Goal: Task Accomplishment & Management: Use online tool/utility

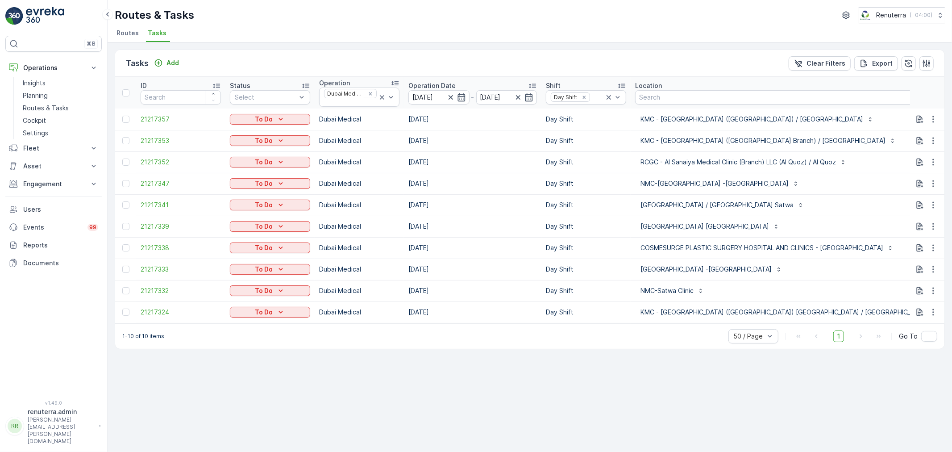
scroll to position [0, 29]
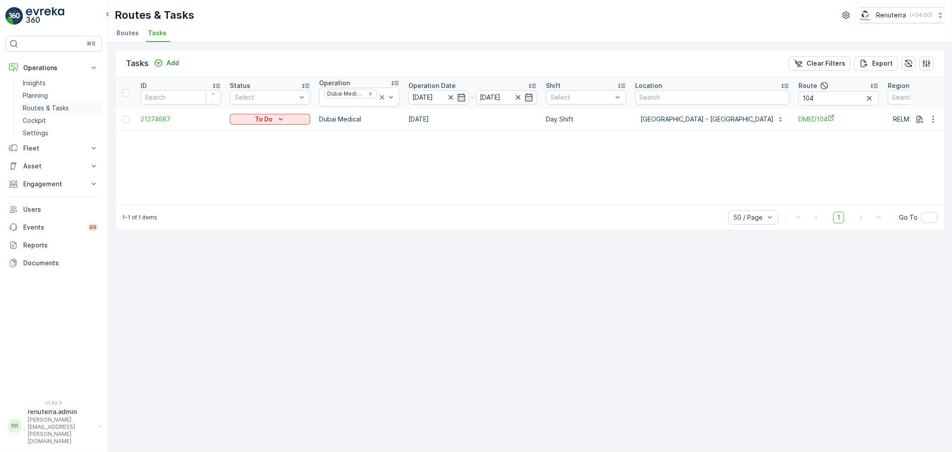
click at [35, 104] on p "Routes & Tasks" at bounding box center [46, 108] width 46 height 9
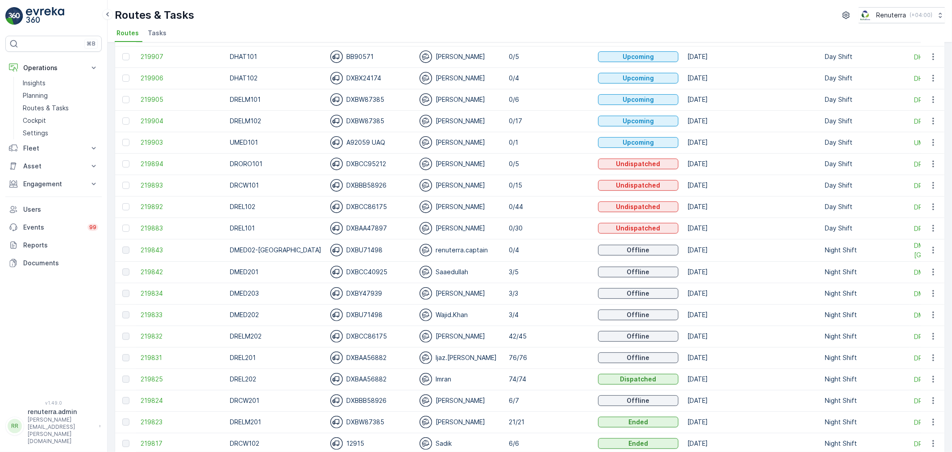
scroll to position [149, 0]
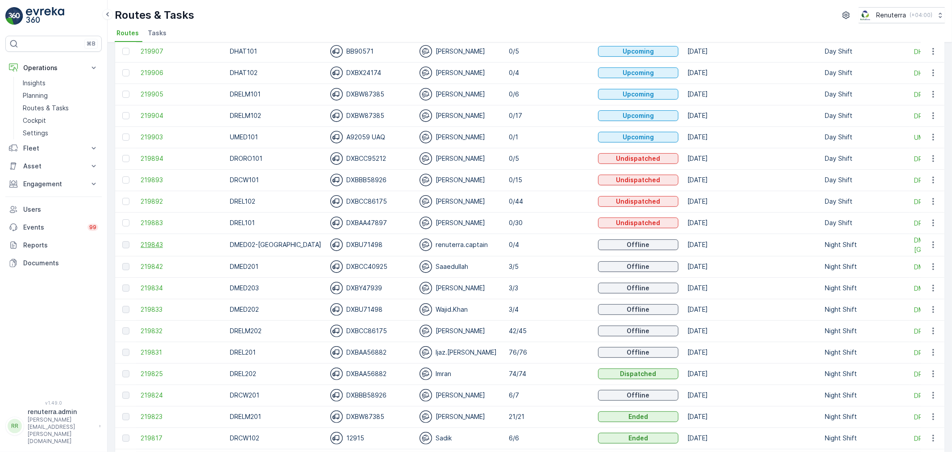
click at [162, 240] on span "219843" at bounding box center [181, 244] width 80 height 9
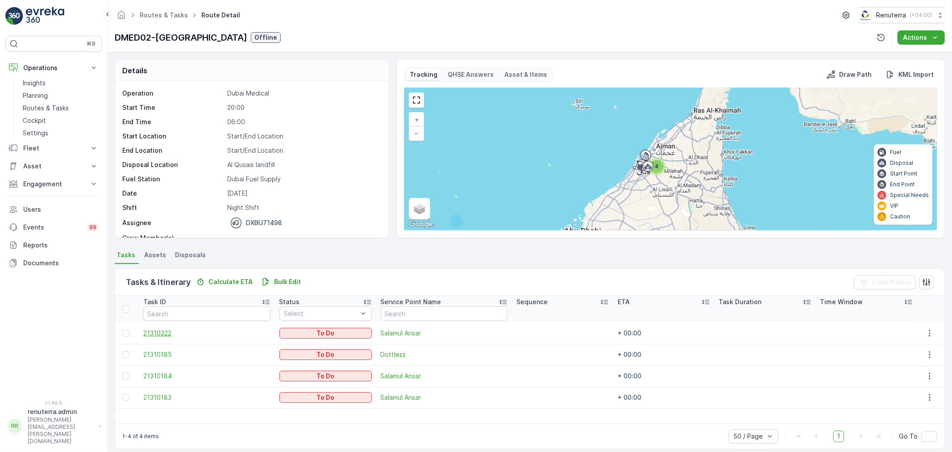
click at [160, 329] on span "21310322" at bounding box center [206, 333] width 127 height 9
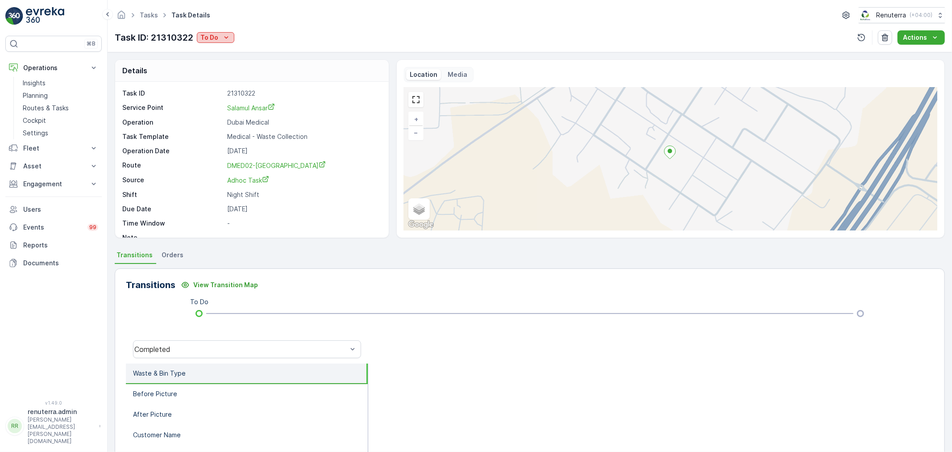
click at [220, 41] on div "To Do" at bounding box center [215, 37] width 30 height 9
click at [225, 51] on span "Completed" at bounding box center [219, 50] width 33 height 9
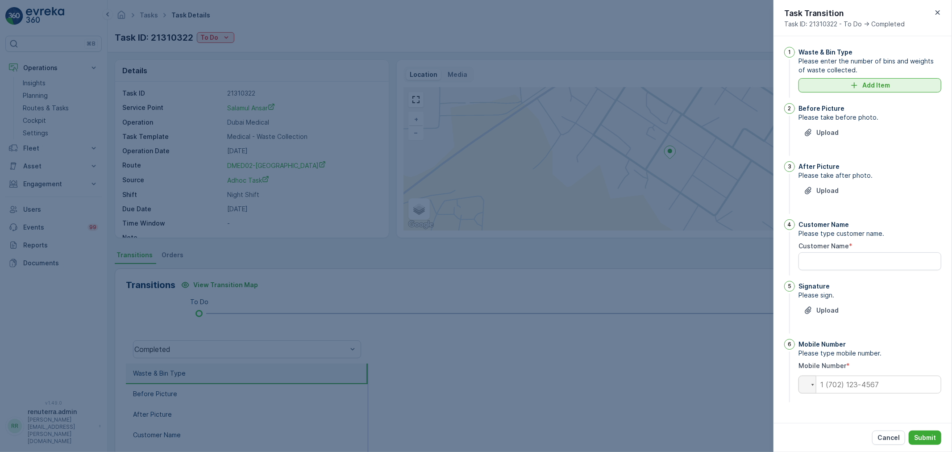
click at [855, 92] on button "Add Item" at bounding box center [870, 85] width 143 height 14
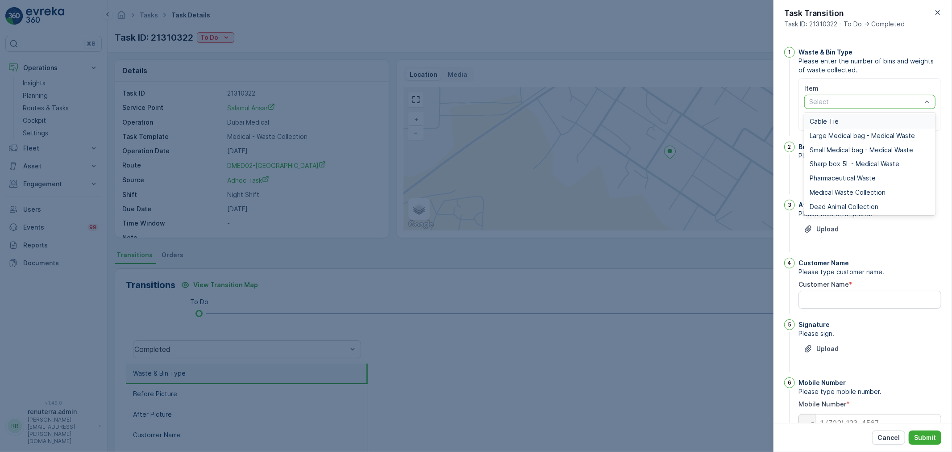
click at [846, 103] on div at bounding box center [866, 101] width 114 height 7
click at [846, 191] on span "Medical Waste Collection" at bounding box center [848, 192] width 76 height 7
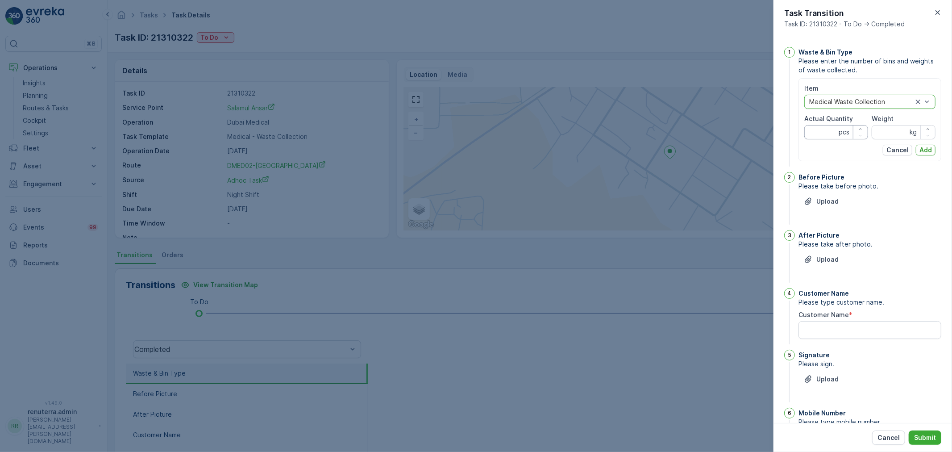
drag, startPoint x: 834, startPoint y: 130, endPoint x: 830, endPoint y: 138, distance: 7.8
click at [833, 130] on Quantity "Actual Quantity" at bounding box center [837, 132] width 64 height 14
type Quantity "29"
click at [889, 132] on input "Weight" at bounding box center [904, 132] width 64 height 14
type input "297"
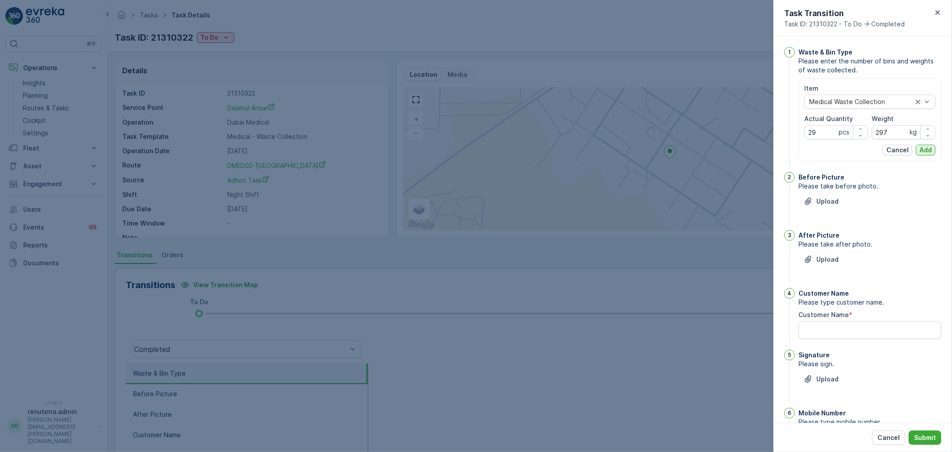
click at [923, 146] on p "Add" at bounding box center [926, 150] width 13 height 9
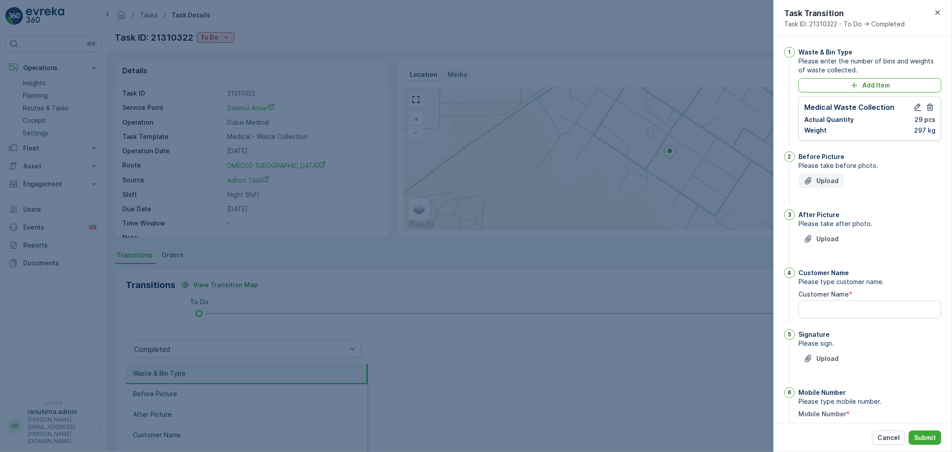
click at [828, 179] on p "Upload" at bounding box center [828, 180] width 22 height 9
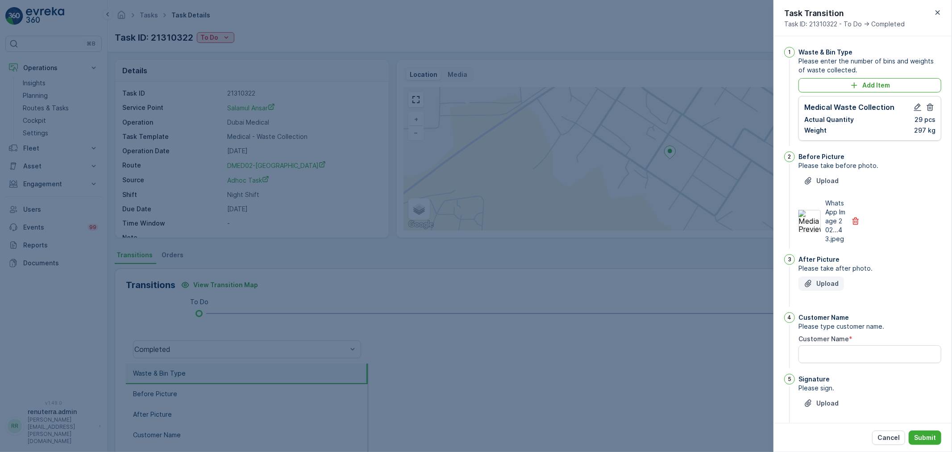
click at [832, 287] on button "Upload" at bounding box center [822, 283] width 46 height 14
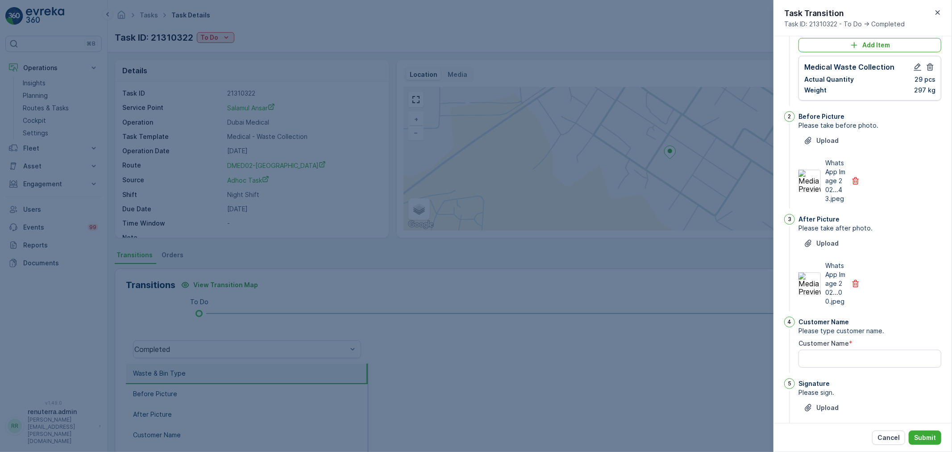
scroll to position [99, 0]
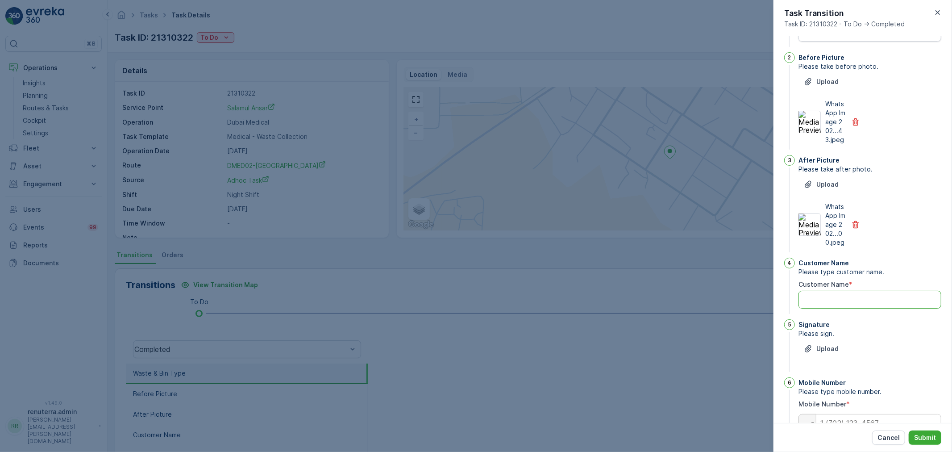
click at [855, 309] on Name "Customer Name" at bounding box center [870, 300] width 143 height 18
type Name "yasin"
click at [813, 356] on button "Upload" at bounding box center [822, 349] width 46 height 14
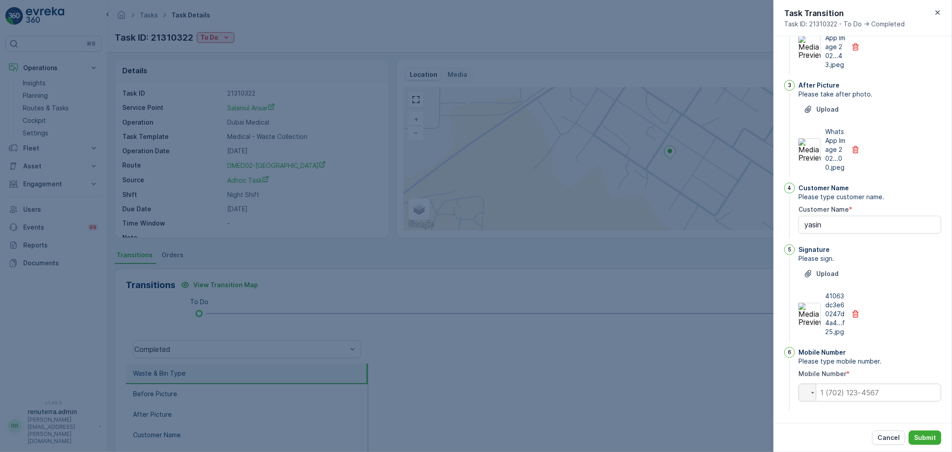
scroll to position [192, 0]
click at [838, 390] on input "tel" at bounding box center [870, 393] width 143 height 18
type input "0504740526"
click at [929, 438] on p "Submit" at bounding box center [925, 437] width 22 height 9
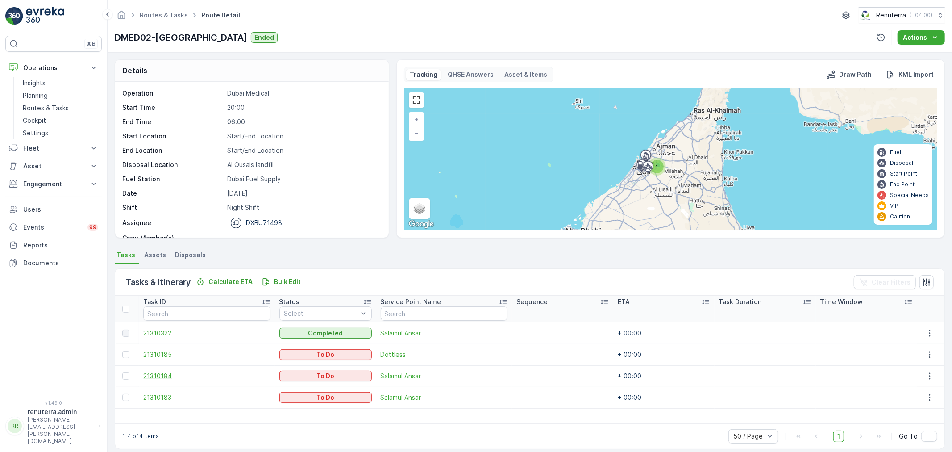
click at [164, 371] on span "21310184" at bounding box center [206, 375] width 127 height 9
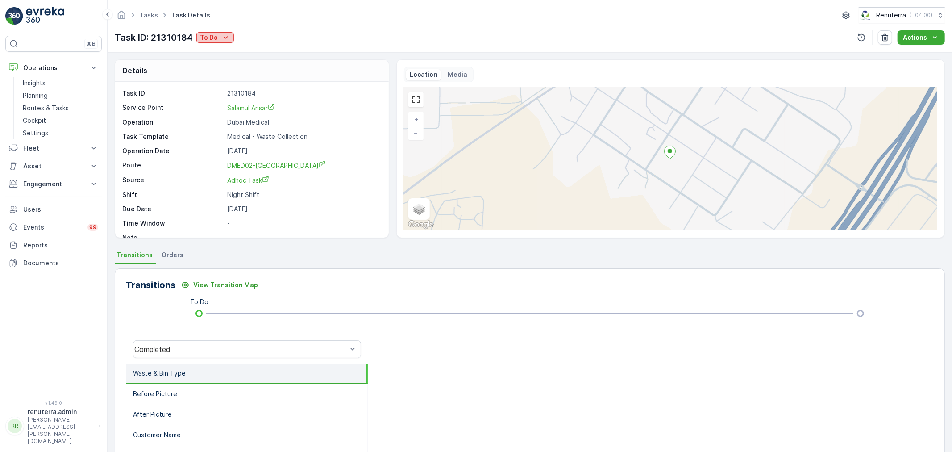
click at [200, 33] on p "To Do" at bounding box center [209, 37] width 18 height 9
click at [210, 50] on span "Completed" at bounding box center [218, 50] width 33 height 9
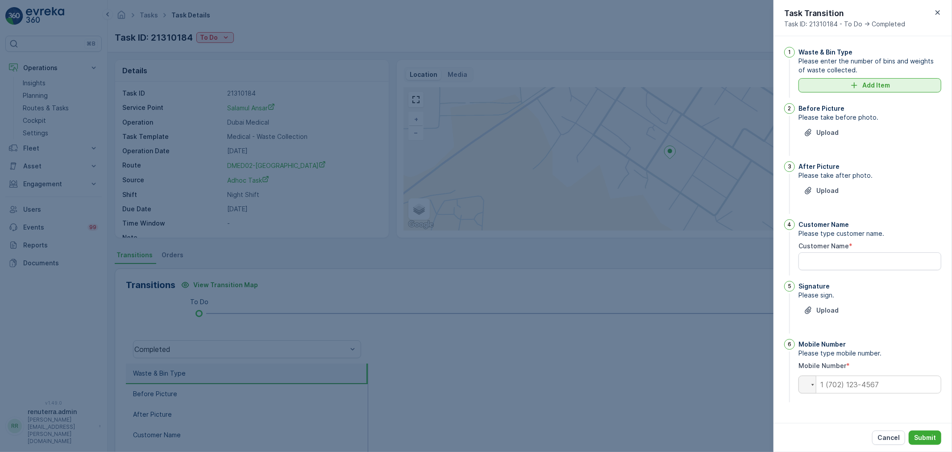
click at [850, 88] on icon "Add Item" at bounding box center [854, 85] width 9 height 9
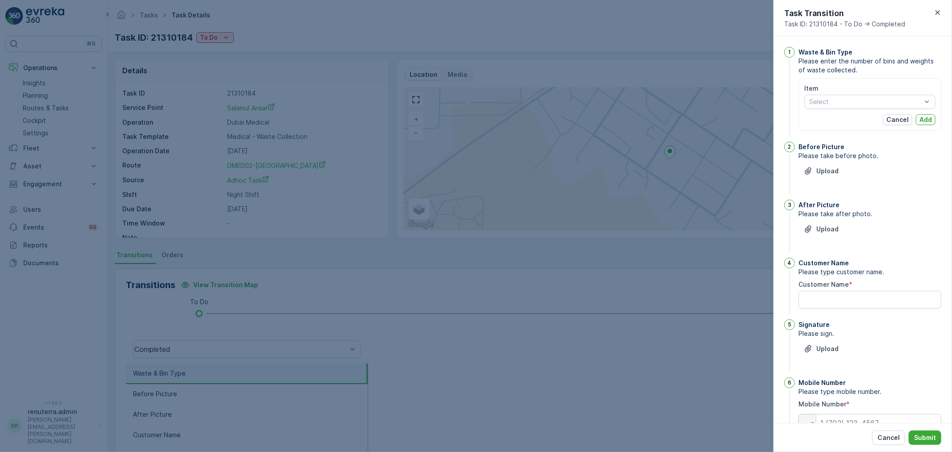
drag, startPoint x: 844, startPoint y: 104, endPoint x: 844, endPoint y: 110, distance: 6.3
click at [844, 108] on div "Select" at bounding box center [870, 102] width 131 height 14
drag, startPoint x: 860, startPoint y: 96, endPoint x: 858, endPoint y: 107, distance: 11.4
click at [859, 101] on div "Select" at bounding box center [870, 102] width 131 height 14
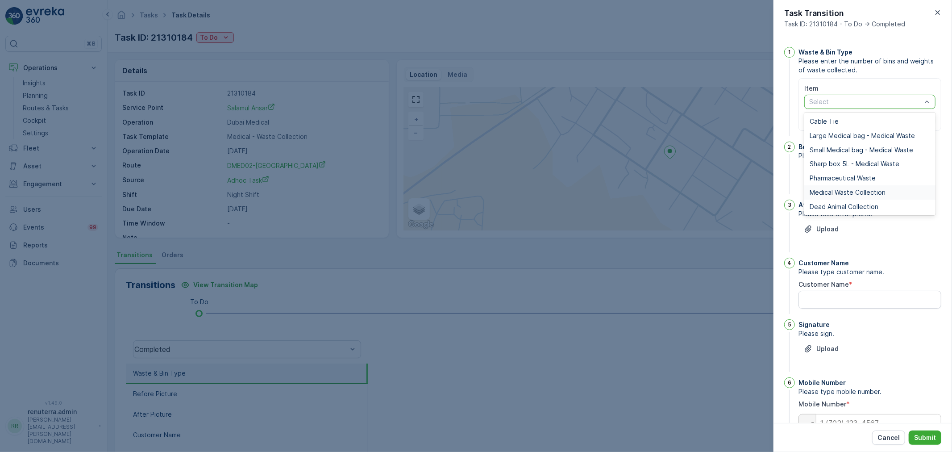
click at [846, 189] on span "Medical Waste Collection" at bounding box center [848, 192] width 76 height 7
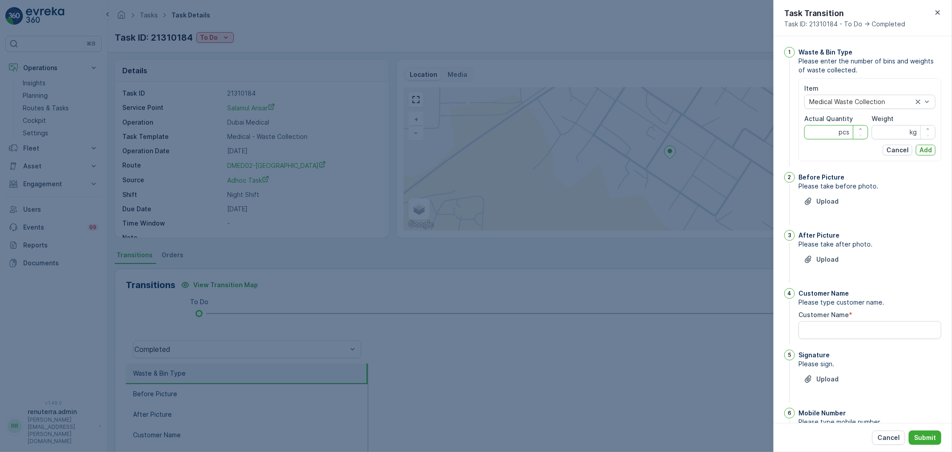
click at [828, 137] on Quantity "Actual Quantity" at bounding box center [837, 132] width 64 height 14
type Quantity "34"
click at [888, 135] on input "Weight" at bounding box center [904, 132] width 64 height 14
type input "347"
click at [830, 202] on p "Upload" at bounding box center [828, 201] width 22 height 9
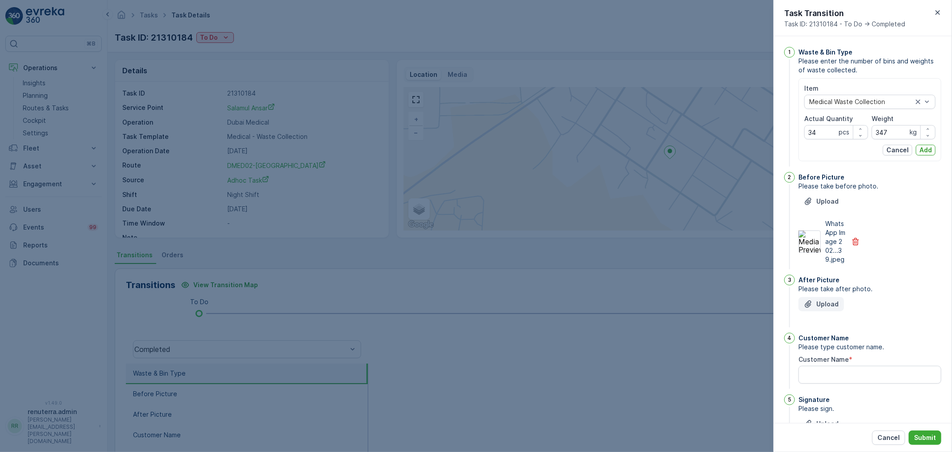
click at [810, 308] on icon "Upload File" at bounding box center [808, 303] width 6 height 7
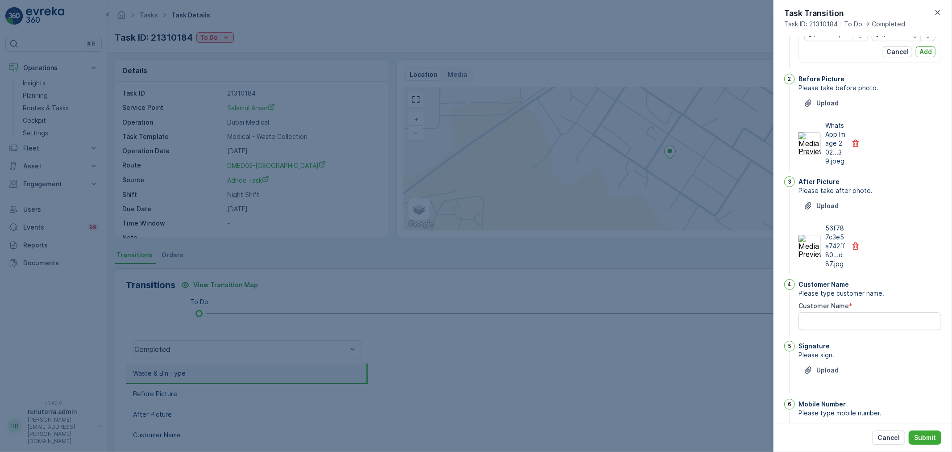
scroll to position [99, 0]
click at [856, 323] on Name "Customer Name" at bounding box center [870, 320] width 143 height 18
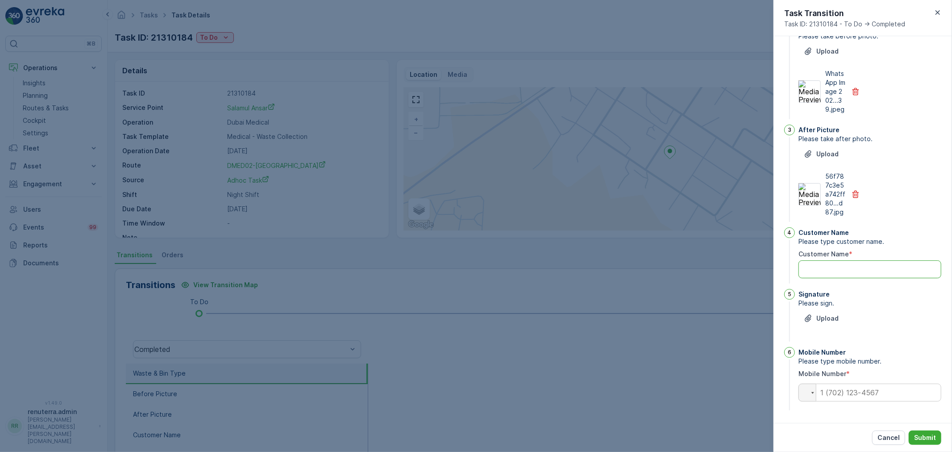
scroll to position [159, 0]
type Name "yasar"
click at [830, 314] on p "Upload" at bounding box center [828, 318] width 22 height 9
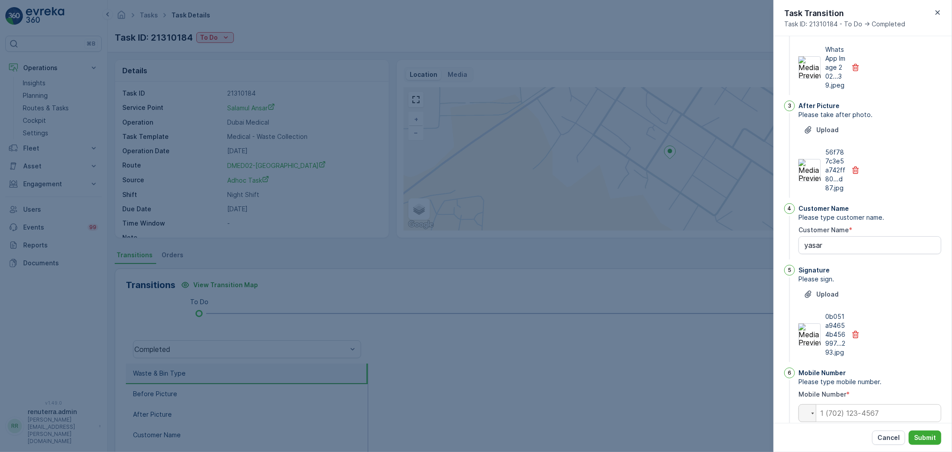
scroll to position [213, 0]
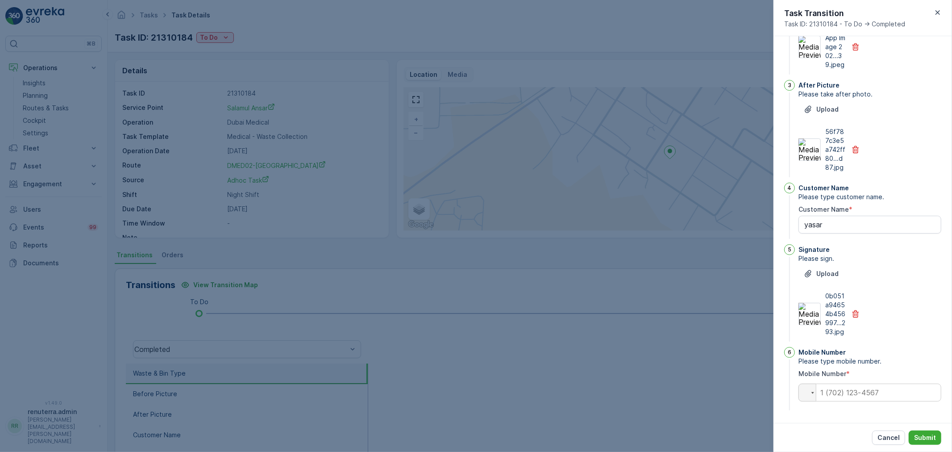
click at [850, 403] on div "Mobile Number Please type mobile number. Mobile Number * Phone" at bounding box center [870, 379] width 143 height 65
click at [850, 392] on input "tel" at bounding box center [870, 393] width 143 height 18
type input "0554749660"
click at [925, 439] on p "Submit" at bounding box center [925, 437] width 22 height 9
click at [926, 432] on button "Submit" at bounding box center [925, 437] width 33 height 14
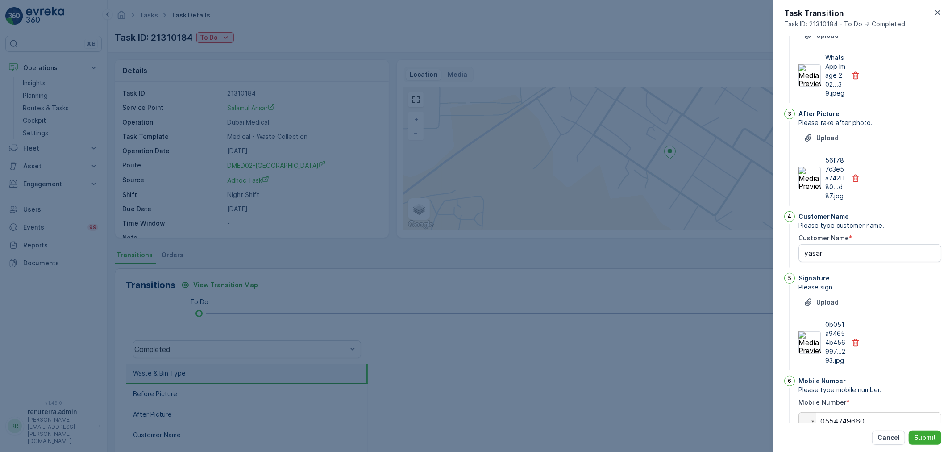
scroll to position [0, 0]
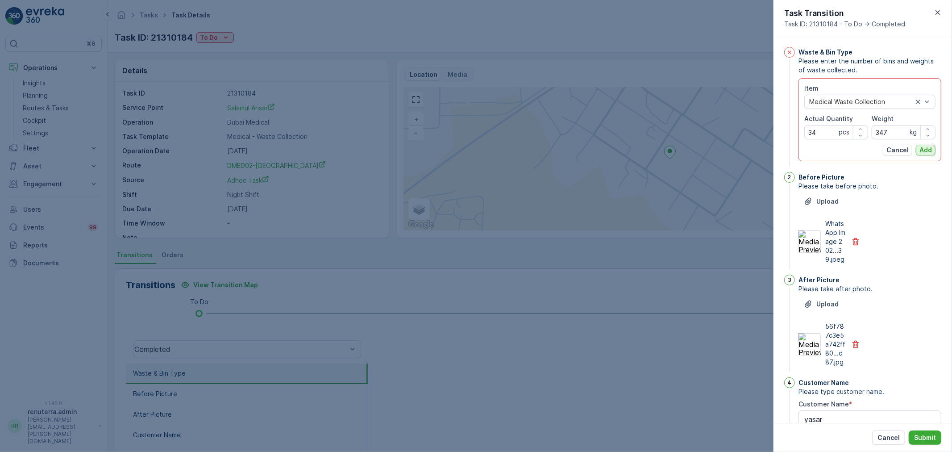
click at [932, 152] on button "Add" at bounding box center [926, 150] width 20 height 11
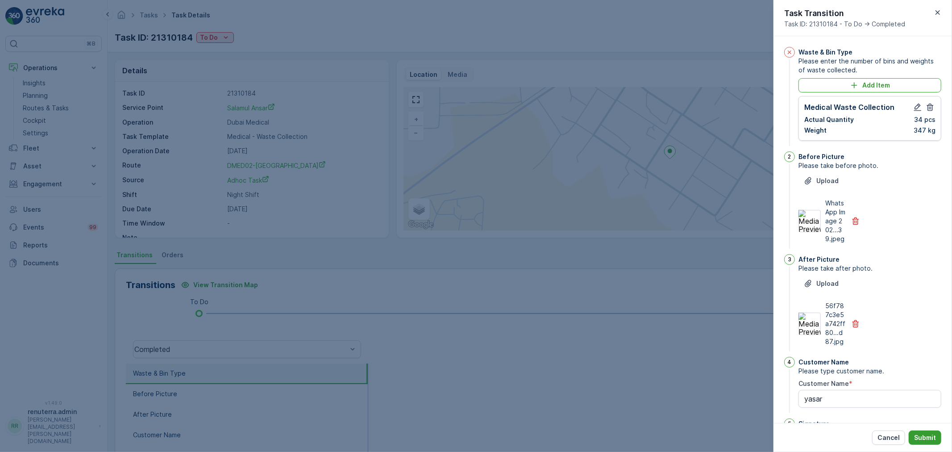
click at [920, 438] on p "Submit" at bounding box center [925, 437] width 22 height 9
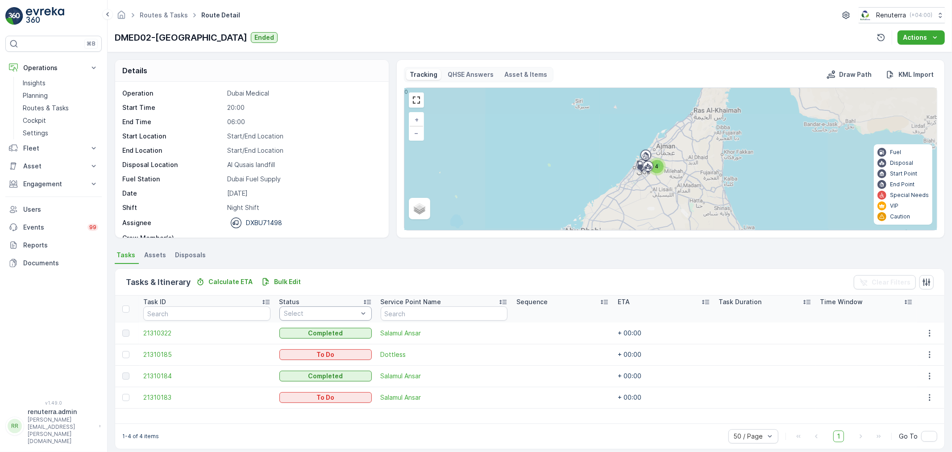
scroll to position [8, 0]
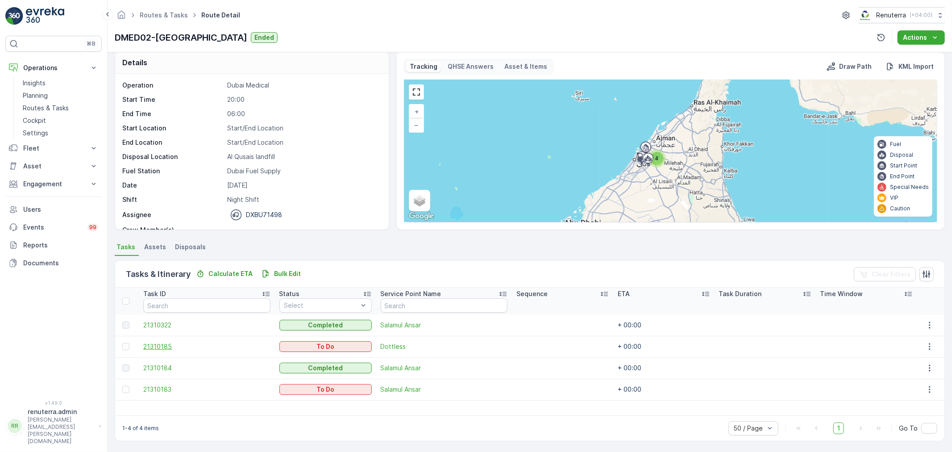
click at [159, 342] on span "21310185" at bounding box center [206, 346] width 127 height 9
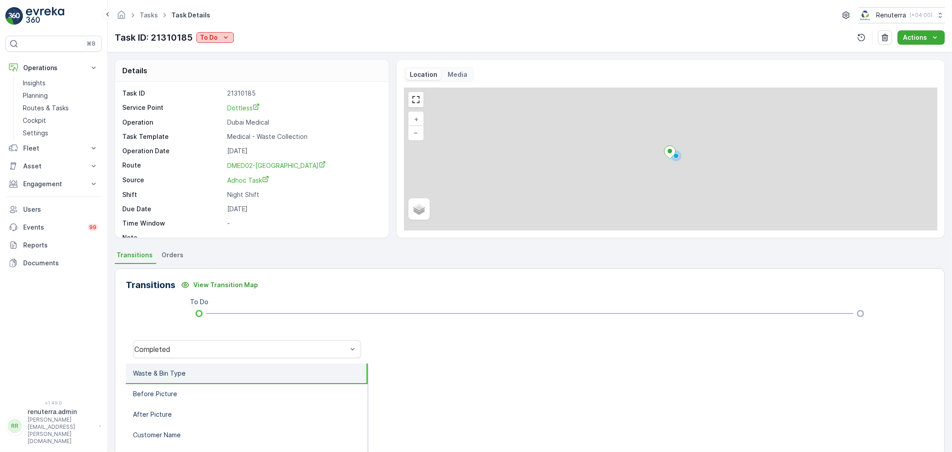
click at [214, 36] on p "To Do" at bounding box center [209, 37] width 18 height 9
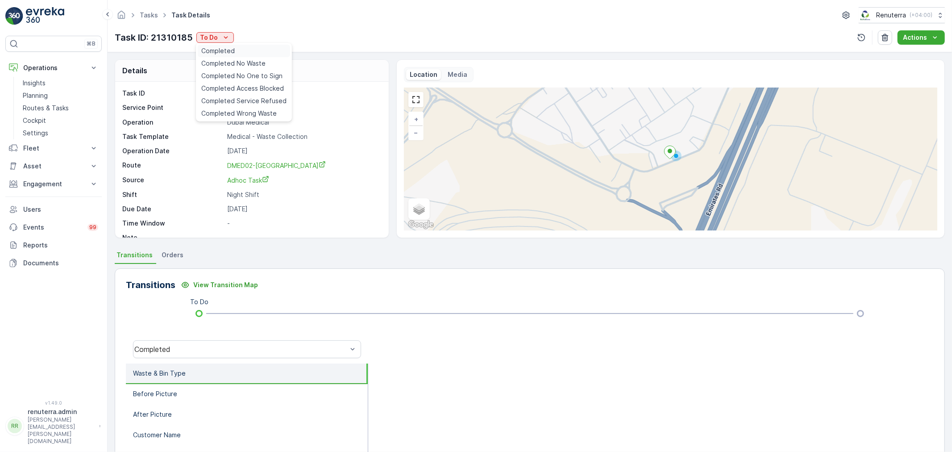
click at [213, 51] on span "Completed" at bounding box center [217, 50] width 33 height 9
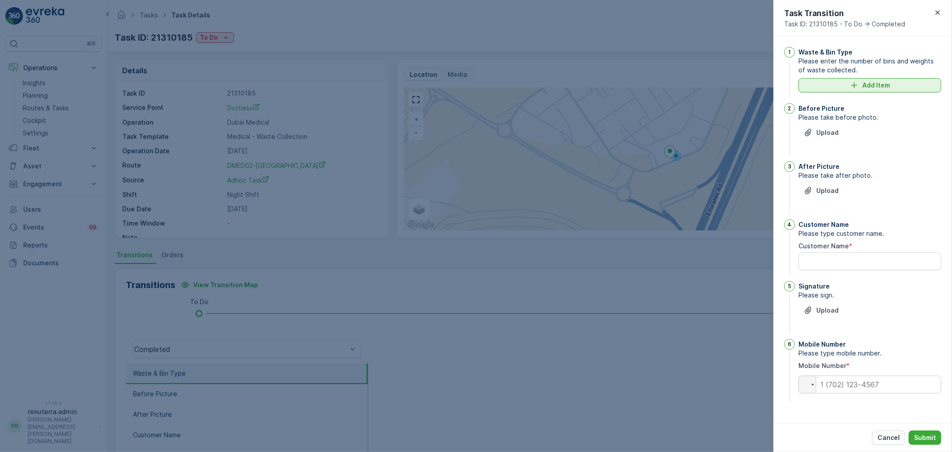
click at [849, 88] on div "Add Item" at bounding box center [870, 85] width 132 height 9
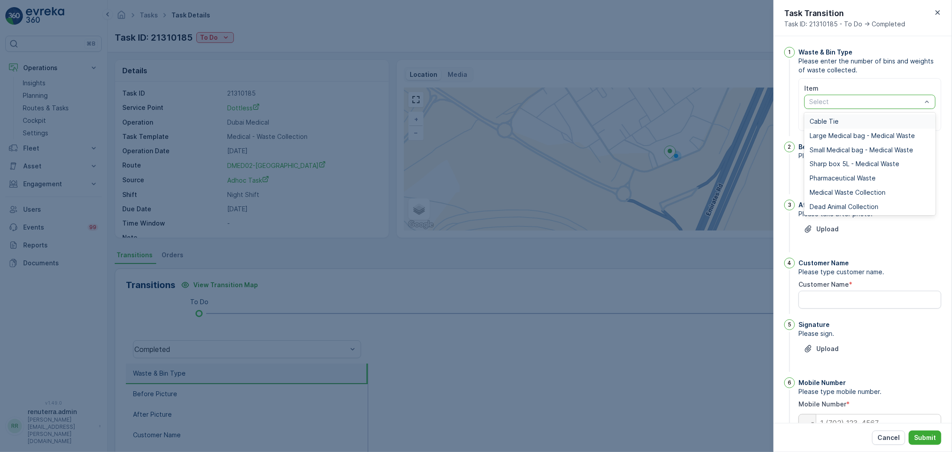
drag, startPoint x: 845, startPoint y: 100, endPoint x: 843, endPoint y: 121, distance: 20.6
click at [844, 101] on div at bounding box center [866, 101] width 114 height 7
click at [837, 189] on span "Medical Waste Collection" at bounding box center [848, 192] width 76 height 7
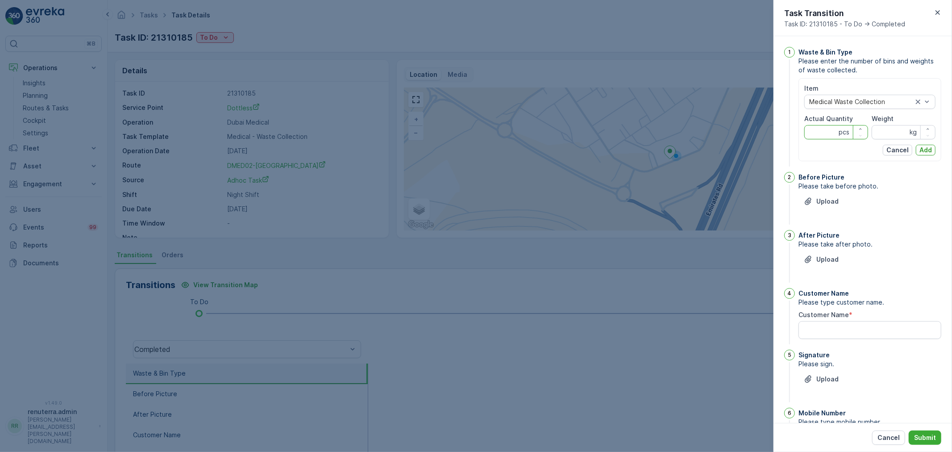
click at [824, 131] on Quantity "Actual Quantity" at bounding box center [837, 132] width 64 height 14
type Quantity "15"
click at [884, 137] on input "Weight" at bounding box center [904, 132] width 64 height 14
type input "60"
drag, startPoint x: 929, startPoint y: 150, endPoint x: 910, endPoint y: 175, distance: 31.3
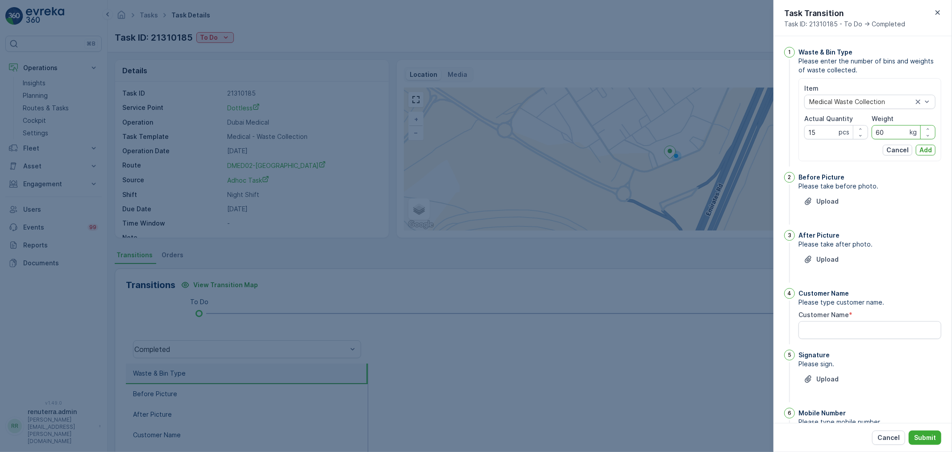
click at [922, 158] on div "Item Medical Waste Collection Actual Quantity 15 pcs Weight 60 kg Cancel Add" at bounding box center [870, 119] width 143 height 83
click at [817, 204] on p "Upload" at bounding box center [828, 201] width 22 height 9
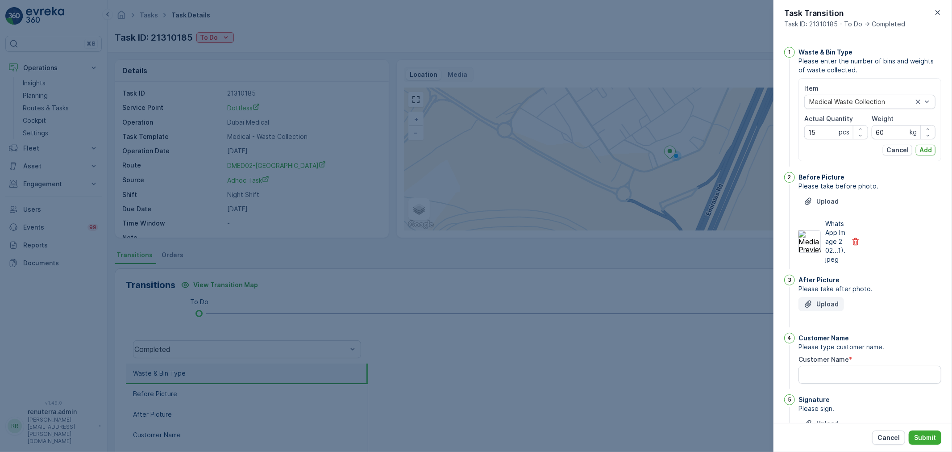
click at [826, 309] on p "Upload" at bounding box center [828, 304] width 22 height 9
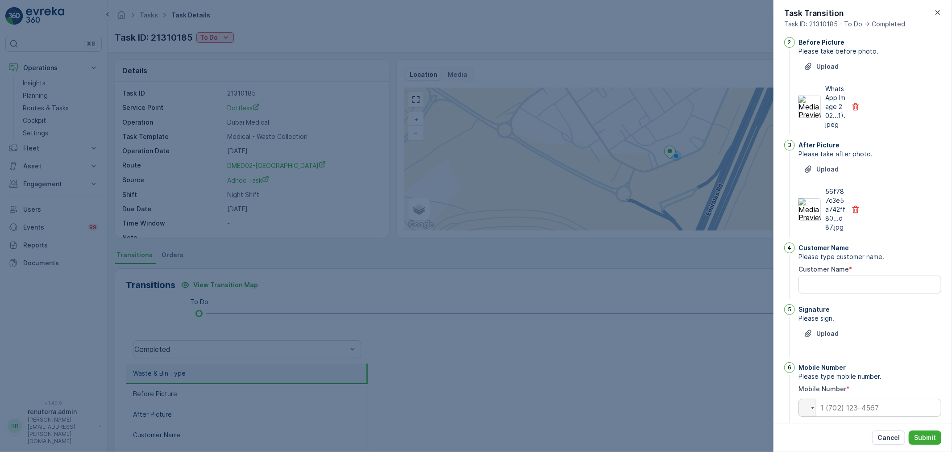
scroll to position [159, 0]
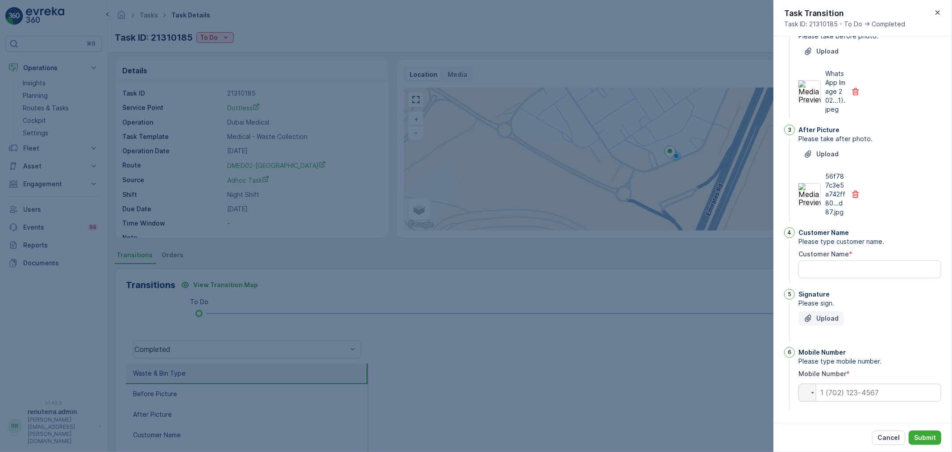
click at [823, 317] on p "Upload" at bounding box center [828, 318] width 22 height 9
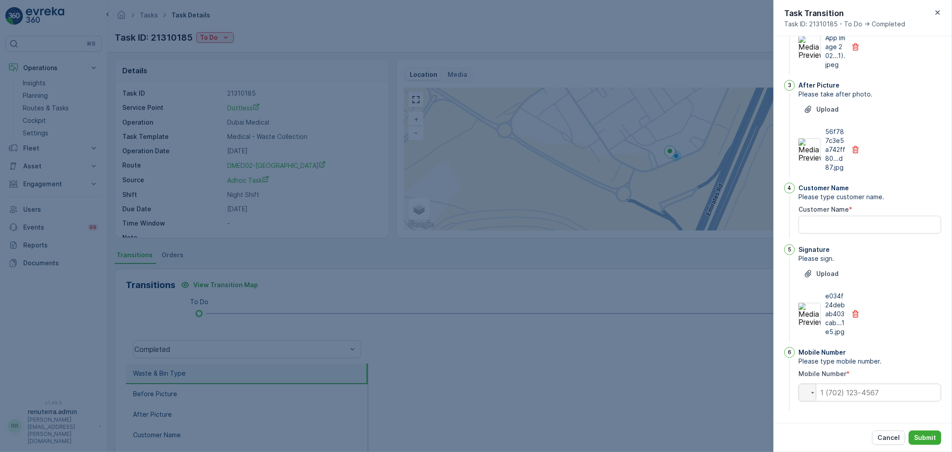
scroll to position [204, 0]
click at [847, 223] on Name "Customer Name" at bounding box center [870, 225] width 143 height 18
type Name "nisam"
click at [856, 395] on input "tel" at bounding box center [870, 393] width 143 height 18
type input "052958176"
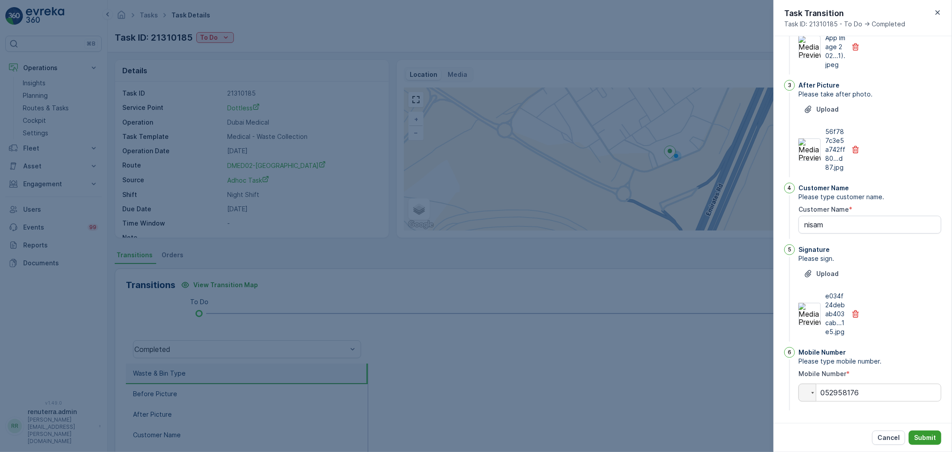
click at [924, 433] on p "Submit" at bounding box center [925, 437] width 22 height 9
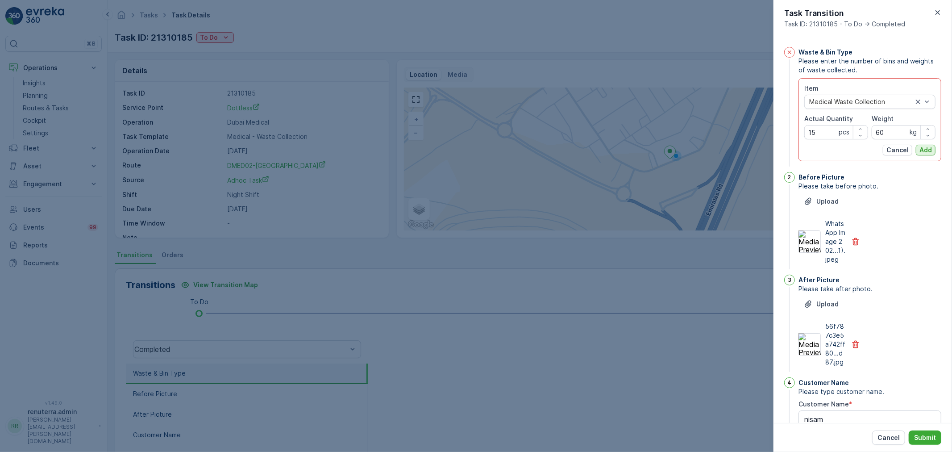
click at [931, 154] on button "Add" at bounding box center [926, 150] width 20 height 11
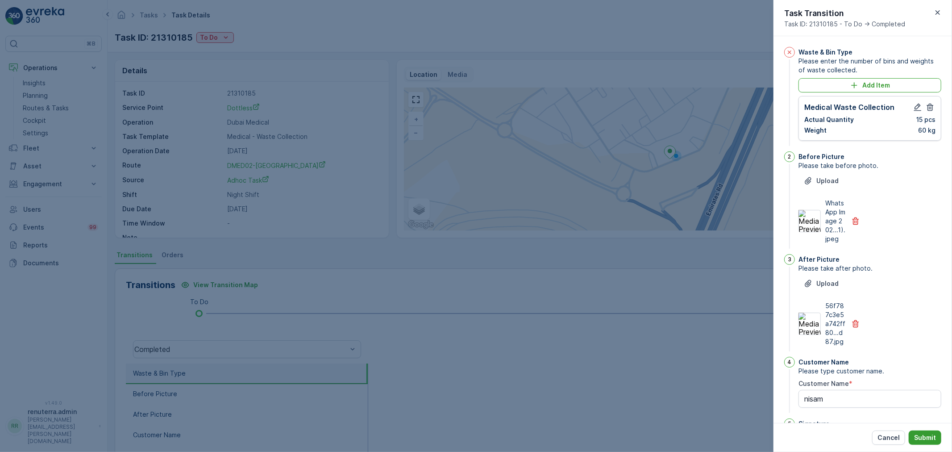
click at [922, 432] on button "Submit" at bounding box center [925, 437] width 33 height 14
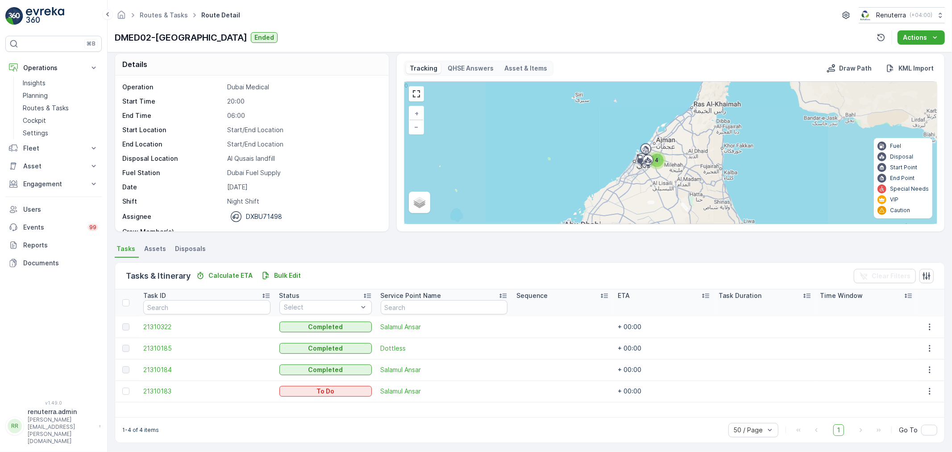
scroll to position [8, 0]
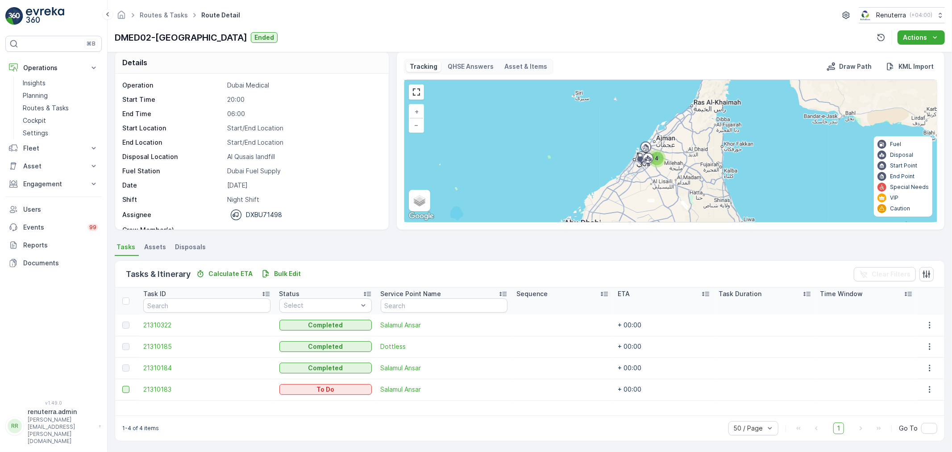
click at [124, 388] on div at bounding box center [125, 389] width 7 height 7
click at [122, 386] on input "checkbox" at bounding box center [122, 386] width 0 height 0
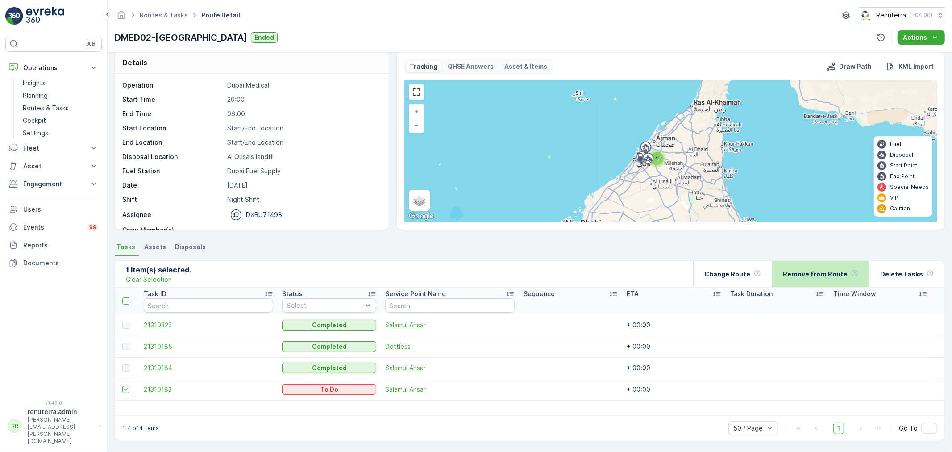
click at [825, 274] on p "Remove from Route" at bounding box center [815, 274] width 65 height 9
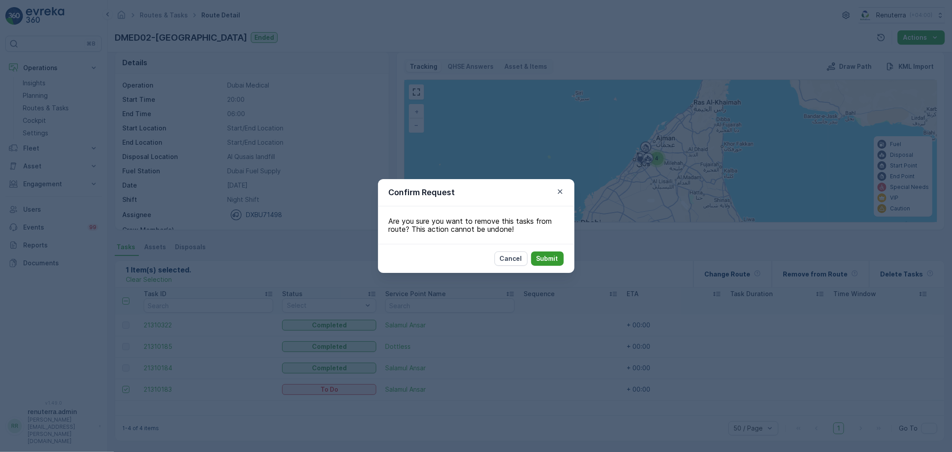
click at [534, 258] on button "Submit" at bounding box center [547, 258] width 33 height 14
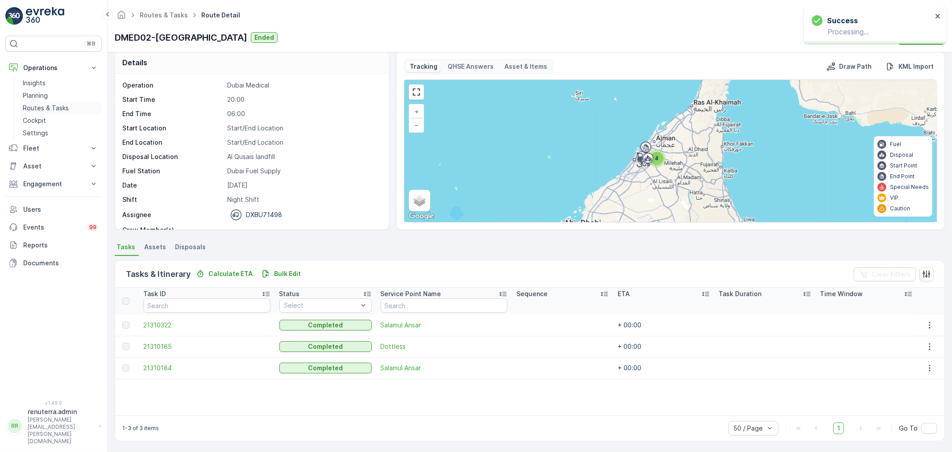
click at [55, 107] on p "Routes & Tasks" at bounding box center [46, 108] width 46 height 9
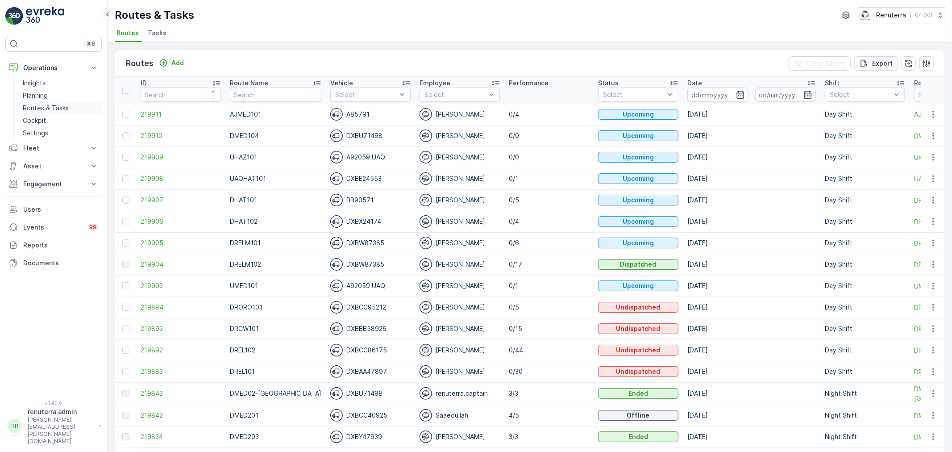
click at [42, 109] on p "Routes & Tasks" at bounding box center [46, 108] width 46 height 9
drag, startPoint x: 42, startPoint y: 106, endPoint x: 230, endPoint y: 47, distance: 197.3
click at [244, 44] on div "Routes Add Clear Filters Export ID Route Name Vehicle Select Employee Select Pe…" at bounding box center [530, 246] width 845 height 409
click at [46, 104] on link "Routes & Tasks" at bounding box center [60, 108] width 83 height 13
click at [737, 92] on icon "button" at bounding box center [741, 95] width 8 height 8
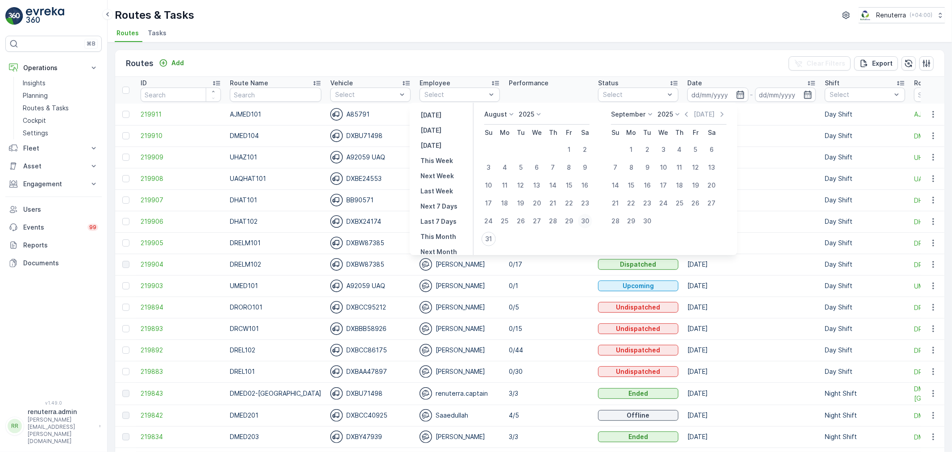
click at [591, 222] on div "30" at bounding box center [585, 221] width 14 height 14
type input "30.08.2025"
click at [591, 222] on div "30" at bounding box center [585, 221] width 14 height 14
type input "30.08.2025"
click at [591, 222] on div "30" at bounding box center [585, 221] width 14 height 14
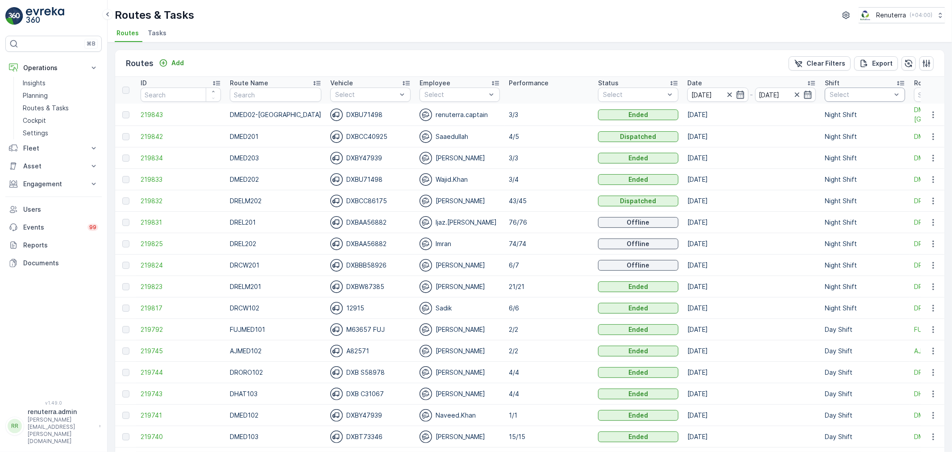
click at [837, 96] on div at bounding box center [860, 94] width 63 height 7
click at [830, 156] on div "Night Shift" at bounding box center [851, 159] width 42 height 9
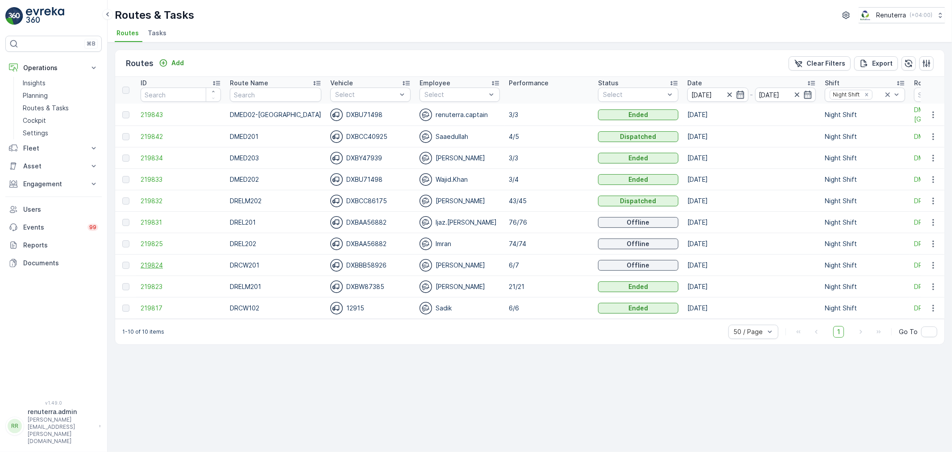
click at [154, 268] on span "219824" at bounding box center [181, 265] width 80 height 9
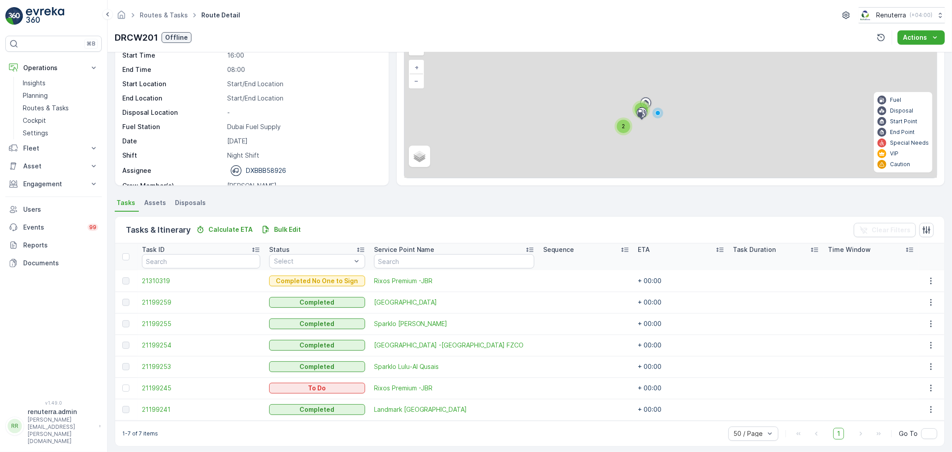
scroll to position [58, 0]
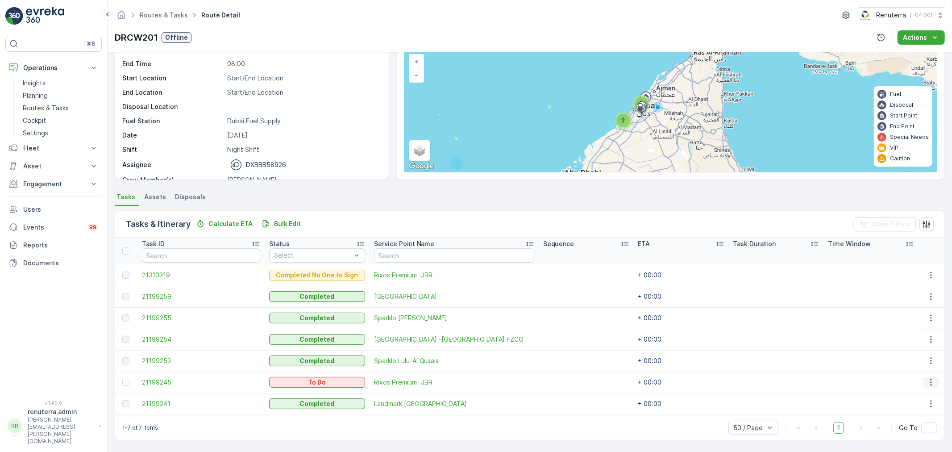
click at [930, 382] on icon "button" at bounding box center [931, 382] width 9 height 9
click at [124, 382] on div at bounding box center [125, 382] width 7 height 7
click at [122, 379] on input "checkbox" at bounding box center [122, 379] width 0 height 0
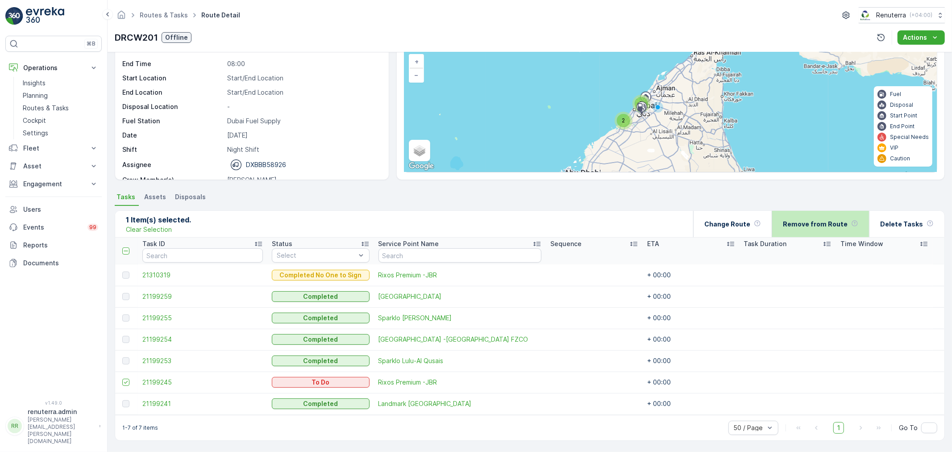
click at [798, 224] on p "Remove from Route" at bounding box center [815, 224] width 65 height 9
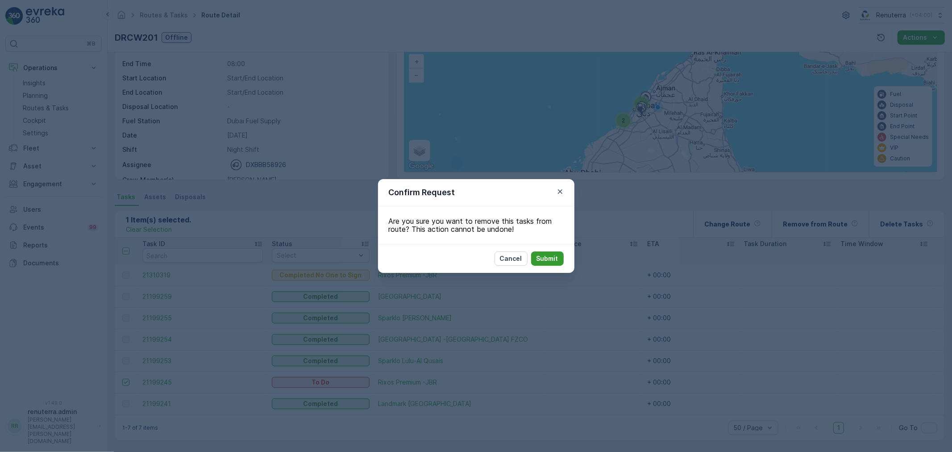
click at [545, 256] on p "Submit" at bounding box center [548, 258] width 22 height 9
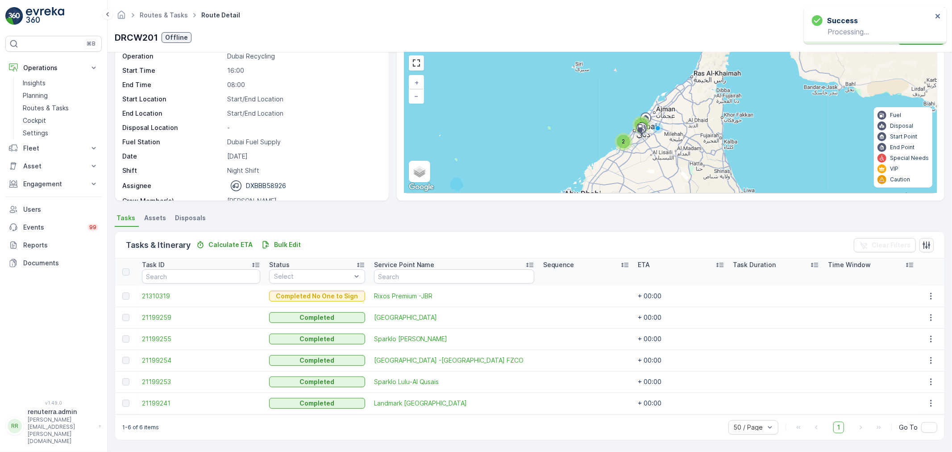
scroll to position [37, 0]
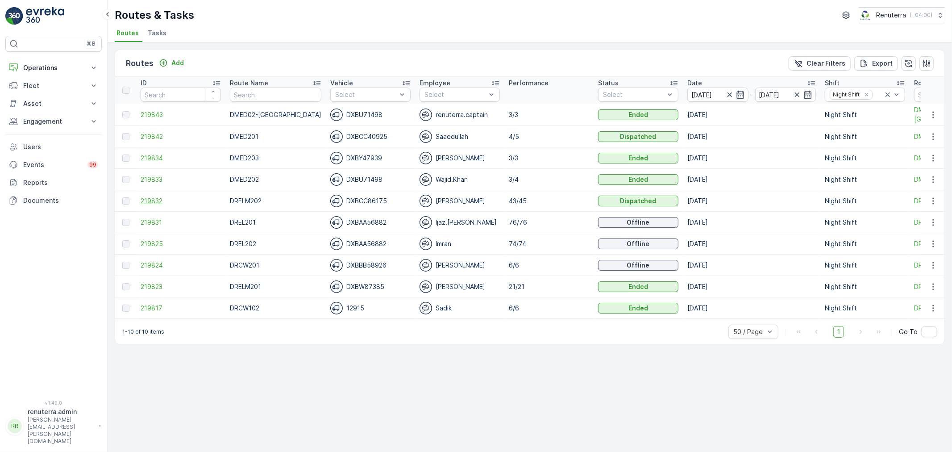
click at [157, 204] on span "219832" at bounding box center [181, 200] width 80 height 9
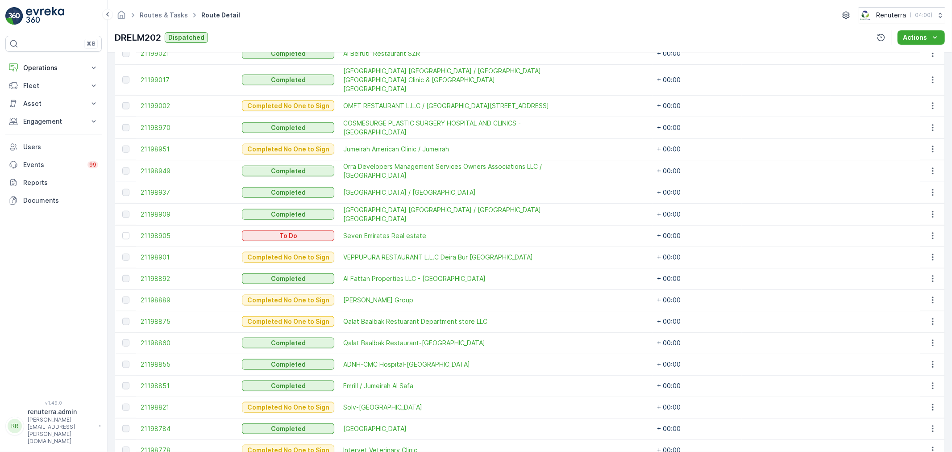
scroll to position [825, 0]
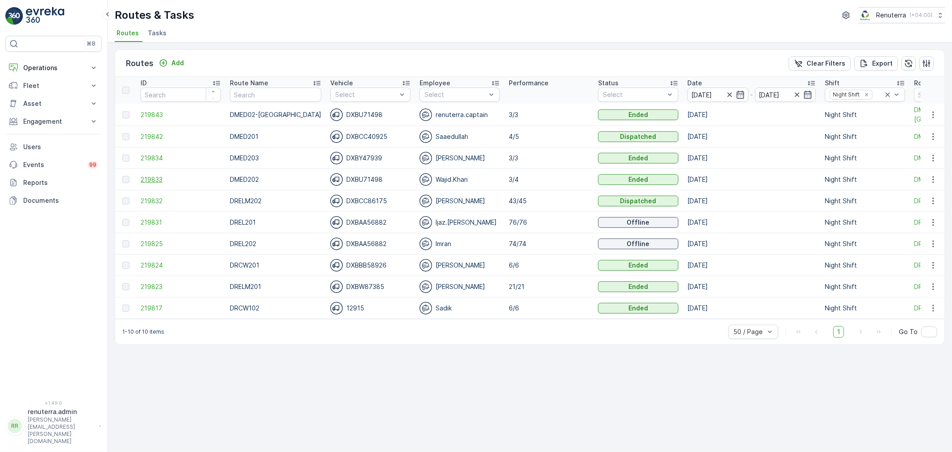
click at [148, 181] on span "219833" at bounding box center [181, 179] width 80 height 9
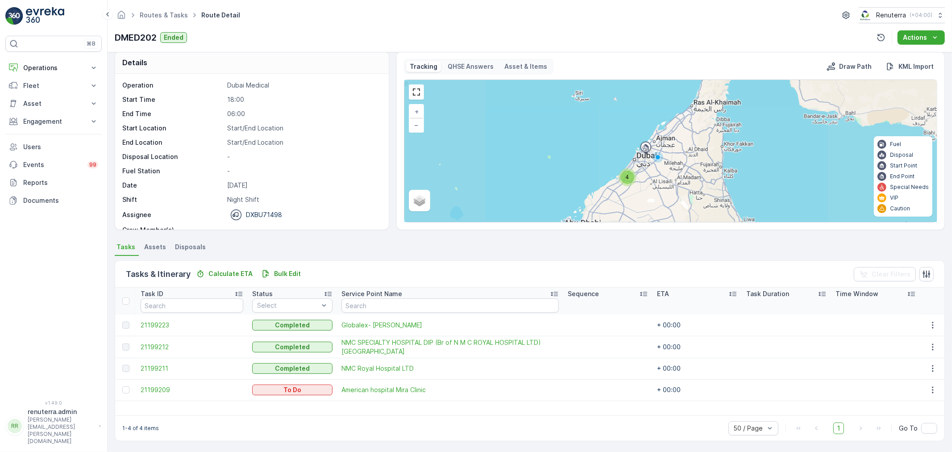
scroll to position [28, 0]
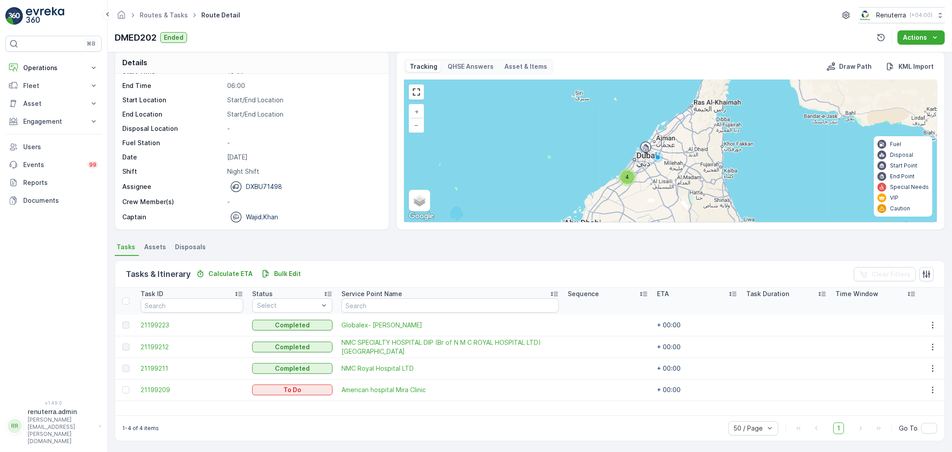
click at [130, 388] on div at bounding box center [126, 389] width 9 height 7
click at [122, 386] on input "checkbox" at bounding box center [122, 386] width 0 height 0
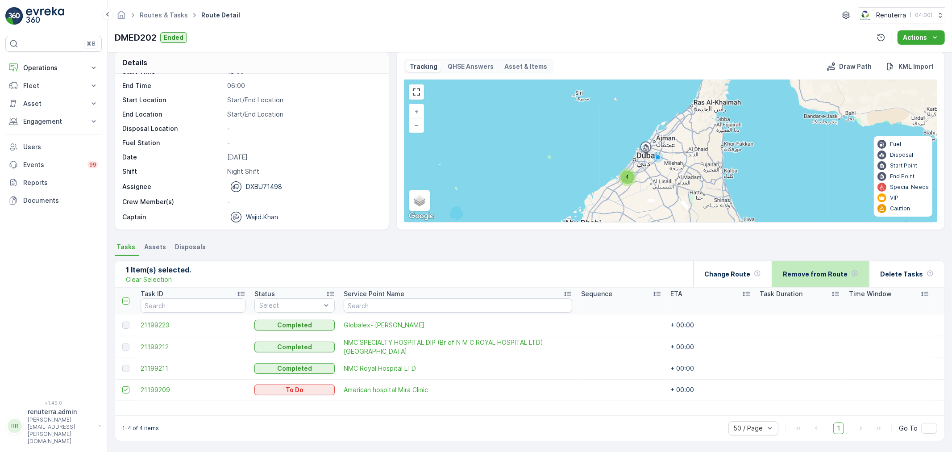
click at [816, 275] on p "Remove from Route" at bounding box center [815, 274] width 65 height 9
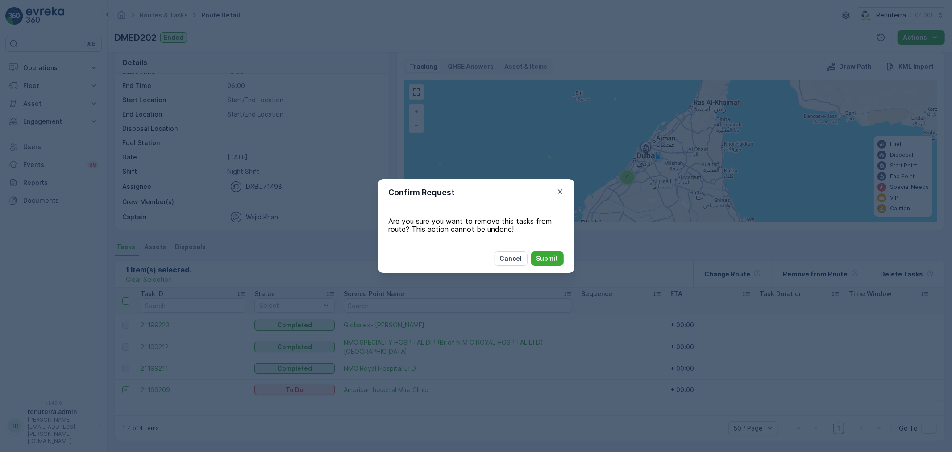
click at [557, 190] on icon "button" at bounding box center [560, 191] width 9 height 9
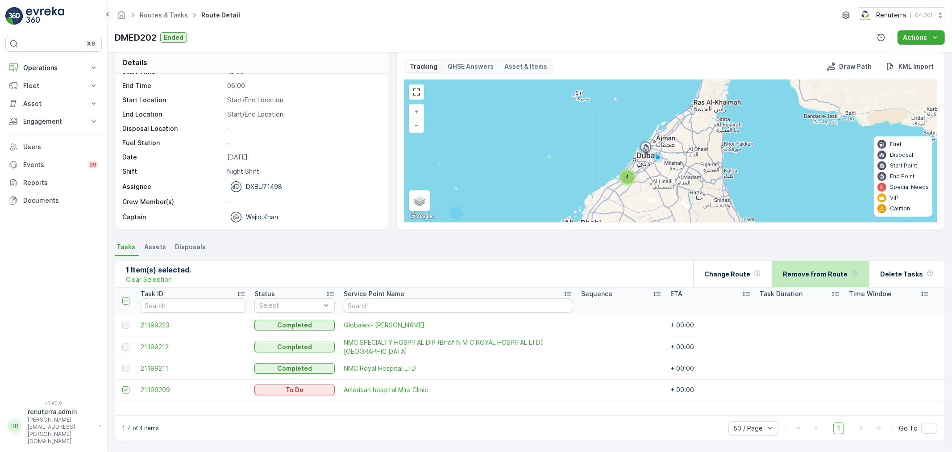
click at [839, 277] on p "Remove from Route" at bounding box center [815, 274] width 65 height 9
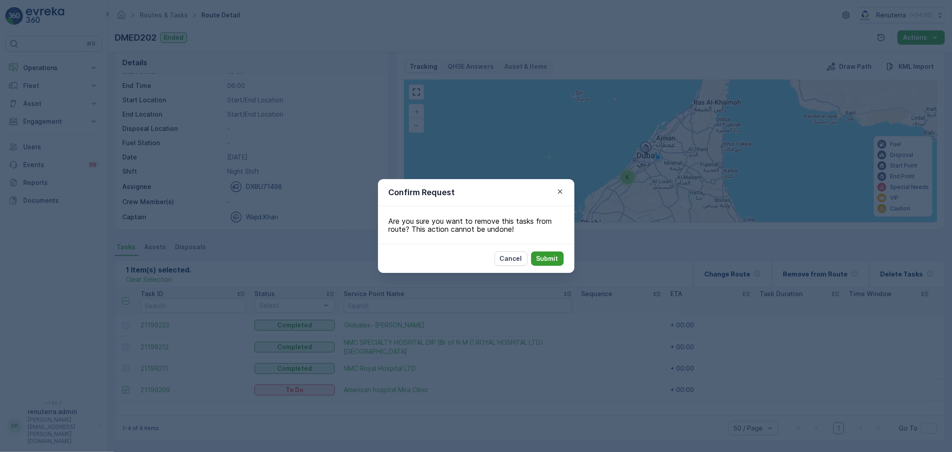
click at [554, 260] on p "Submit" at bounding box center [548, 258] width 22 height 9
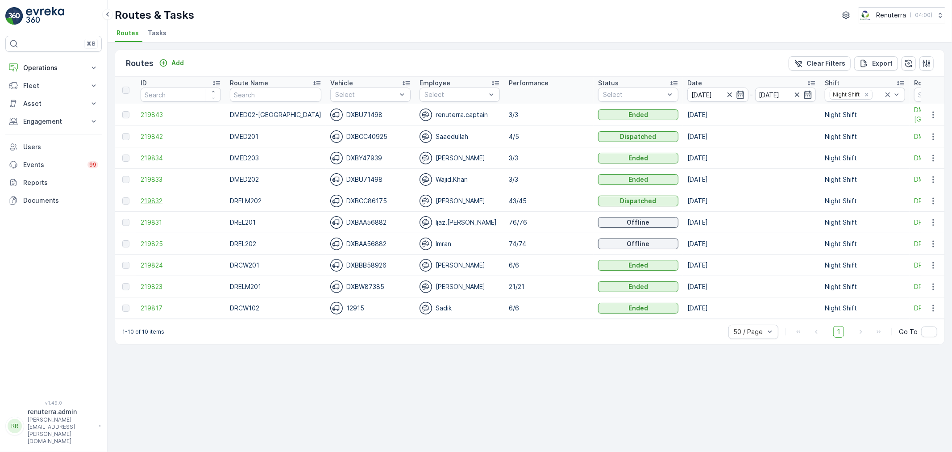
click at [149, 197] on span "219832" at bounding box center [181, 200] width 80 height 9
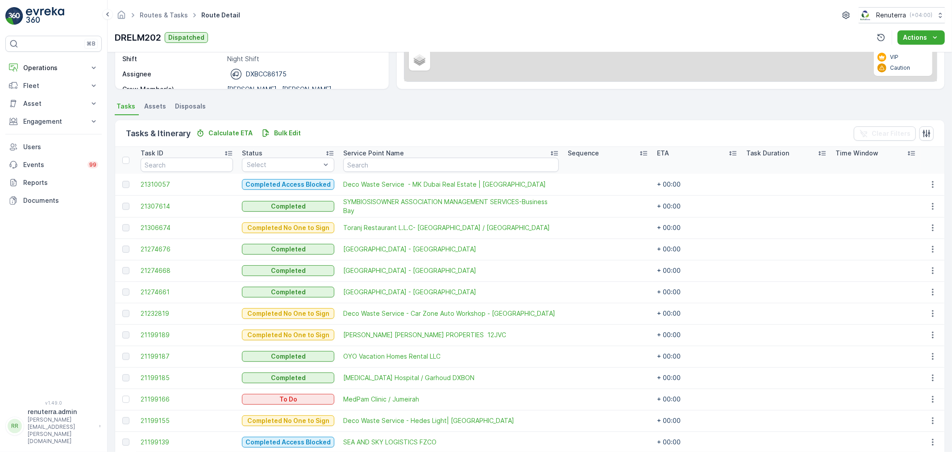
scroll to position [347, 0]
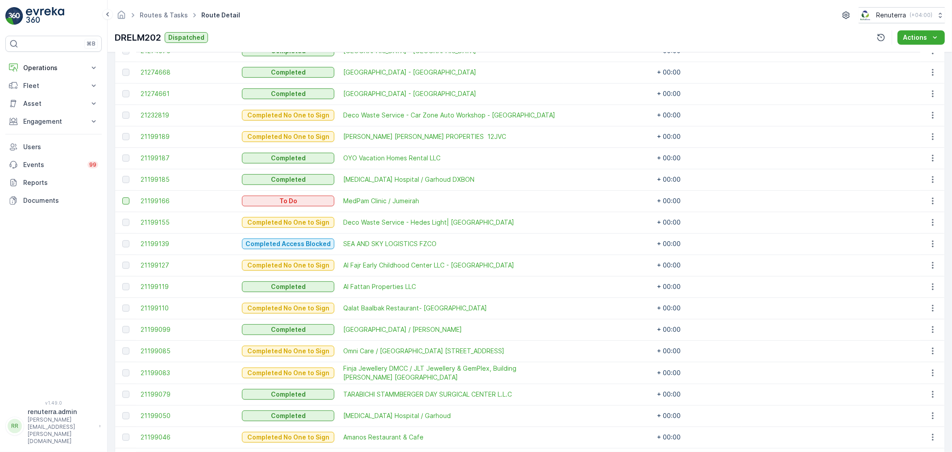
click at [123, 198] on div at bounding box center [125, 200] width 7 height 7
click at [122, 197] on input "checkbox" at bounding box center [122, 197] width 0 height 0
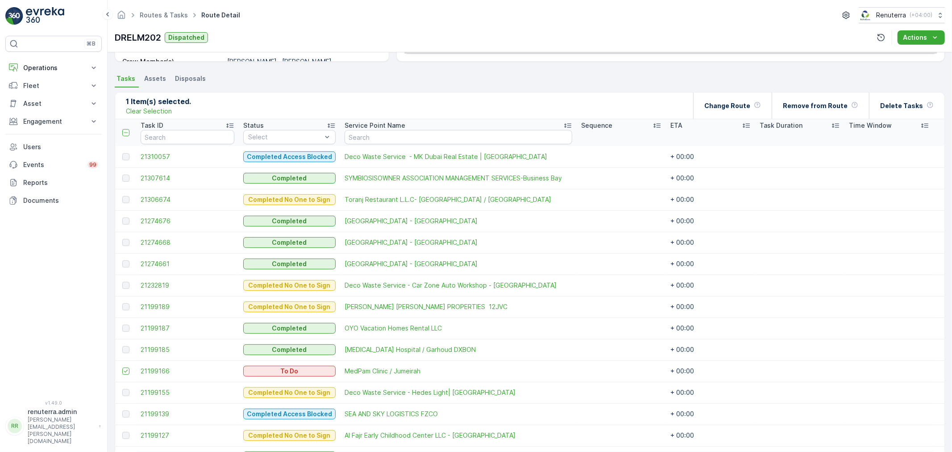
scroll to position [49, 0]
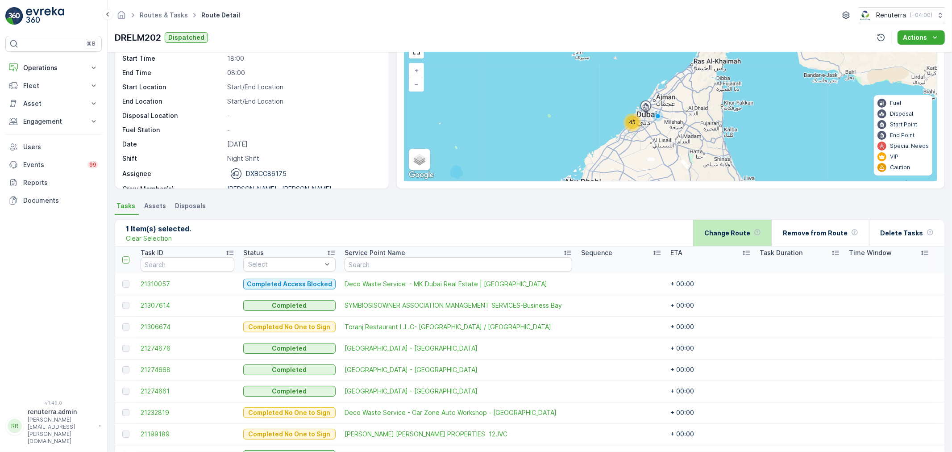
click at [747, 229] on p "Change Route" at bounding box center [728, 233] width 46 height 9
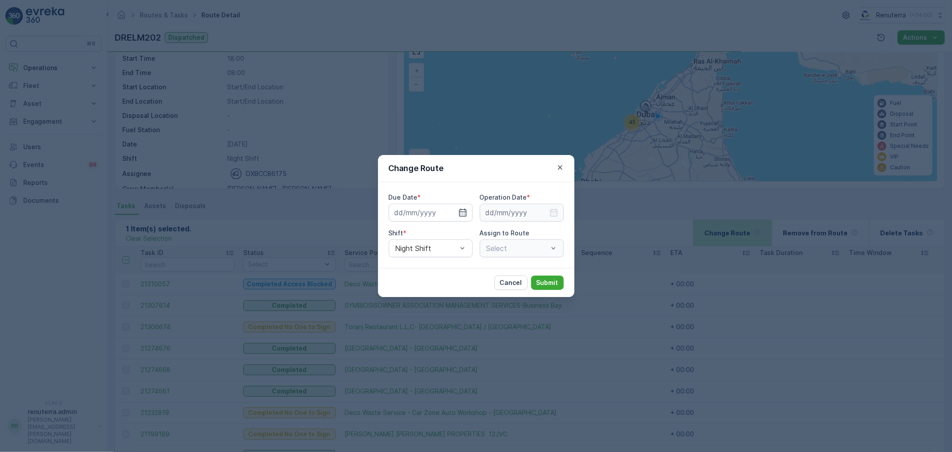
type input "[DATE]"
click at [452, 215] on icon "button" at bounding box center [452, 212] width 9 height 9
type input "[DATE]"
click at [548, 212] on input at bounding box center [522, 213] width 84 height 18
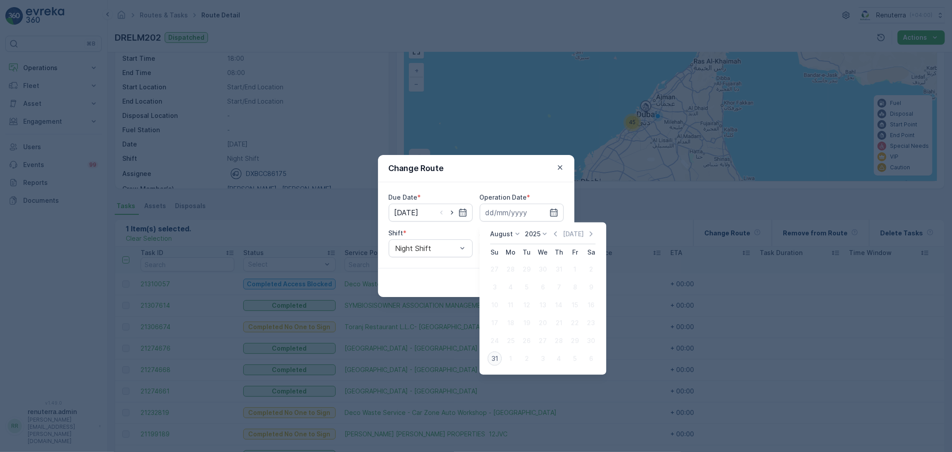
click at [493, 358] on div "31" at bounding box center [495, 358] width 14 height 14
type input "[DATE]"
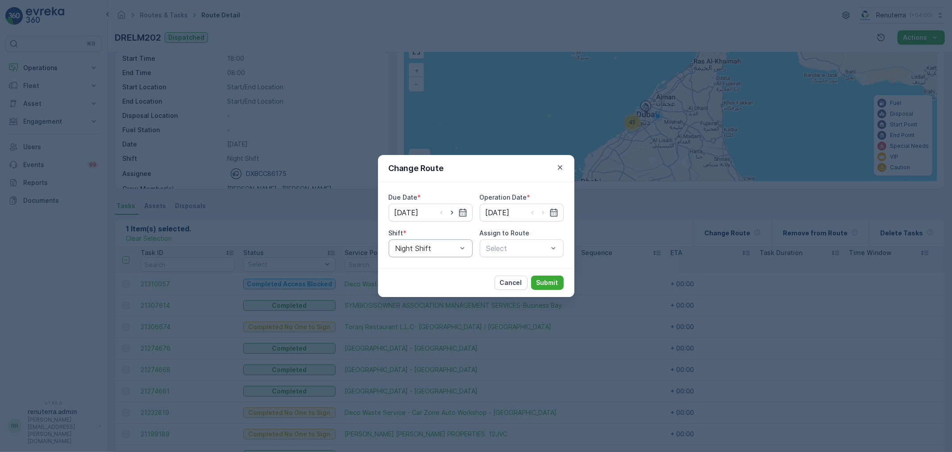
click at [441, 247] on div at bounding box center [426, 248] width 63 height 8
click at [435, 269] on div "Day Shift" at bounding box center [430, 270] width 73 height 8
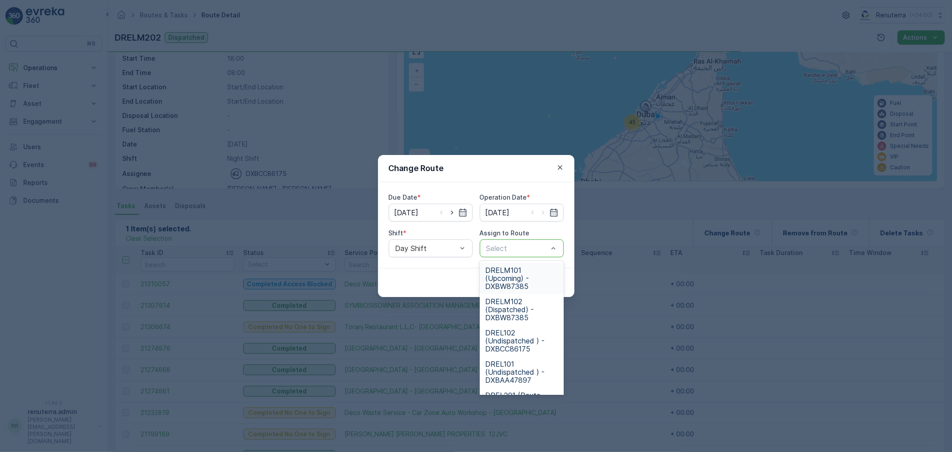
click at [507, 250] on div at bounding box center [517, 248] width 63 height 8
type input "102"
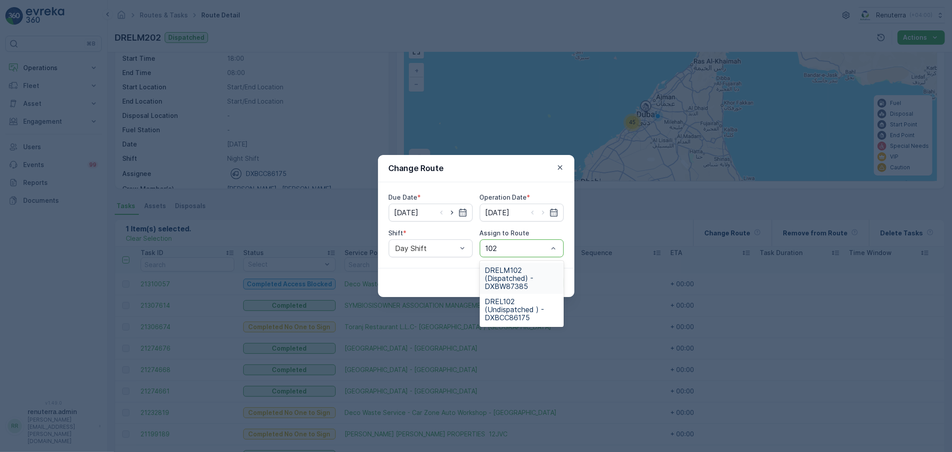
click at [519, 266] on span "DRELM102 (Dispatched) - DXBW87385" at bounding box center [521, 278] width 73 height 24
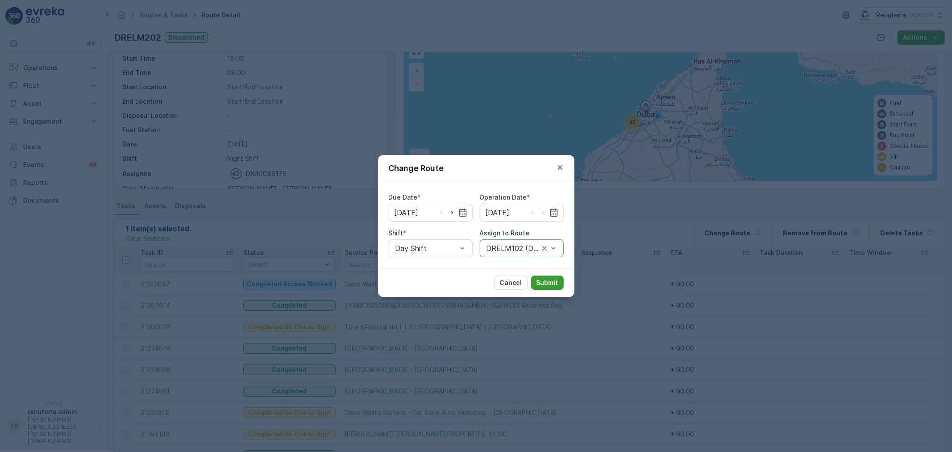
click at [545, 285] on p "Submit" at bounding box center [548, 282] width 22 height 9
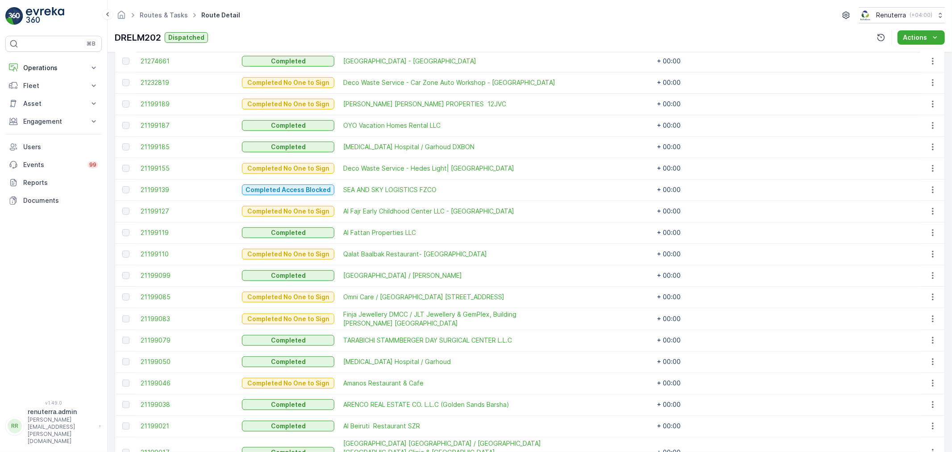
scroll to position [198, 0]
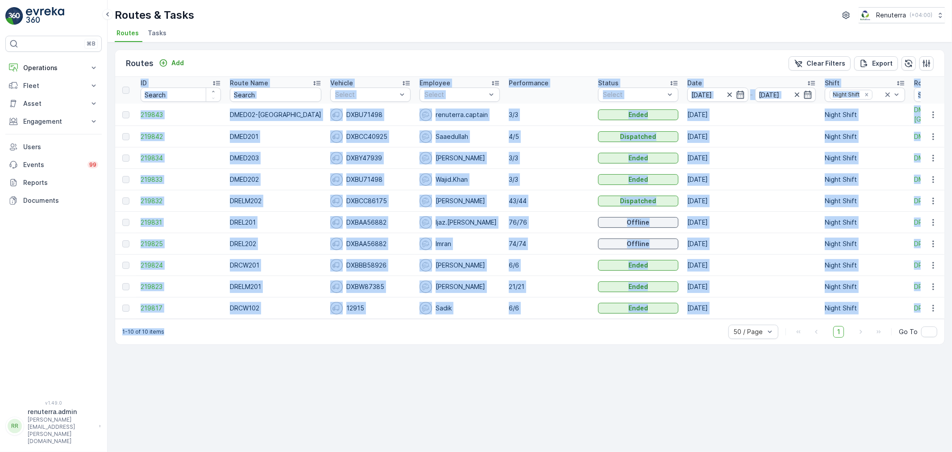
drag, startPoint x: 479, startPoint y: 323, endPoint x: 438, endPoint y: 323, distance: 41.1
click at [442, 320] on div "Routes Add Clear Filters Export ID Route Name Vehicle Select Employee Select Pe…" at bounding box center [530, 197] width 830 height 295
click at [442, 344] on div "1-10 of 10 items 50 / Page 1 Go To" at bounding box center [530, 331] width 830 height 25
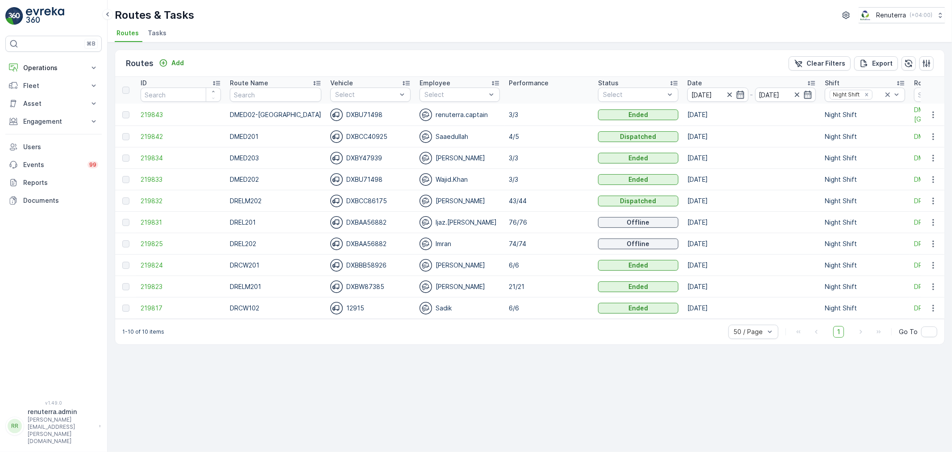
click at [467, 323] on div "1-10 of 10 items 50 / Page 1 Go To" at bounding box center [530, 331] width 830 height 25
drag, startPoint x: 206, startPoint y: 323, endPoint x: 153, endPoint y: 323, distance: 52.7
click at [153, 323] on div "1-10 of 10 items 50 / Page 1 Go To" at bounding box center [530, 331] width 830 height 25
click at [179, 344] on div "1-10 of 10 items 50 / Page 1 Go To" at bounding box center [530, 331] width 830 height 25
click at [57, 74] on button "Operations" at bounding box center [53, 68] width 96 height 18
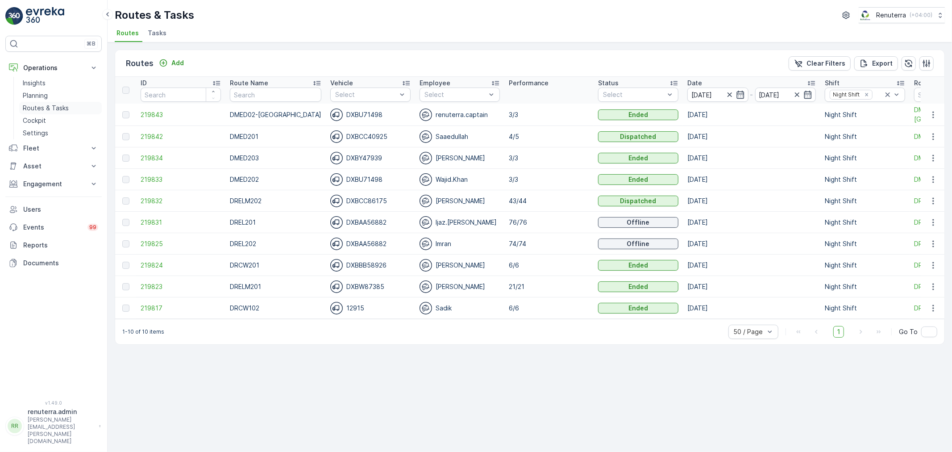
click at [55, 104] on p "Routes & Tasks" at bounding box center [46, 108] width 46 height 9
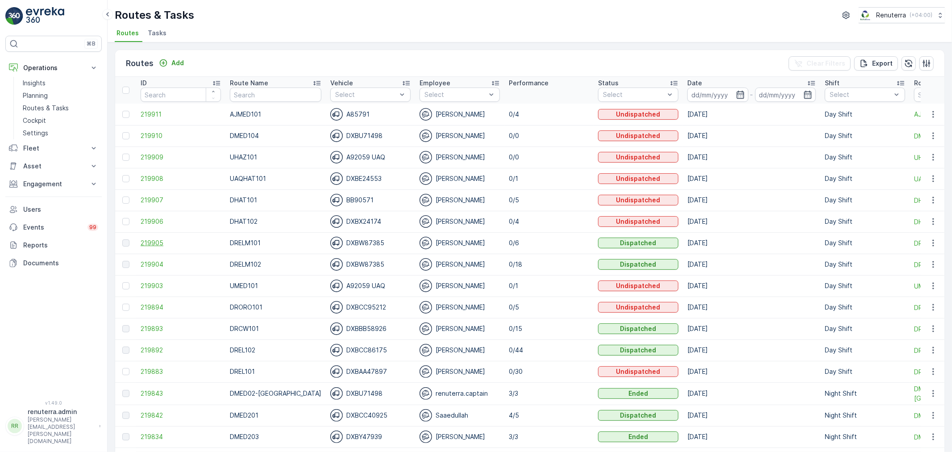
click at [161, 238] on span "219905" at bounding box center [181, 242] width 80 height 9
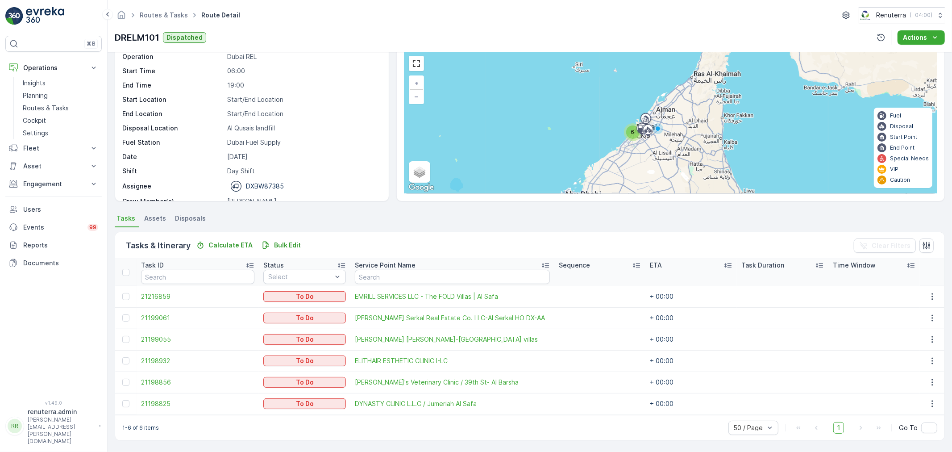
scroll to position [28, 0]
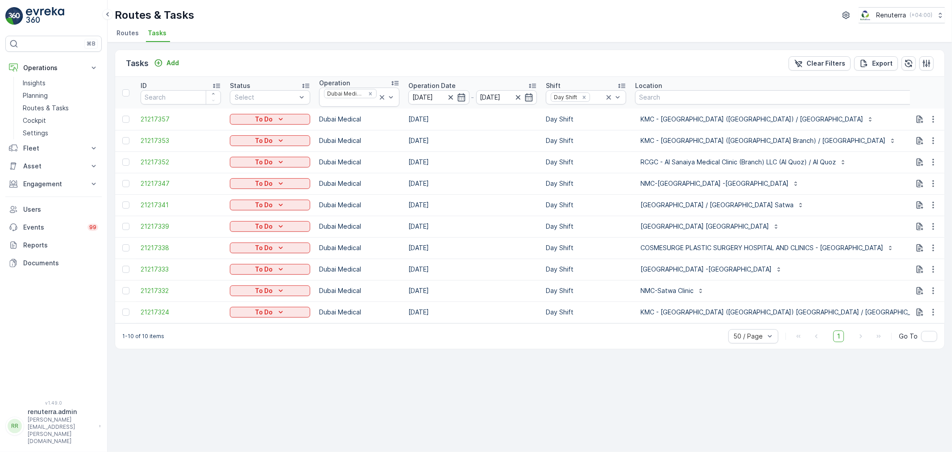
scroll to position [0, 29]
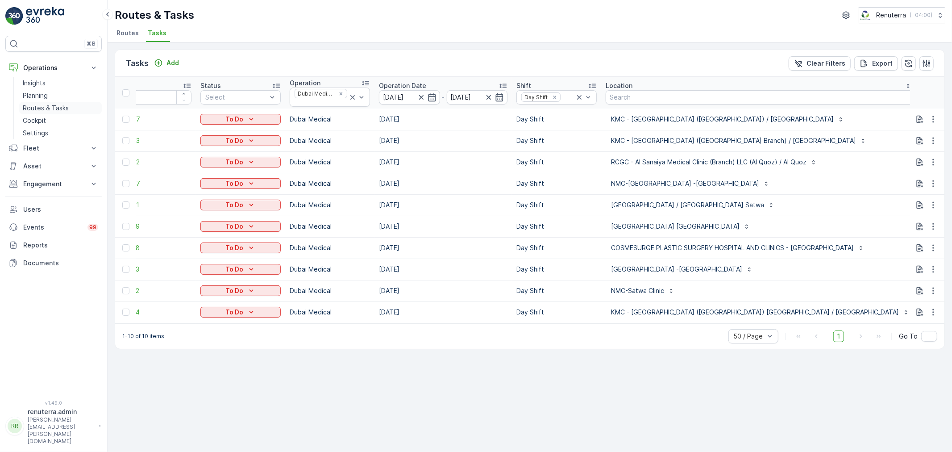
click at [41, 109] on p "Routes & Tasks" at bounding box center [46, 108] width 46 height 9
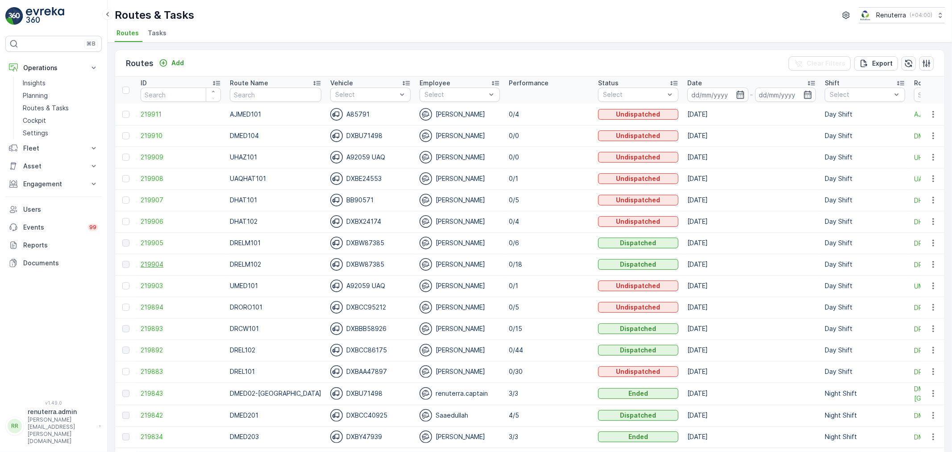
click at [150, 260] on span "219904" at bounding box center [181, 264] width 80 height 9
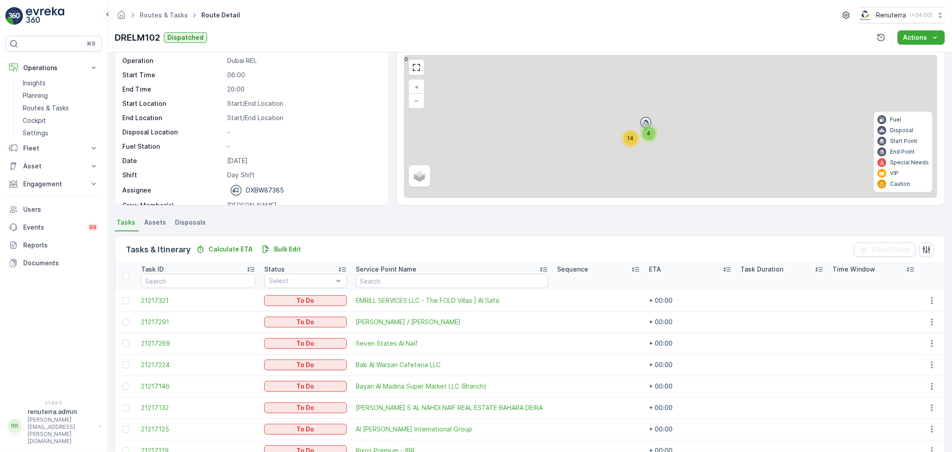
scroll to position [99, 0]
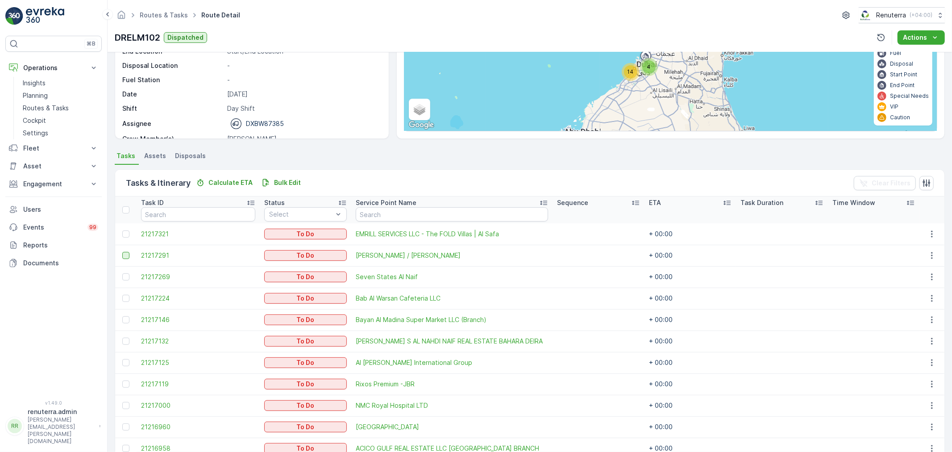
click at [126, 255] on div at bounding box center [125, 255] width 7 height 7
click at [122, 252] on input "checkbox" at bounding box center [122, 252] width 0 height 0
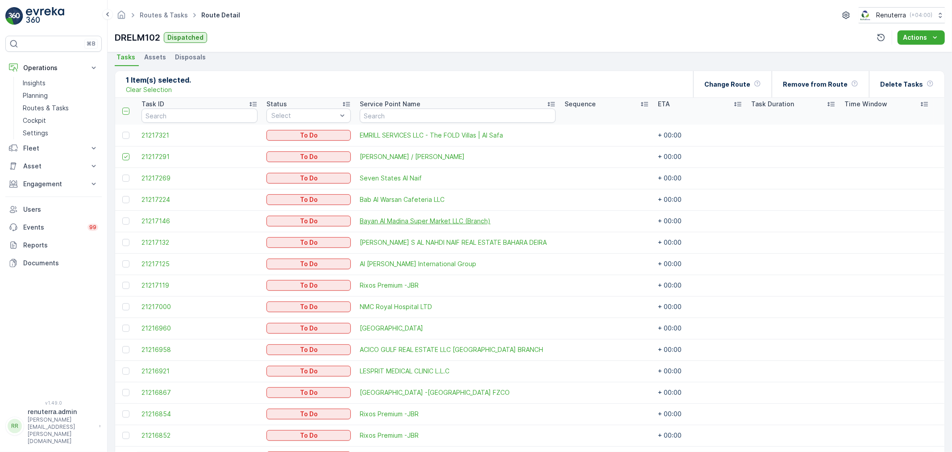
scroll to position [198, 0]
click at [128, 325] on div at bounding box center [125, 327] width 7 height 7
click at [122, 324] on input "checkbox" at bounding box center [122, 324] width 0 height 0
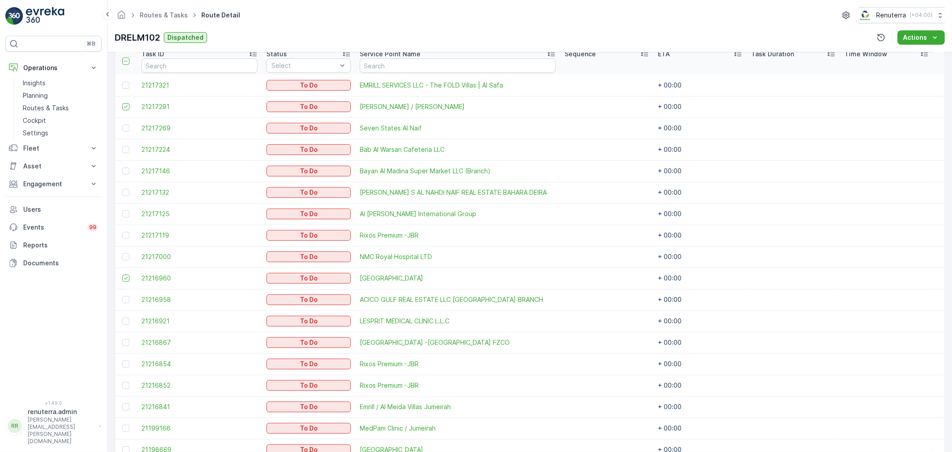
scroll to position [293, 0]
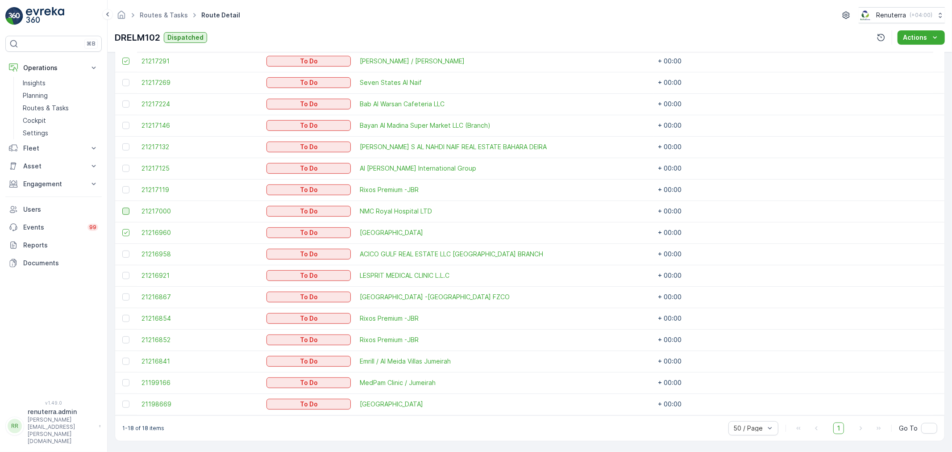
click at [126, 210] on div at bounding box center [125, 211] width 7 height 7
click at [122, 208] on input "checkbox" at bounding box center [122, 208] width 0 height 0
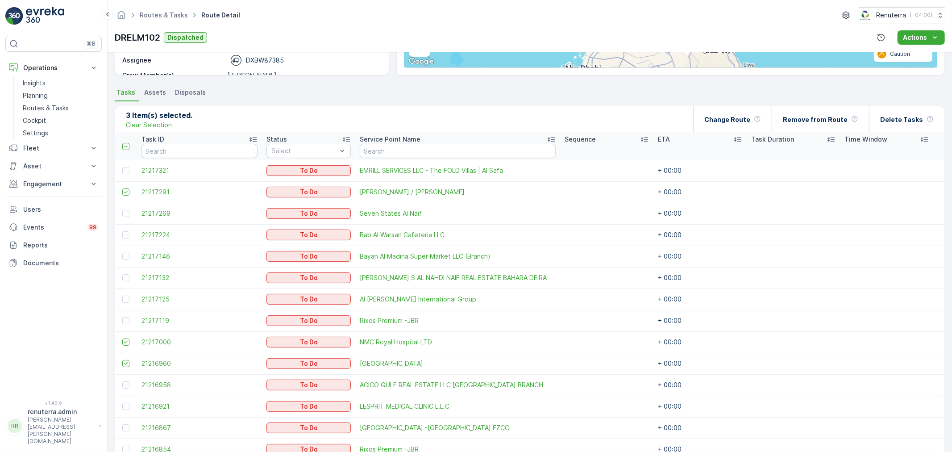
scroll to position [145, 0]
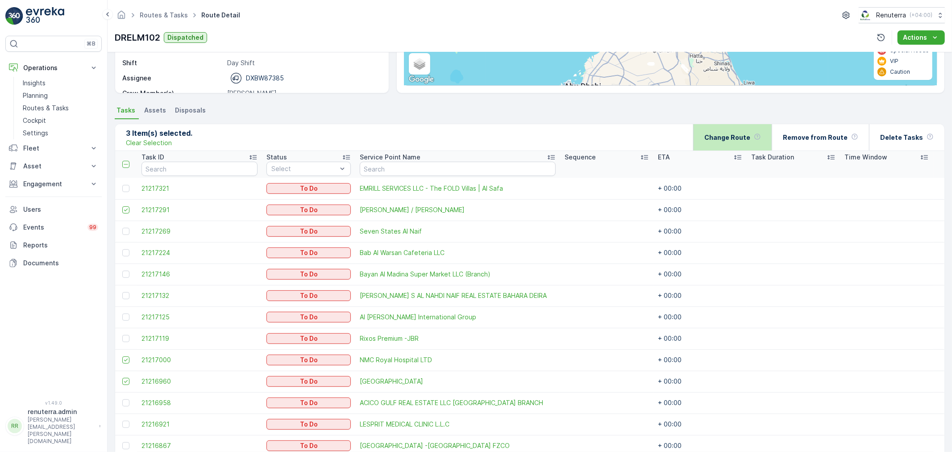
click at [740, 138] on p "Change Route" at bounding box center [728, 137] width 46 height 9
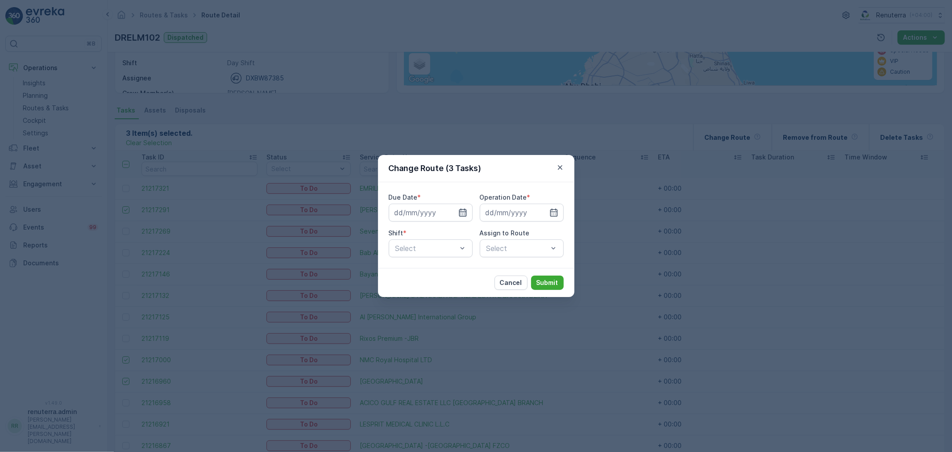
click at [464, 212] on icon "button" at bounding box center [463, 213] width 8 height 8
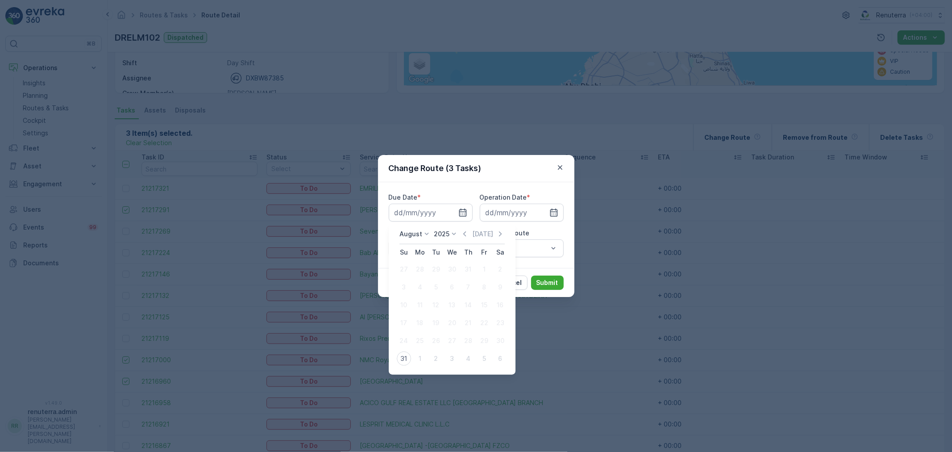
click at [403, 358] on div "31" at bounding box center [404, 358] width 14 height 14
type input "[DATE]"
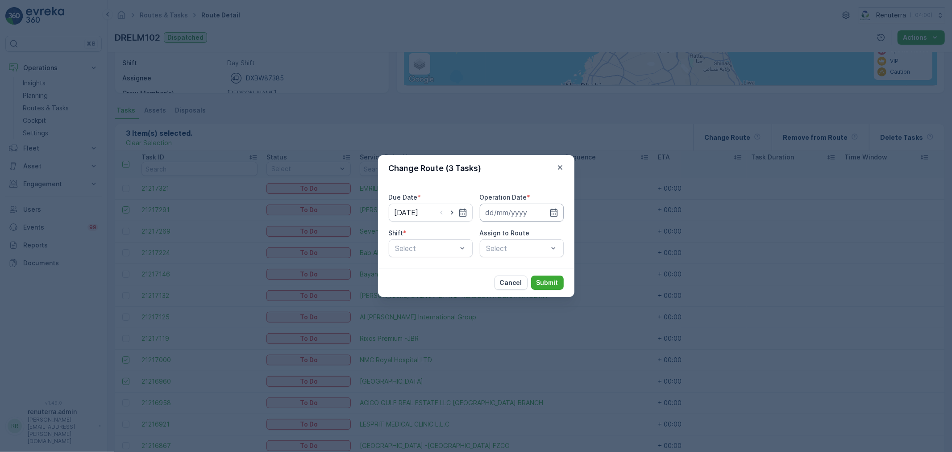
click at [548, 213] on input at bounding box center [522, 213] width 84 height 18
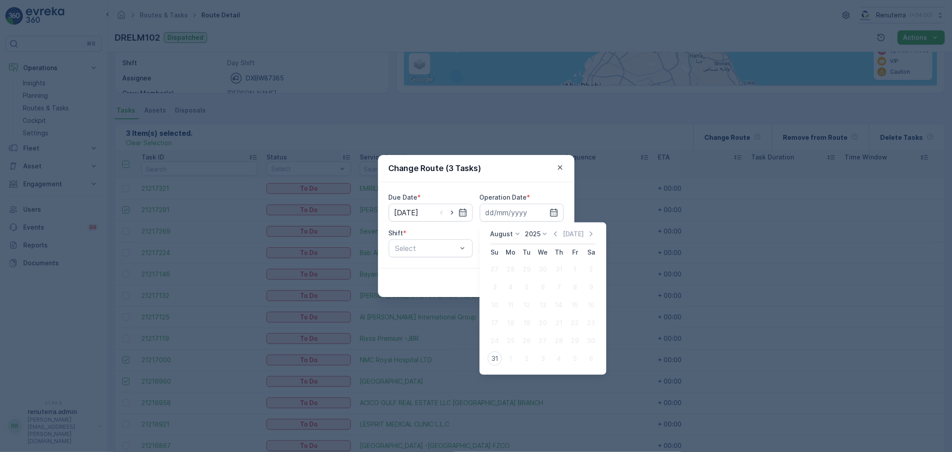
drag, startPoint x: 489, startPoint y: 357, endPoint x: 492, endPoint y: 350, distance: 8.0
click at [492, 356] on div "31" at bounding box center [495, 358] width 14 height 14
type input "[DATE]"
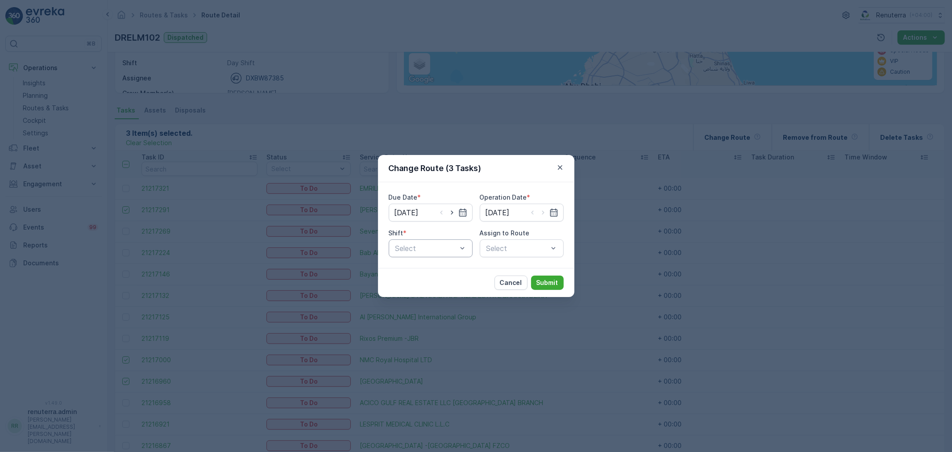
click at [430, 239] on div "Select" at bounding box center [431, 248] width 84 height 18
click at [423, 273] on span "Day Shift" at bounding box center [410, 270] width 32 height 8
click at [505, 250] on div "Select" at bounding box center [522, 248] width 84 height 18
click at [506, 248] on div at bounding box center [517, 248] width 63 height 8
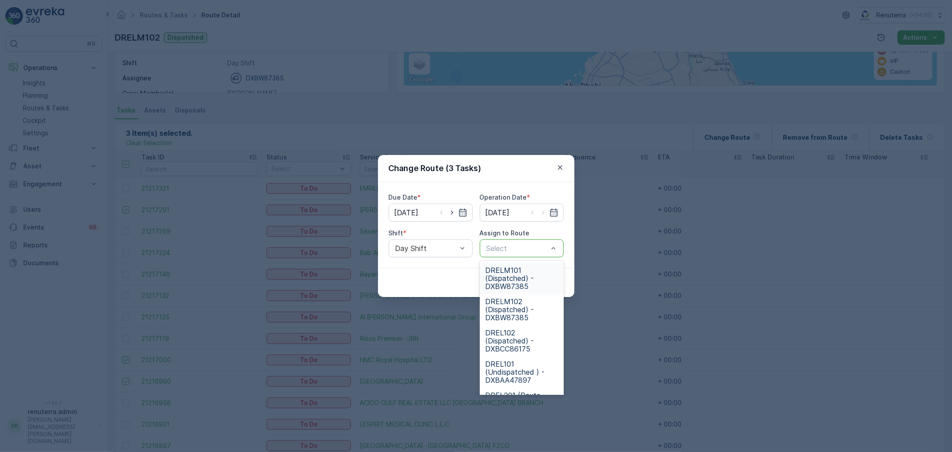
click at [507, 269] on span "DRELM101 (Dispatched) - DXBW87385" at bounding box center [521, 278] width 73 height 24
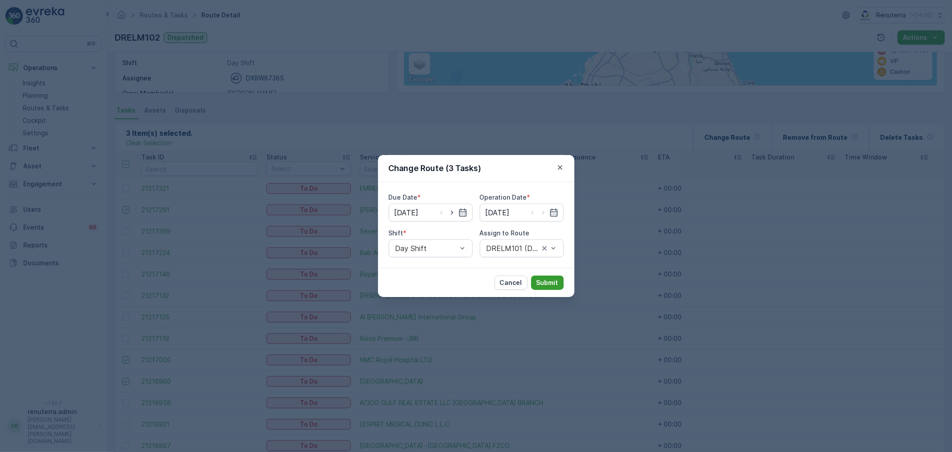
click at [541, 282] on p "Submit" at bounding box center [548, 282] width 22 height 9
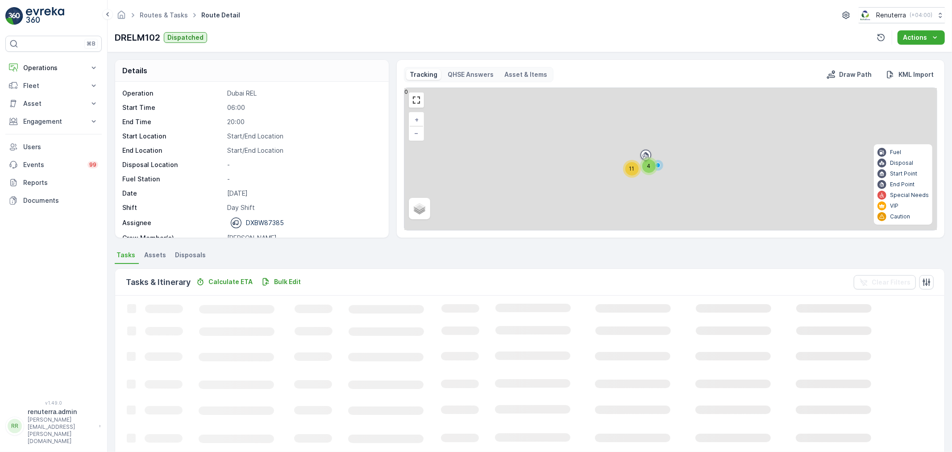
click at [371, 288] on div "Tasks & Itinerary Calculate ETA Bulk Edit Clear Filters" at bounding box center [530, 282] width 830 height 27
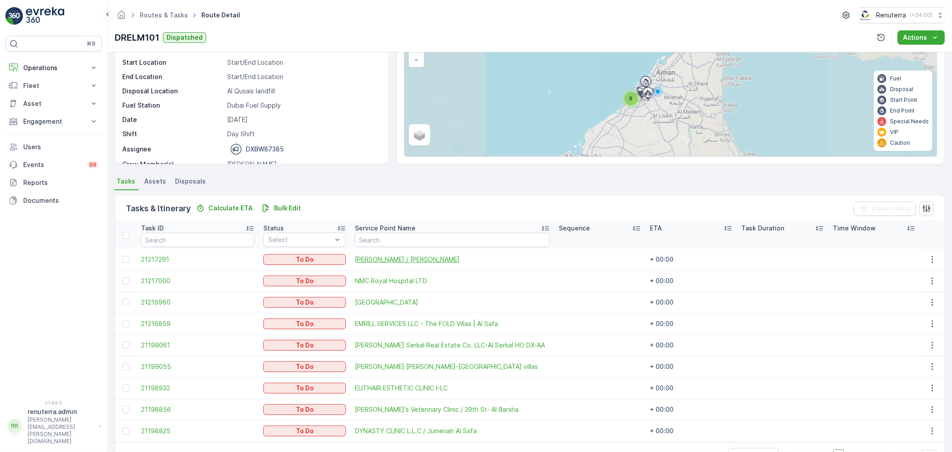
scroll to position [100, 0]
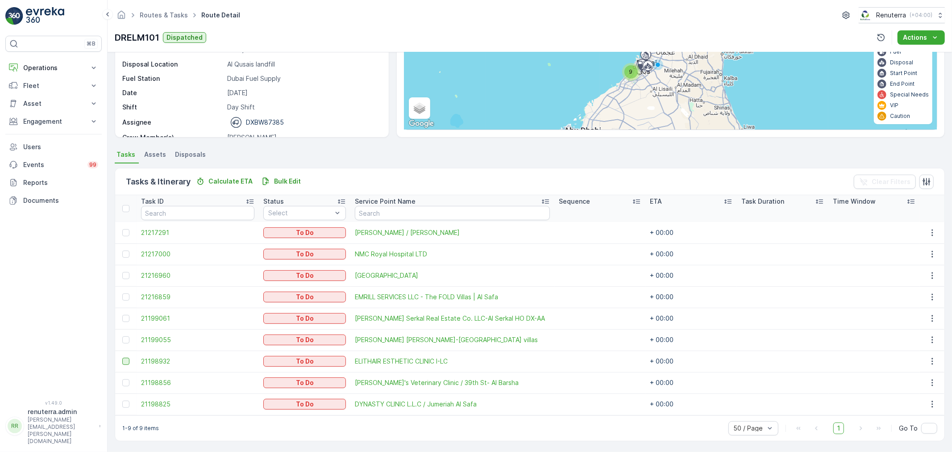
click at [128, 360] on div at bounding box center [125, 361] width 7 height 7
click at [122, 358] on input "checkbox" at bounding box center [122, 358] width 0 height 0
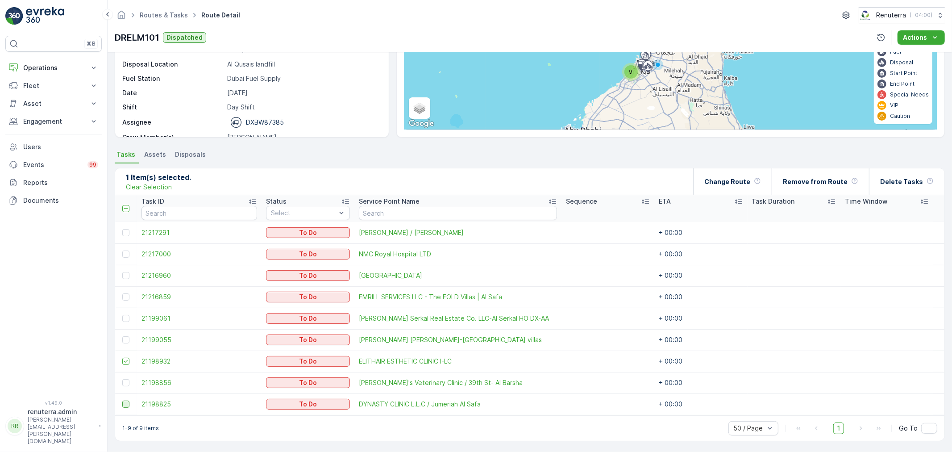
click at [126, 405] on div at bounding box center [125, 403] width 7 height 7
click at [122, 400] on input "checkbox" at bounding box center [122, 400] width 0 height 0
click at [126, 320] on div at bounding box center [125, 318] width 7 height 7
click at [122, 315] on input "checkbox" at bounding box center [122, 315] width 0 height 0
click at [724, 184] on p "Change Route" at bounding box center [728, 181] width 46 height 9
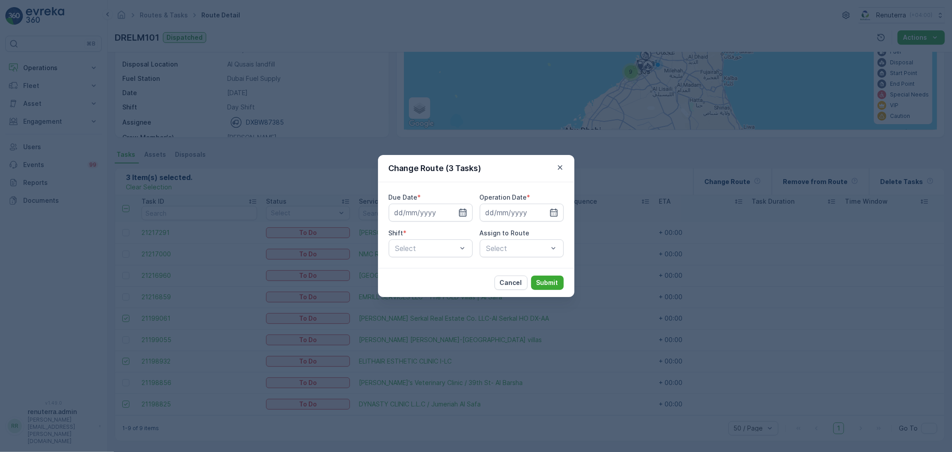
click at [463, 210] on icon "button" at bounding box center [463, 213] width 8 height 8
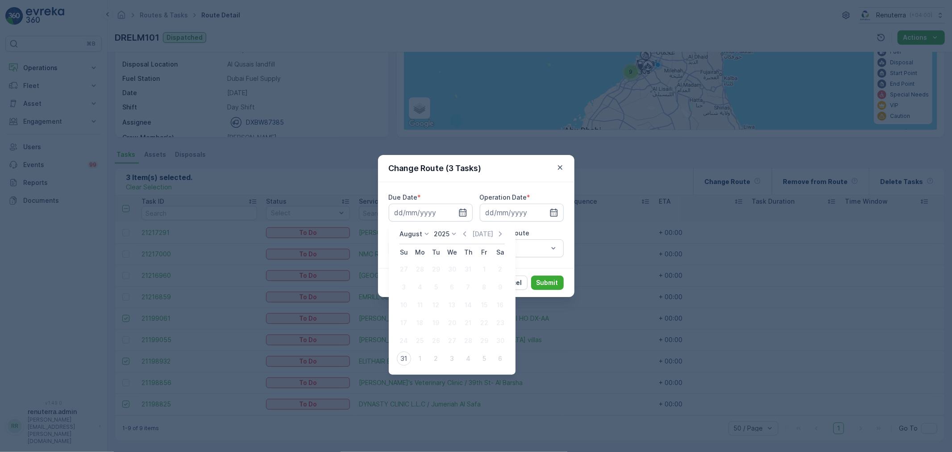
drag, startPoint x: 404, startPoint y: 355, endPoint x: 432, endPoint y: 334, distance: 35.0
click at [407, 355] on div "31" at bounding box center [404, 358] width 14 height 14
type input "[DATE]"
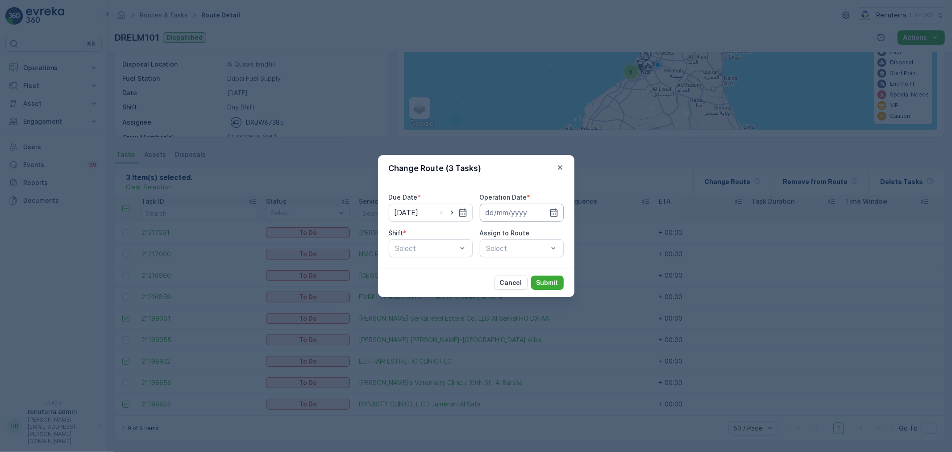
drag, startPoint x: 557, startPoint y: 214, endPoint x: 554, endPoint y: 219, distance: 6.1
click at [557, 214] on icon "button" at bounding box center [554, 213] width 8 height 8
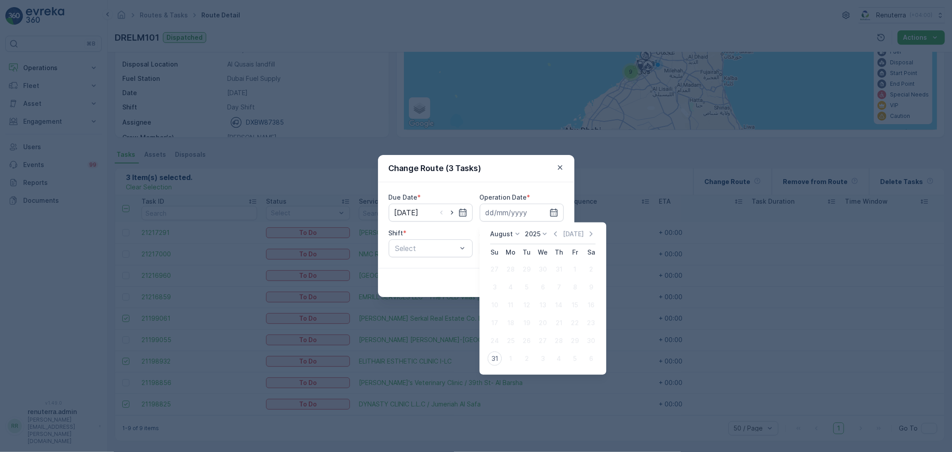
click at [492, 356] on div "31" at bounding box center [495, 358] width 14 height 14
type input "[DATE]"
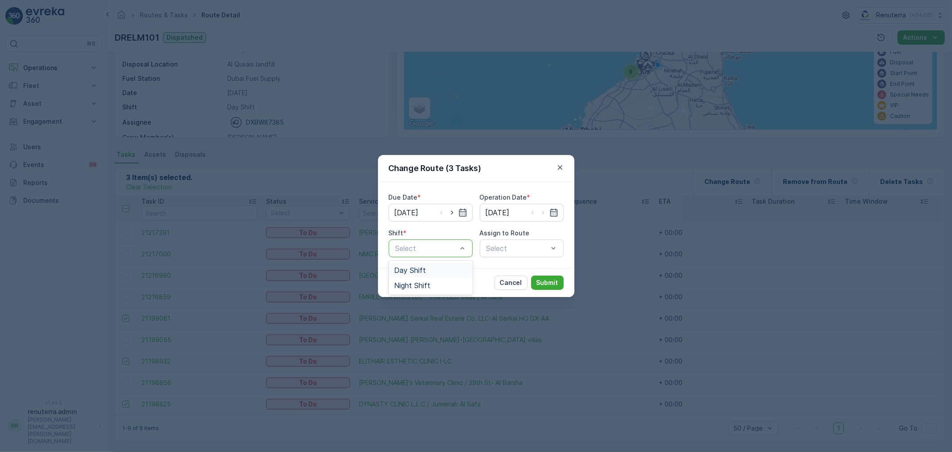
click at [427, 268] on div "Day Shift" at bounding box center [430, 270] width 73 height 8
click at [512, 254] on div "Select" at bounding box center [522, 248] width 84 height 18
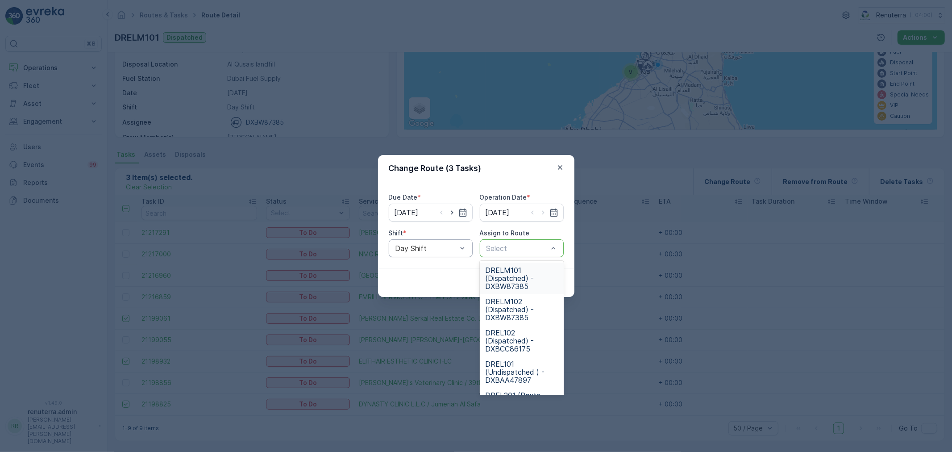
click at [512, 246] on div at bounding box center [517, 248] width 63 height 8
click at [510, 309] on span "DRELM102 (Dispatched) - DXBW87385" at bounding box center [521, 309] width 73 height 24
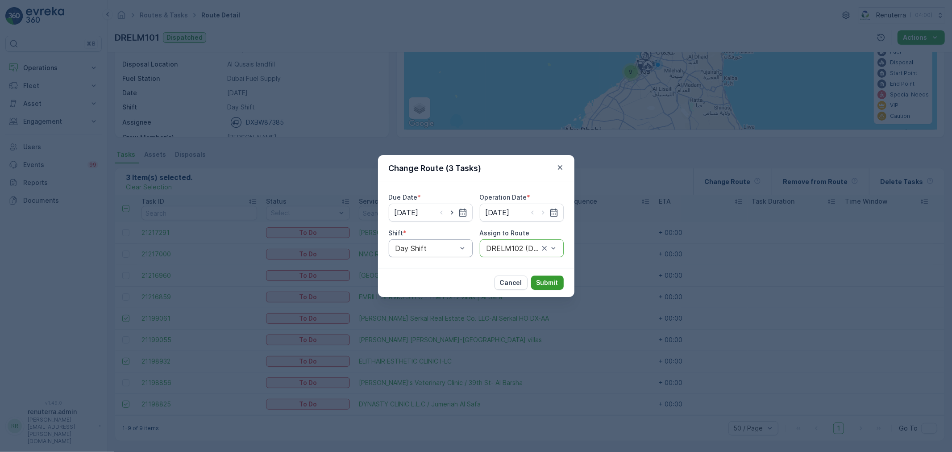
click at [545, 279] on p "Submit" at bounding box center [548, 282] width 22 height 9
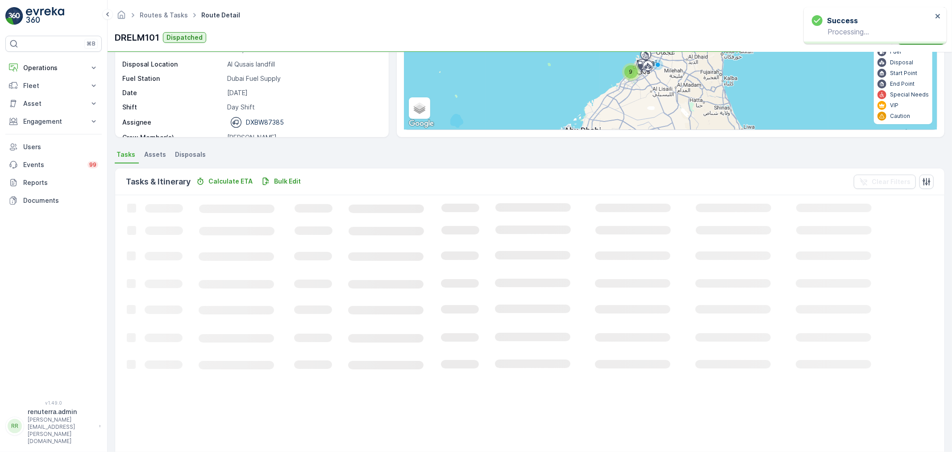
scroll to position [37, 0]
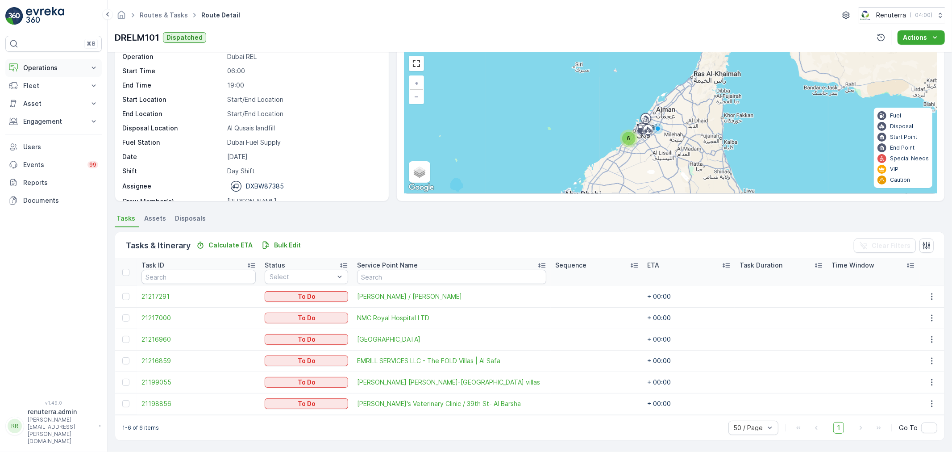
click at [59, 69] on p "Operations" at bounding box center [53, 67] width 61 height 9
click at [60, 96] on link "Planning" at bounding box center [60, 95] width 83 height 13
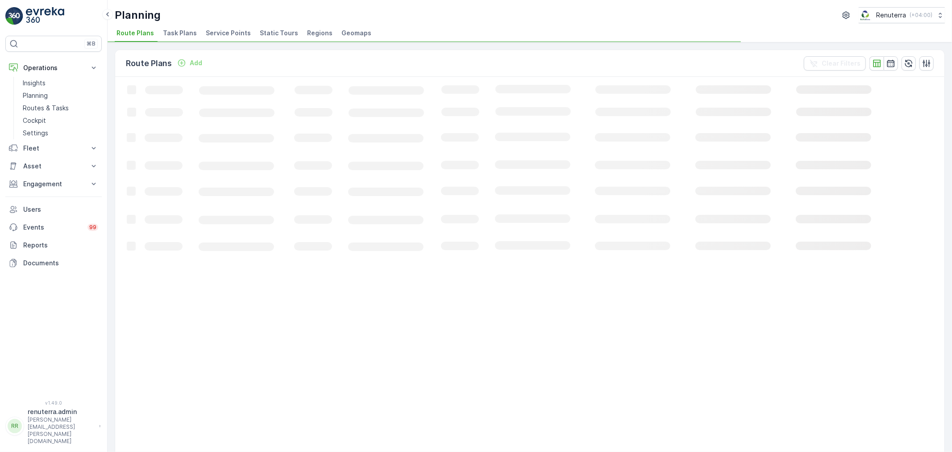
click at [234, 37] on span "Service Points" at bounding box center [228, 33] width 45 height 9
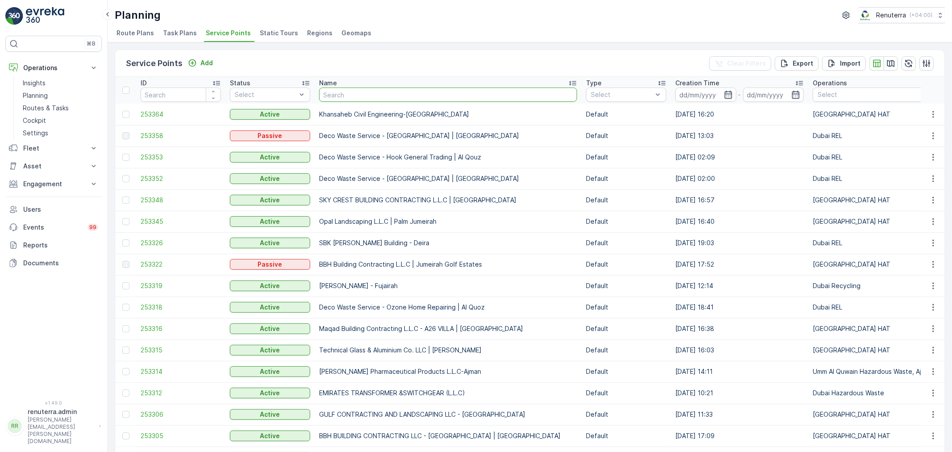
click at [346, 95] on input "text" at bounding box center [448, 95] width 258 height 14
type input "saudi ge"
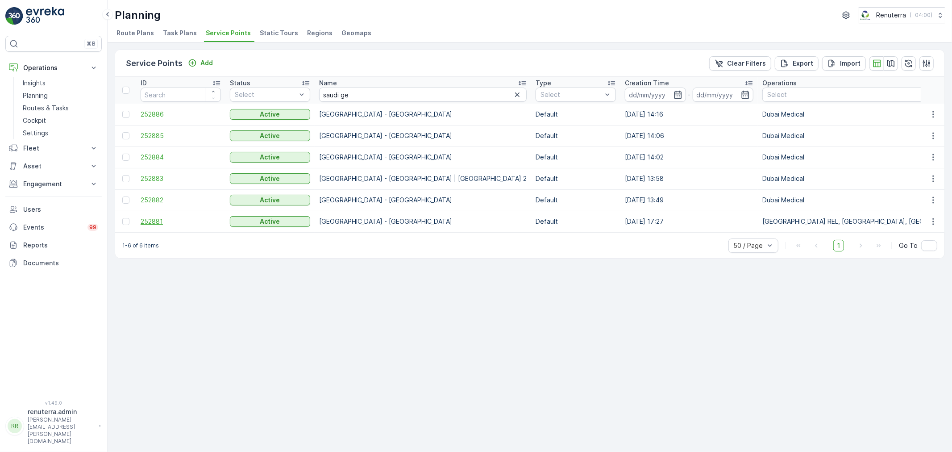
click at [148, 221] on span "252881" at bounding box center [181, 221] width 80 height 9
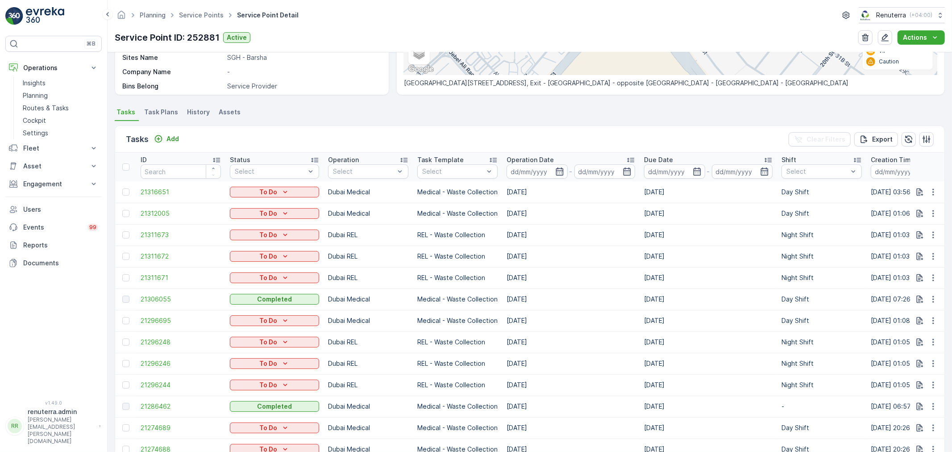
scroll to position [198, 0]
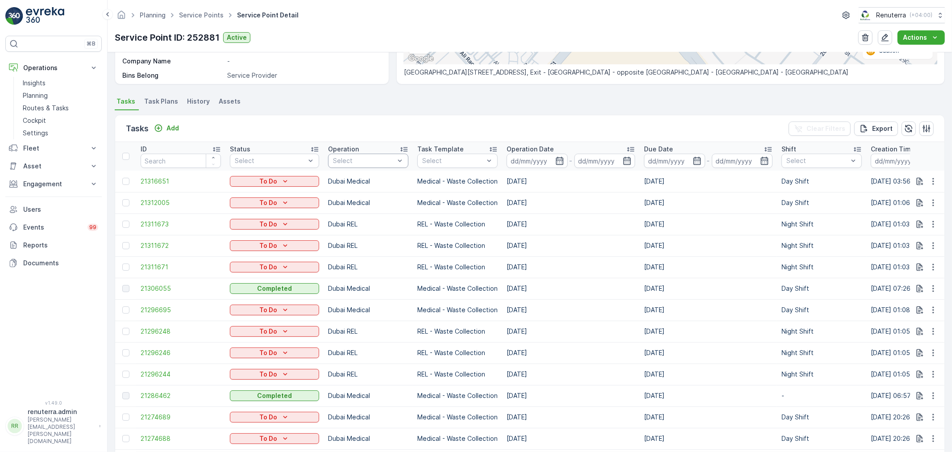
click at [367, 154] on div "Select" at bounding box center [368, 161] width 80 height 14
click at [364, 278] on p "Dubai Recycling" at bounding box center [368, 279] width 50 height 9
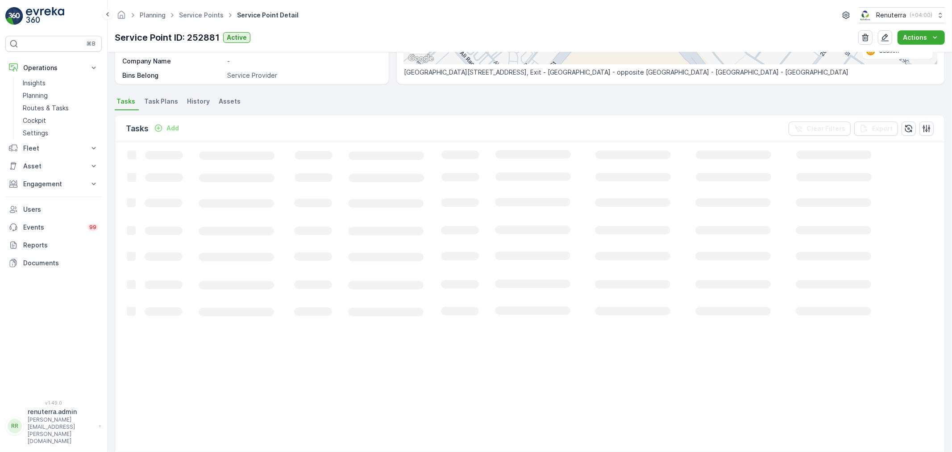
scroll to position [54, 0]
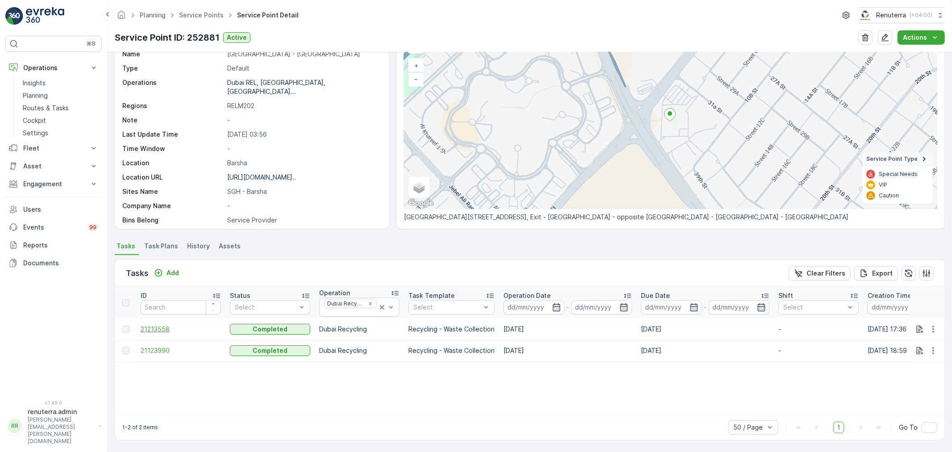
click at [150, 332] on span "21213558" at bounding box center [181, 329] width 80 height 9
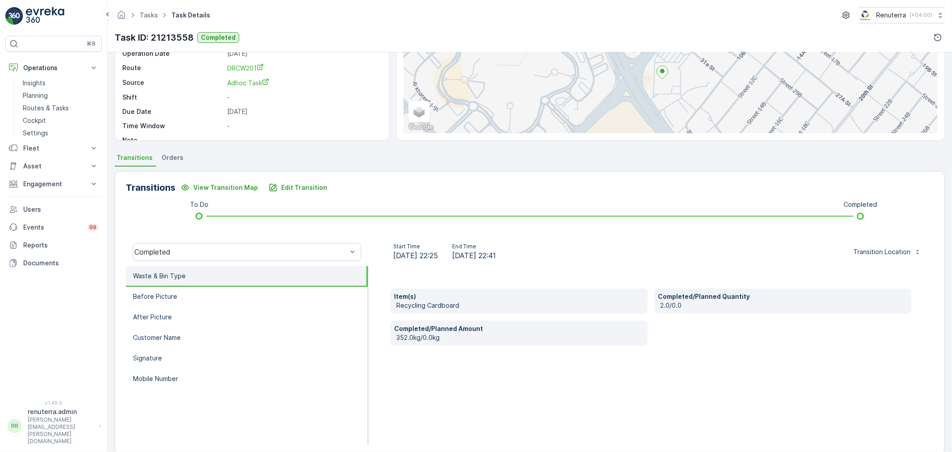
scroll to position [99, 0]
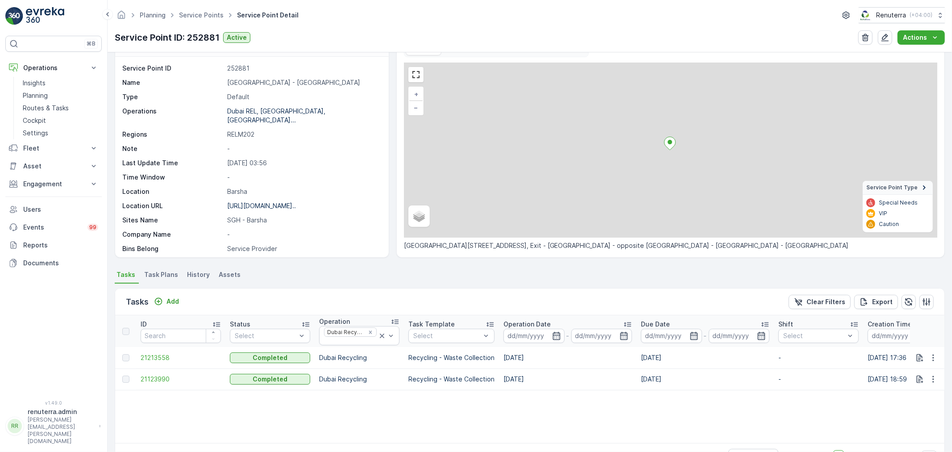
scroll to position [50, 0]
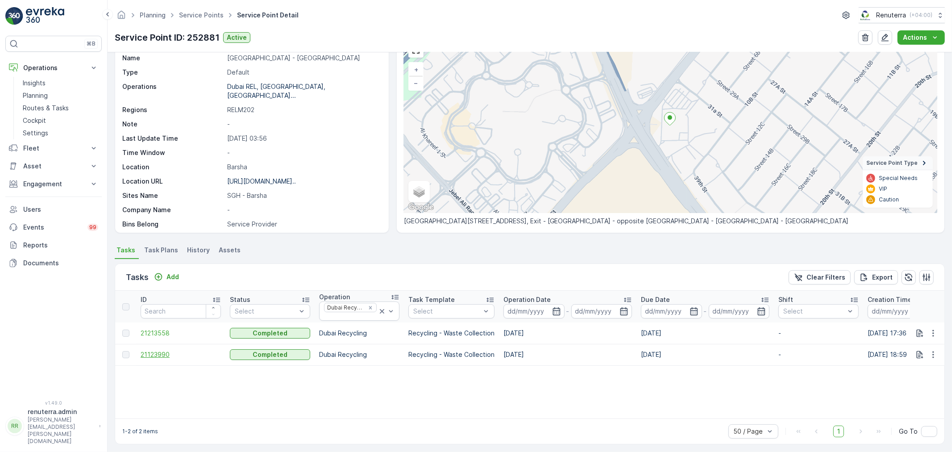
click at [166, 354] on span "21123990" at bounding box center [181, 354] width 80 height 9
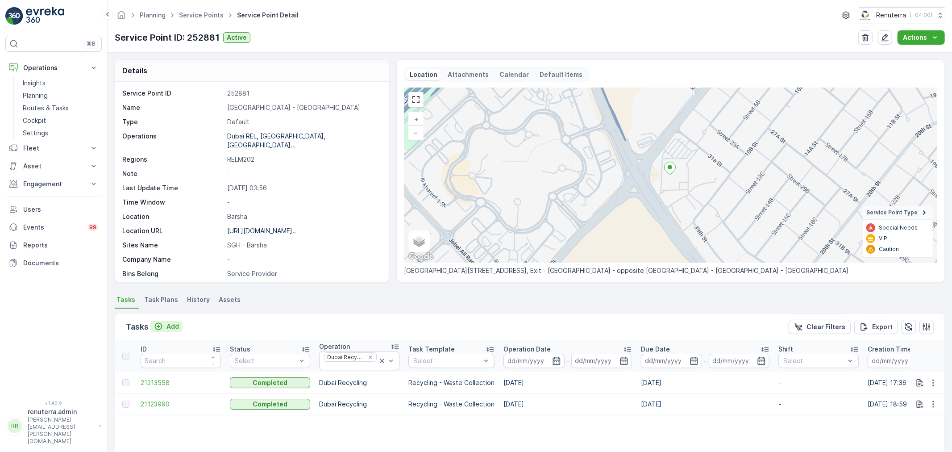
click at [171, 326] on p "Add" at bounding box center [173, 326] width 13 height 9
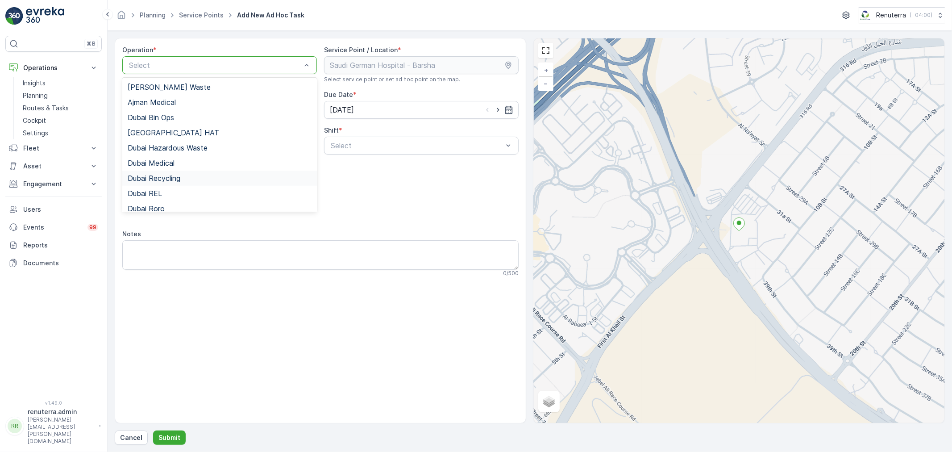
drag, startPoint x: 178, startPoint y: 182, endPoint x: 195, endPoint y: 179, distance: 17.6
click at [179, 182] on div "Dubai Recycling" at bounding box center [219, 178] width 195 height 15
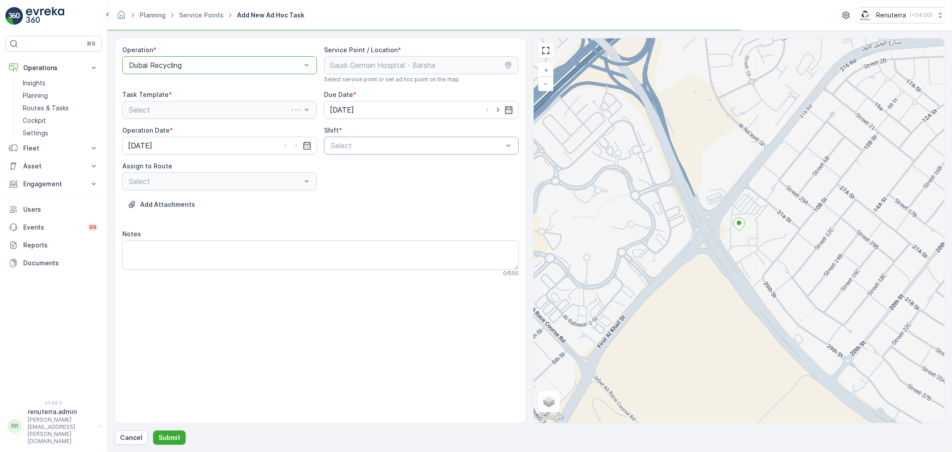
drag, startPoint x: 347, startPoint y: 143, endPoint x: 347, endPoint y: 147, distance: 4.5
click at [348, 143] on div at bounding box center [417, 146] width 174 height 8
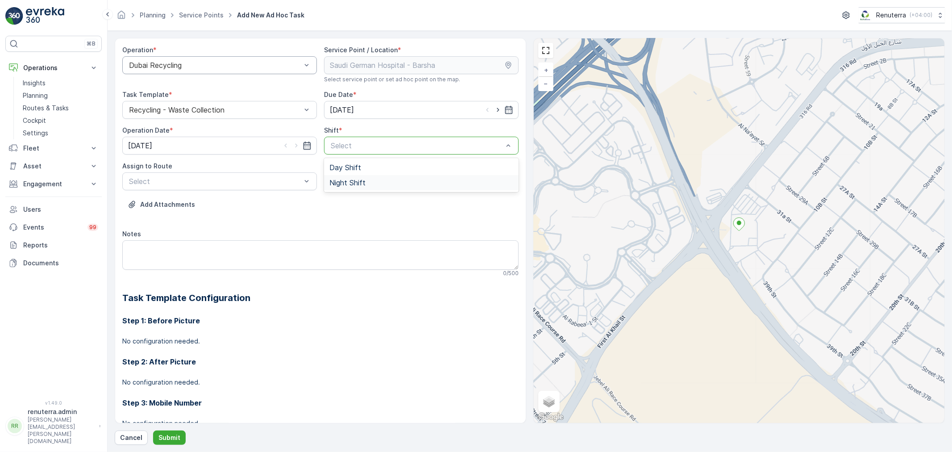
click at [345, 177] on div "Night Shift" at bounding box center [421, 182] width 195 height 15
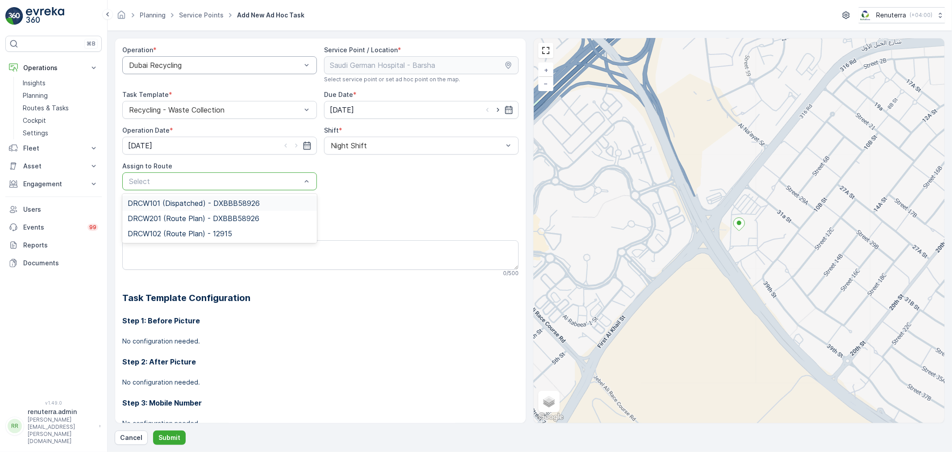
click at [233, 181] on div at bounding box center [215, 181] width 174 height 8
click at [186, 220] on span "DRCW201 (Route Plan) - DXBBB58926" at bounding box center [194, 218] width 132 height 8
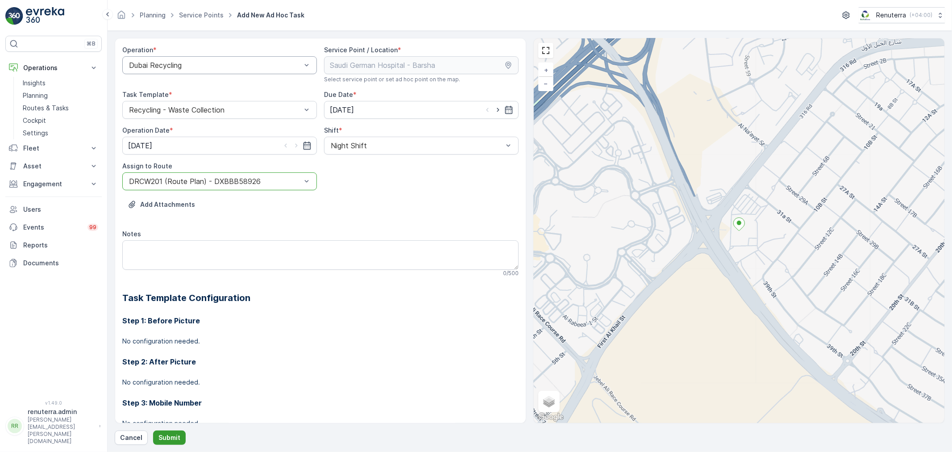
click at [168, 433] on p "Submit" at bounding box center [169, 437] width 22 height 9
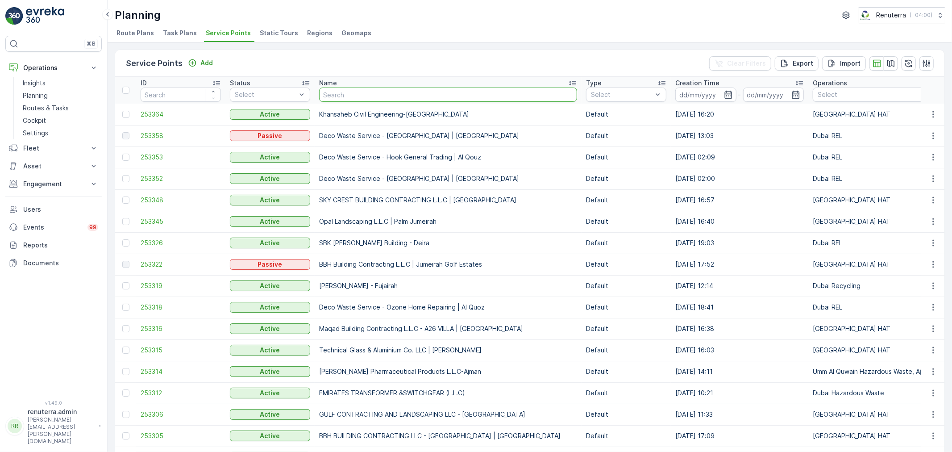
click at [362, 100] on input "text" at bounding box center [448, 95] width 258 height 14
type input "saud"
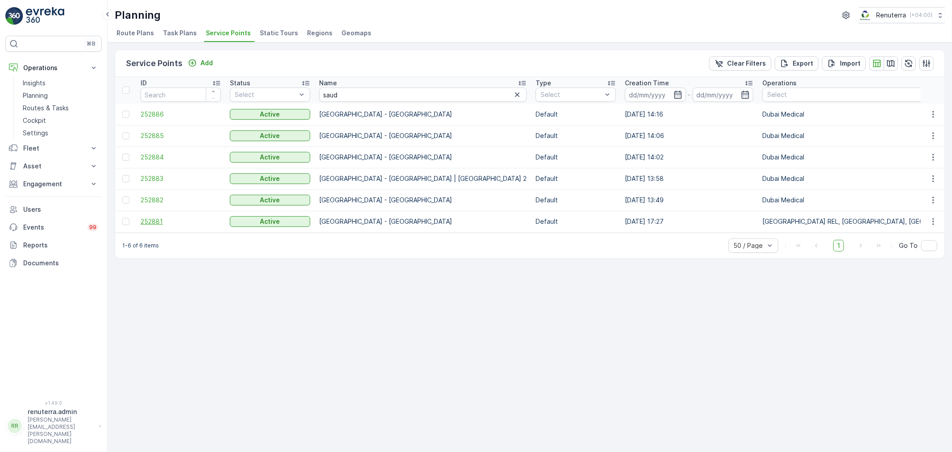
click at [151, 223] on span "252881" at bounding box center [181, 221] width 80 height 9
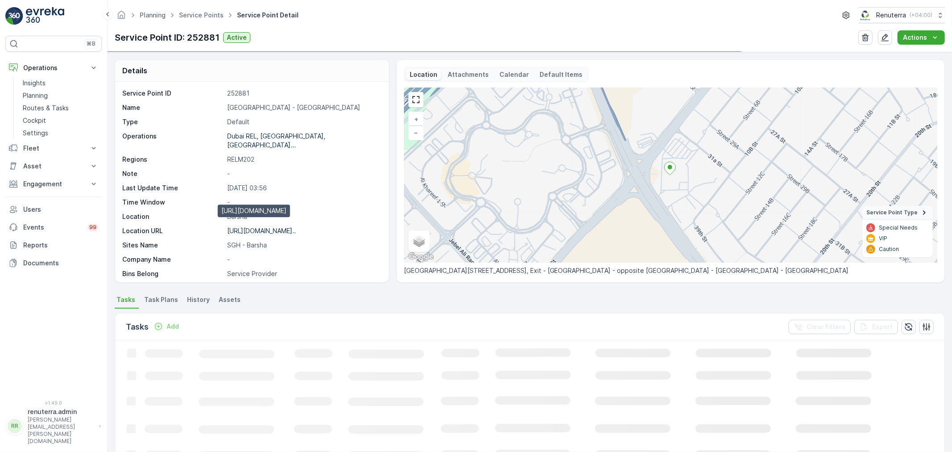
click at [282, 227] on p "https://maps.app.goo.gl/Ypvbve..." at bounding box center [261, 231] width 69 height 8
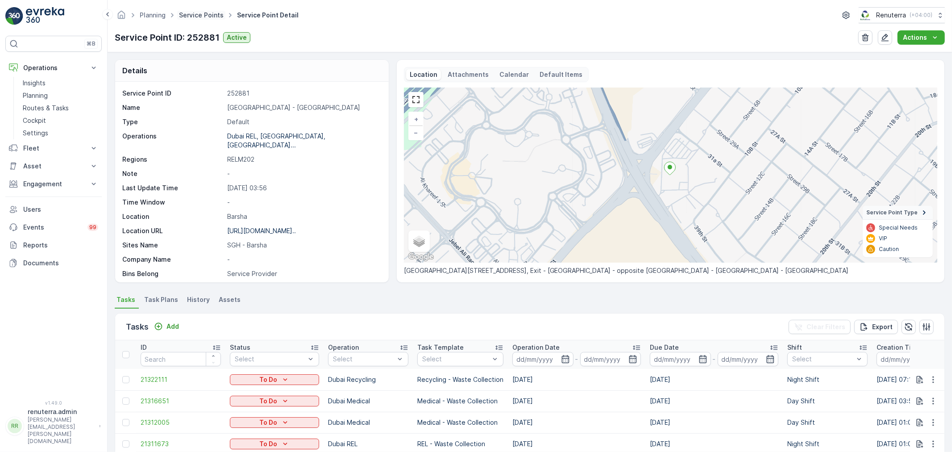
click at [185, 14] on link "Service Points" at bounding box center [201, 15] width 45 height 8
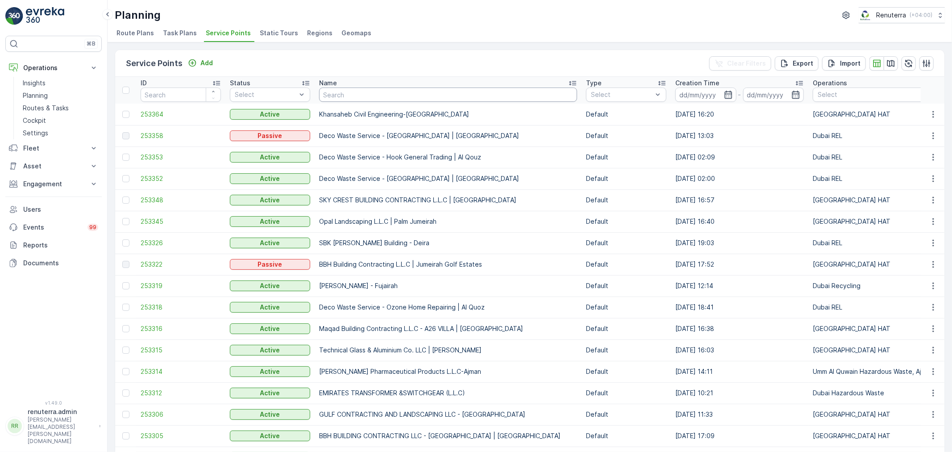
click at [339, 90] on input "text" at bounding box center [448, 95] width 258 height 14
type input "mouj"
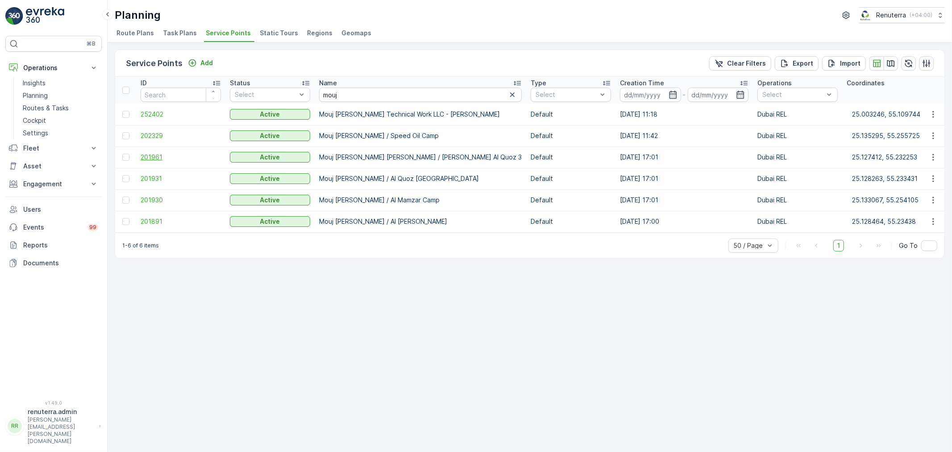
click at [144, 155] on span "201961" at bounding box center [181, 157] width 80 height 9
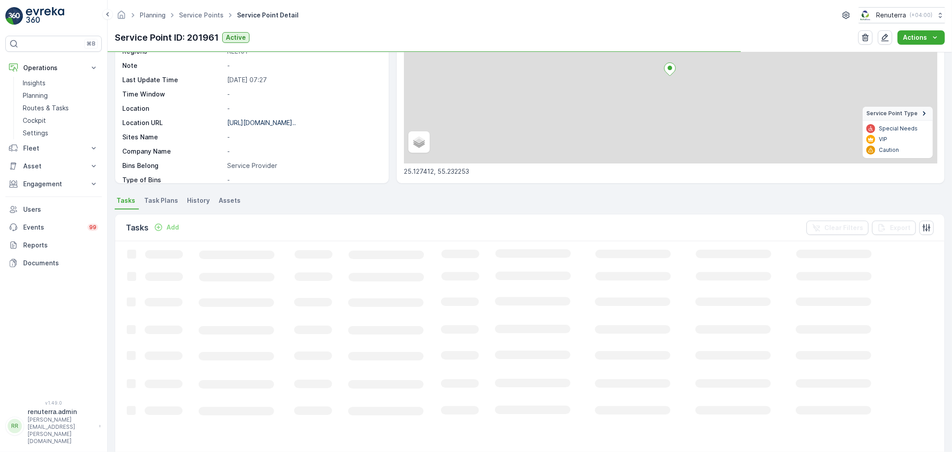
scroll to position [99, 0]
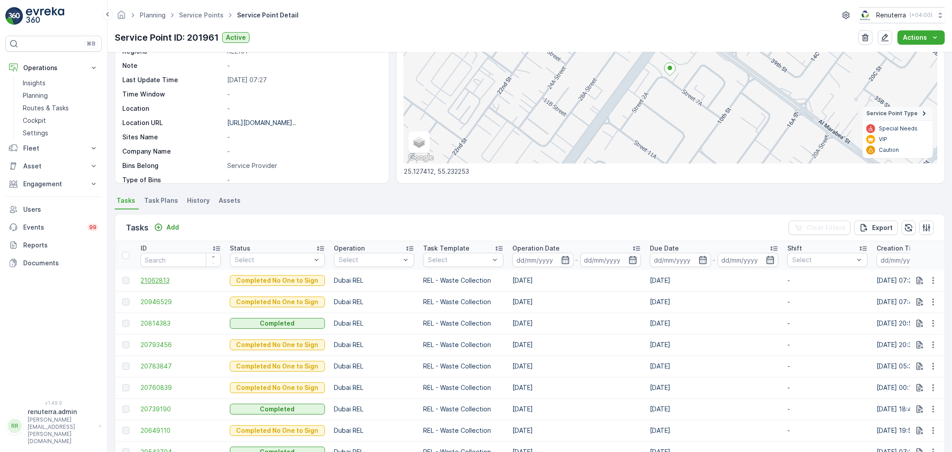
click at [156, 277] on span "21062813" at bounding box center [181, 280] width 80 height 9
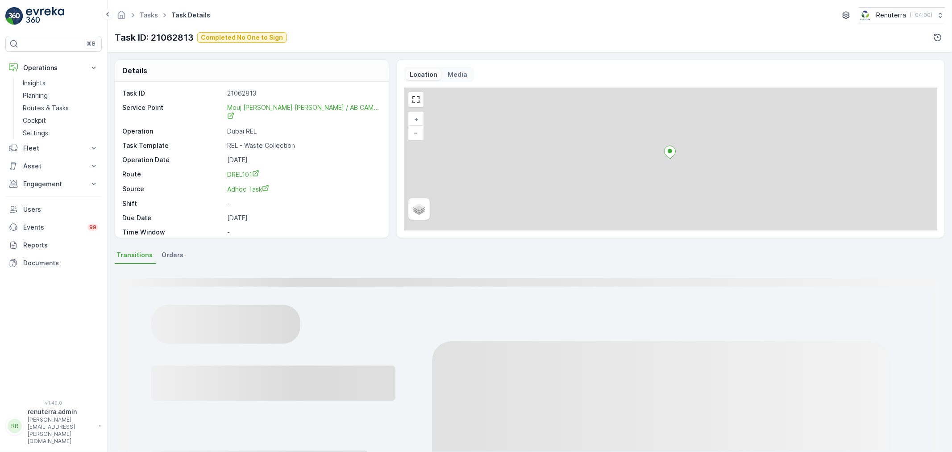
scroll to position [12, 0]
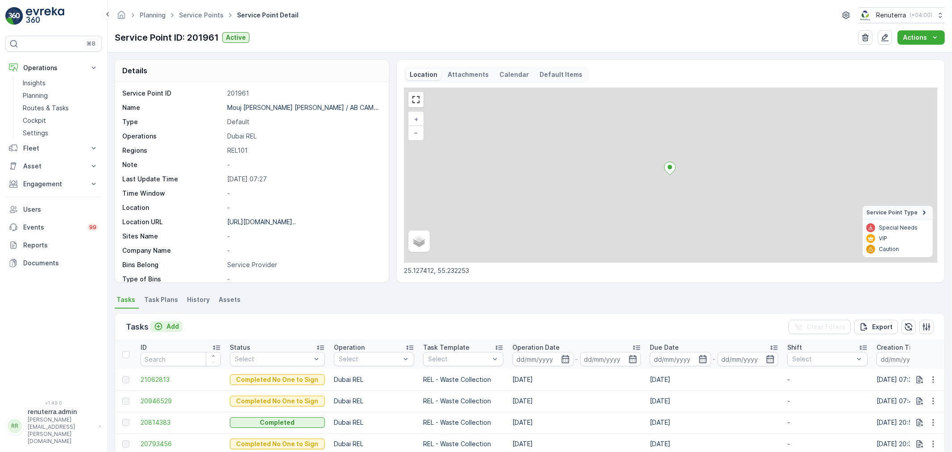
click at [171, 323] on p "Add" at bounding box center [173, 326] width 13 height 9
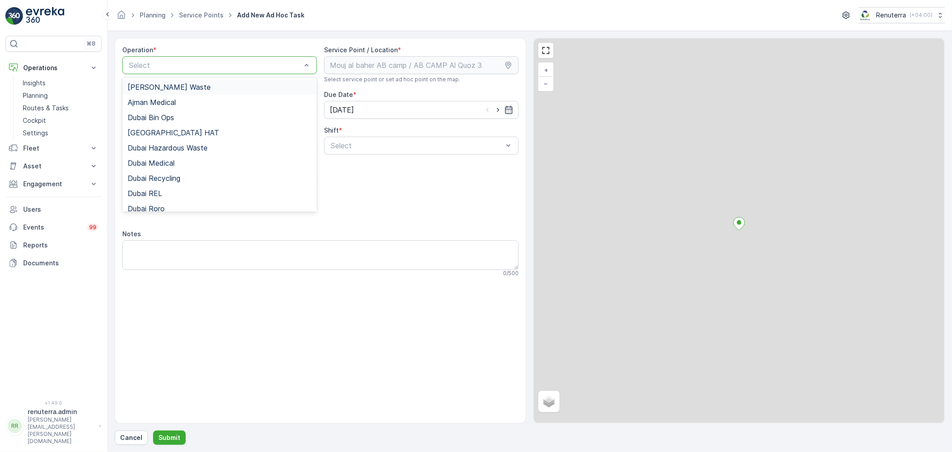
click at [176, 71] on div "Select" at bounding box center [219, 65] width 195 height 18
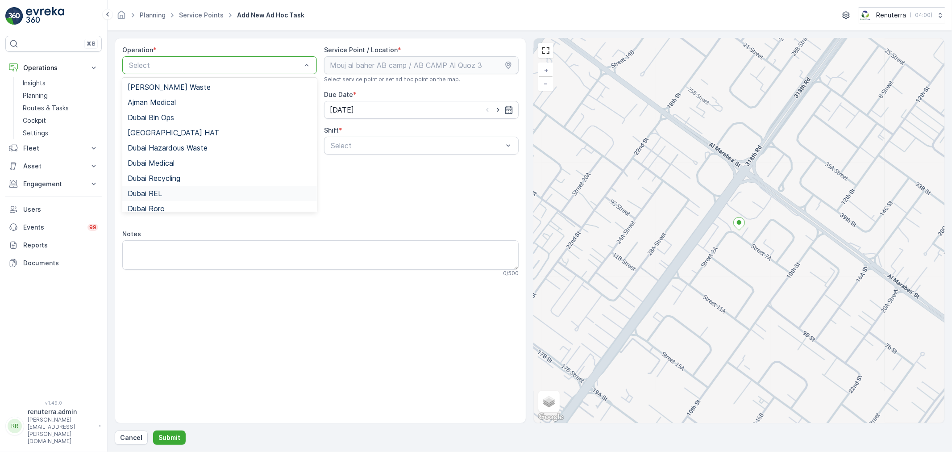
click at [161, 194] on span "Dubai REL" at bounding box center [145, 193] width 34 height 8
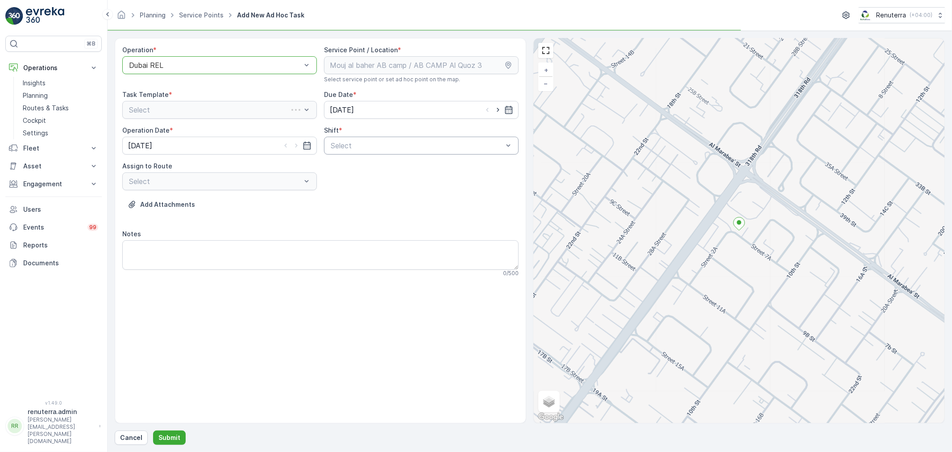
drag, startPoint x: 350, startPoint y: 142, endPoint x: 354, endPoint y: 148, distance: 8.0
click at [352, 144] on div at bounding box center [417, 146] width 174 height 8
click at [357, 167] on span "Day Shift" at bounding box center [345, 167] width 32 height 8
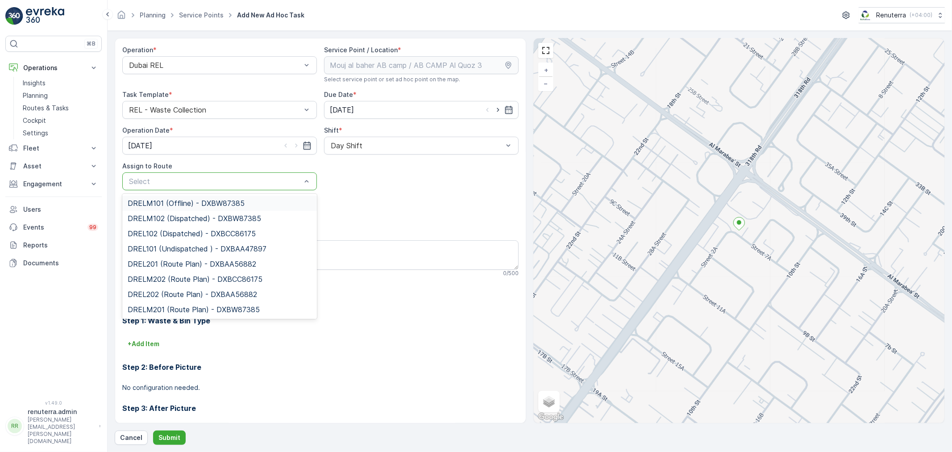
click at [171, 177] on div at bounding box center [215, 181] width 174 height 8
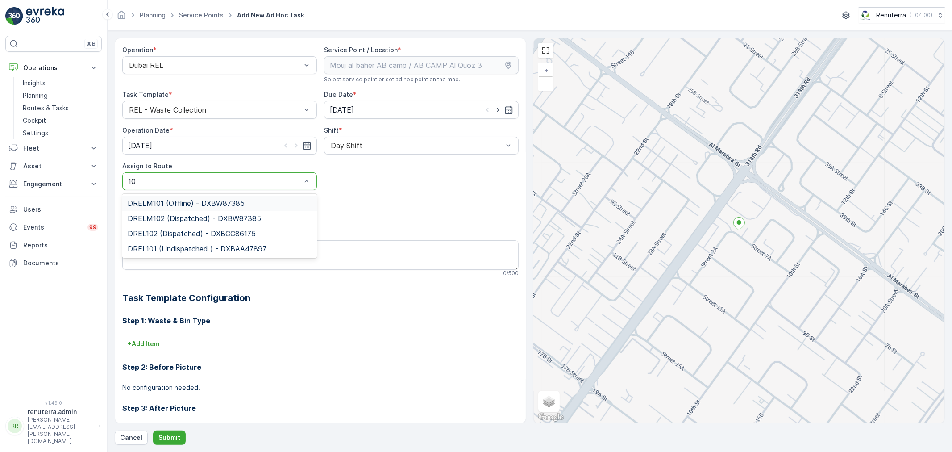
type input "101"
click at [180, 208] on div "DRELM101 (Offline) - DXBW87385" at bounding box center [219, 203] width 195 height 15
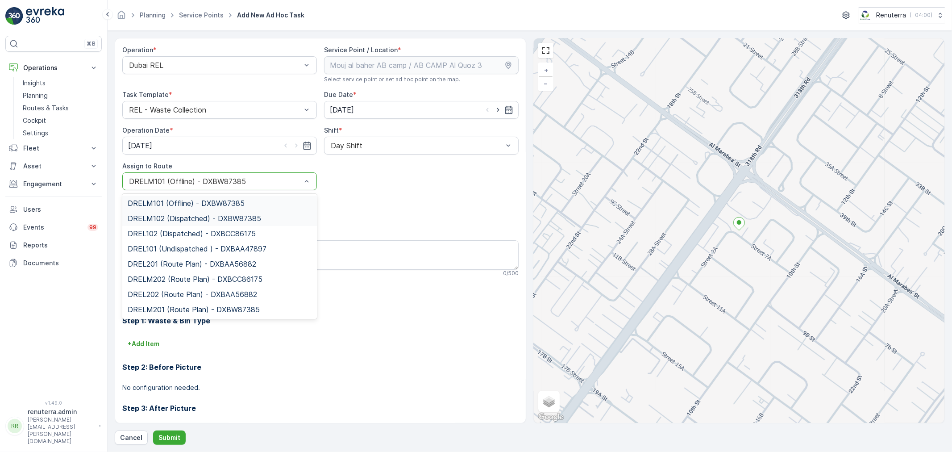
drag, startPoint x: 184, startPoint y: 181, endPoint x: 177, endPoint y: 218, distance: 37.7
click at [185, 180] on div at bounding box center [215, 181] width 174 height 8
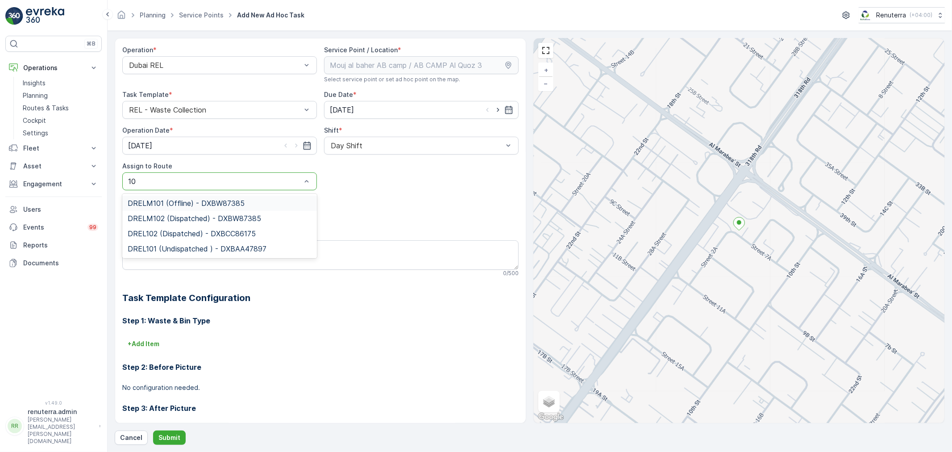
type input "101"
click at [196, 214] on span "DREL101 (Undispatched ) - DXBAA47897" at bounding box center [197, 218] width 139 height 8
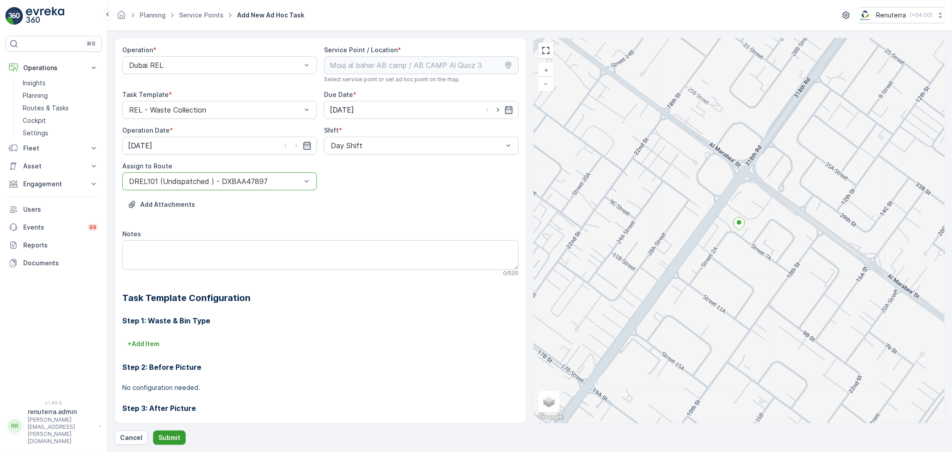
click at [162, 434] on p "Submit" at bounding box center [169, 437] width 22 height 9
